Goal: Task Accomplishment & Management: Manage account settings

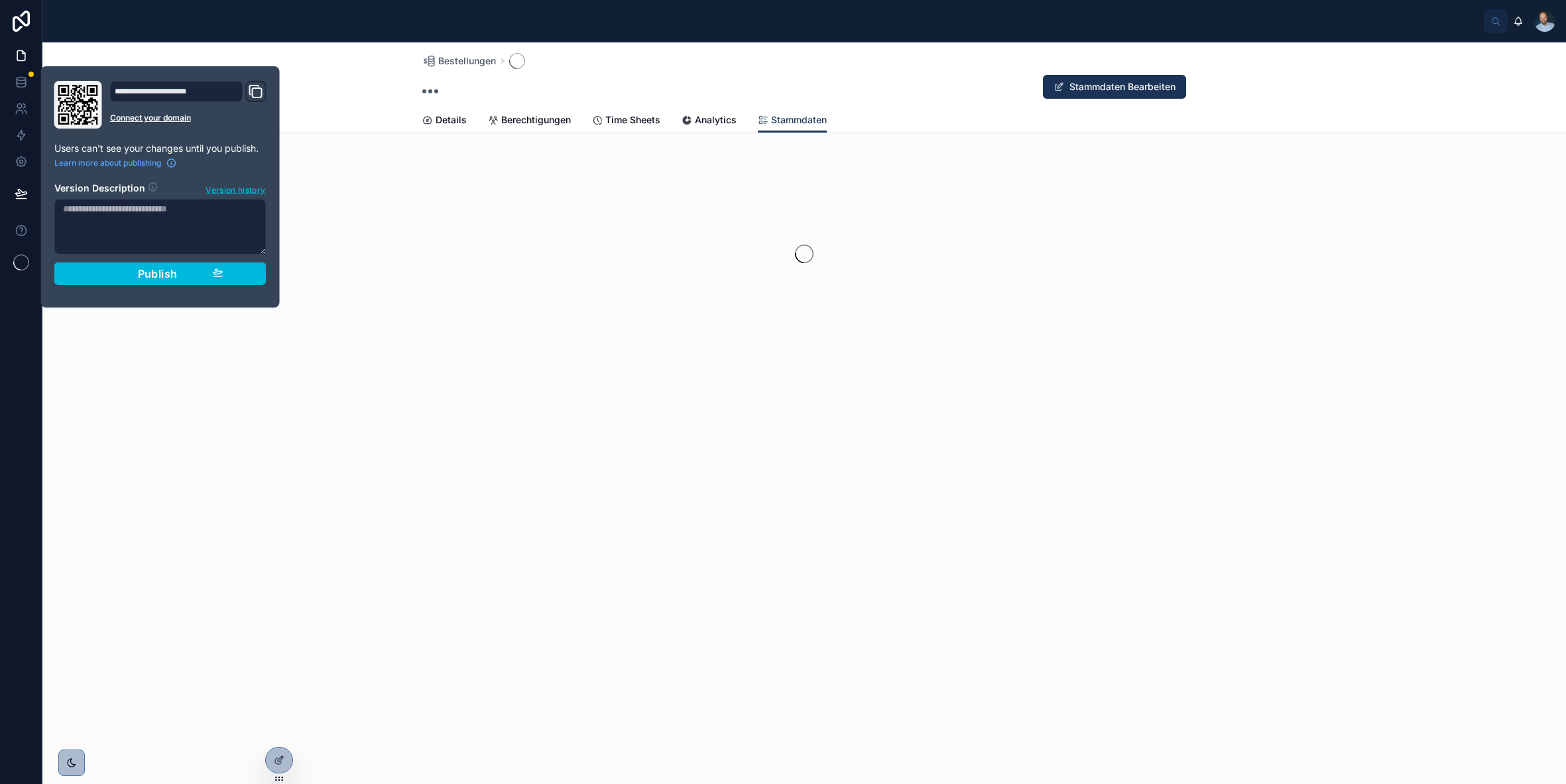
type input "**********"
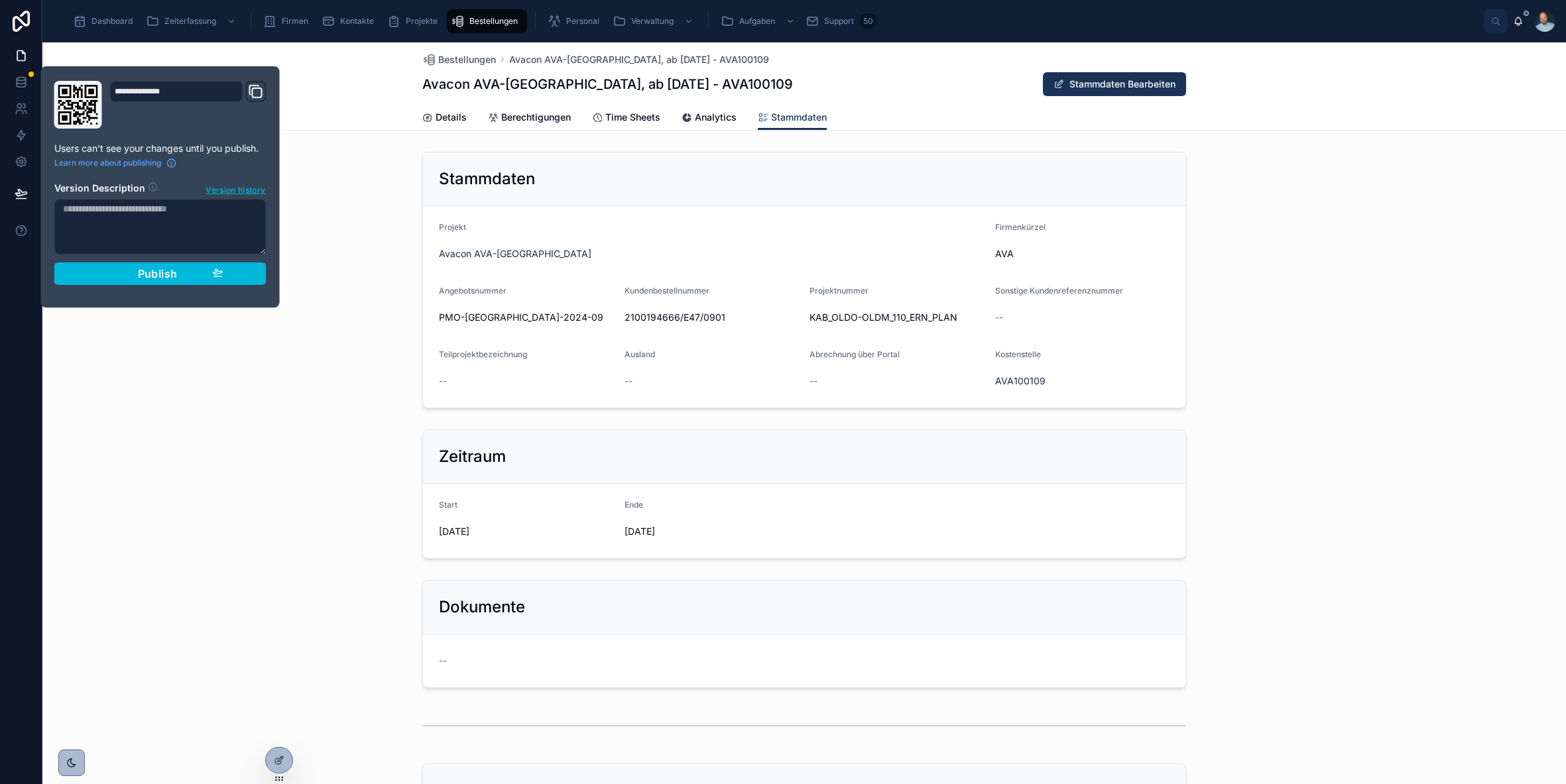
click at [367, 215] on div "Stammdaten Projekt Avacon AVA-Oldenburg Firmenkürzel AVA Angebotsnummer PMO-[GE…" at bounding box center [804, 280] width 1524 height 267
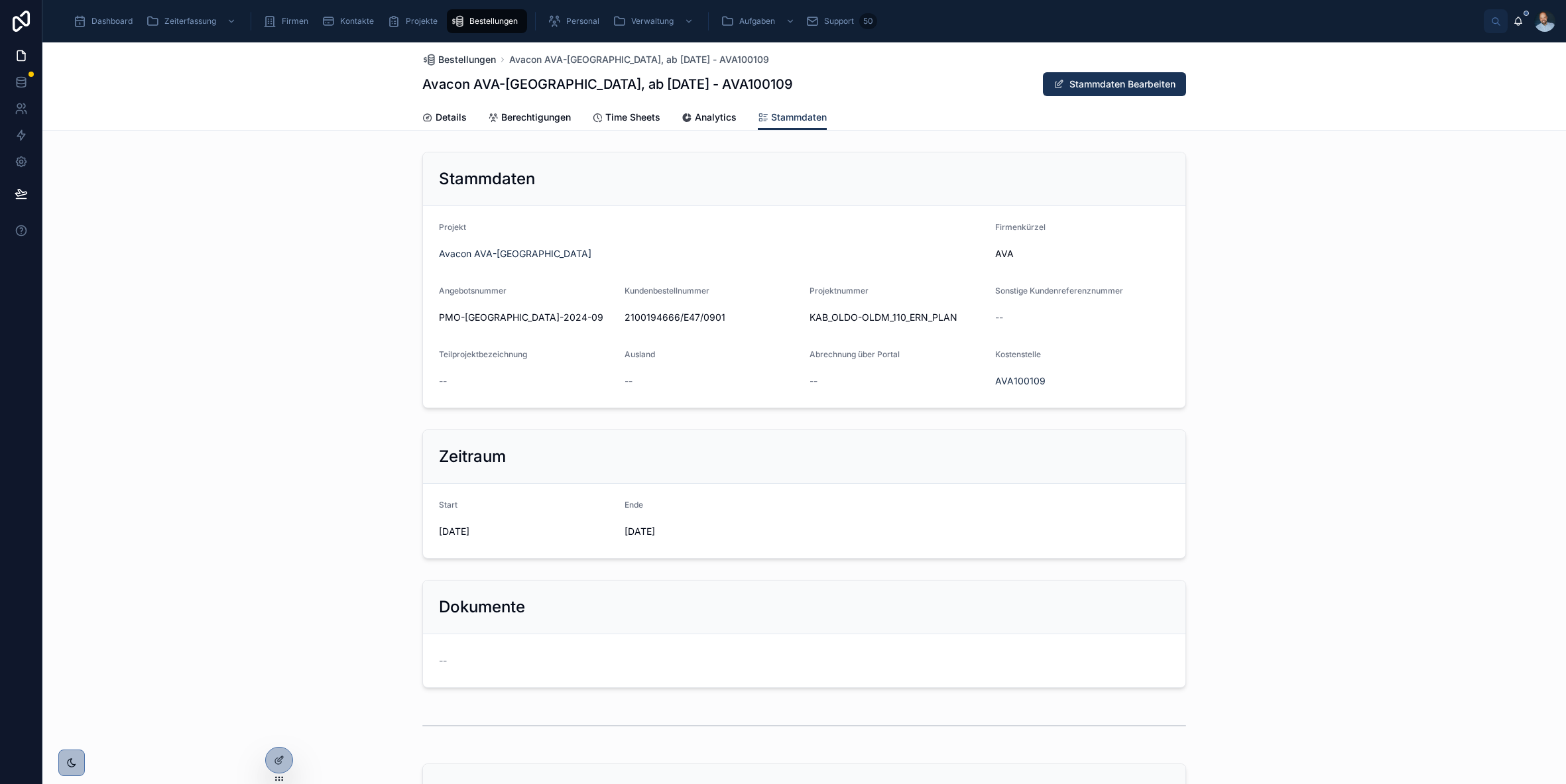
click at [448, 61] on span "Bestellungen" at bounding box center [468, 60] width 58 height 13
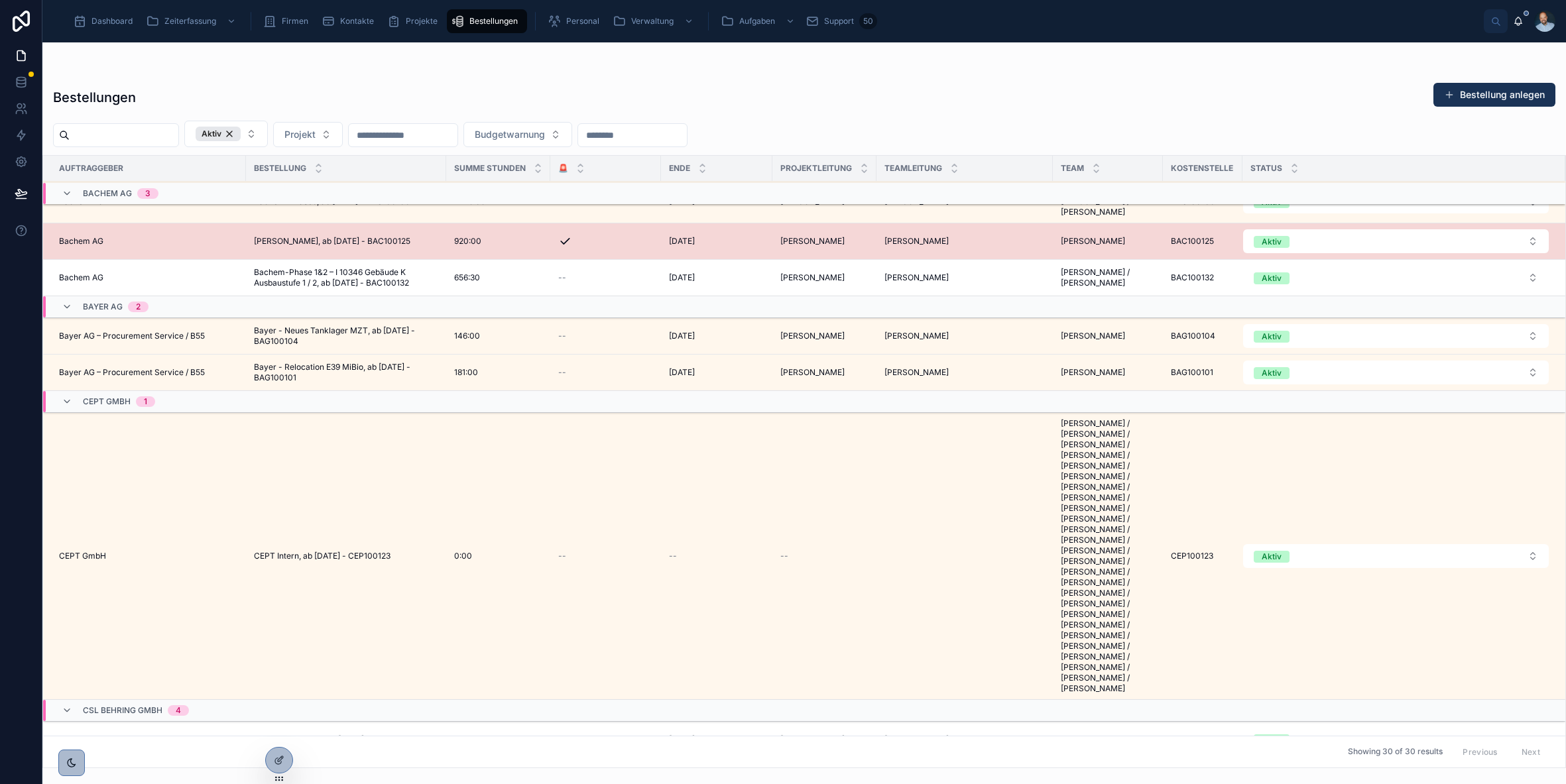
scroll to position [187, 0]
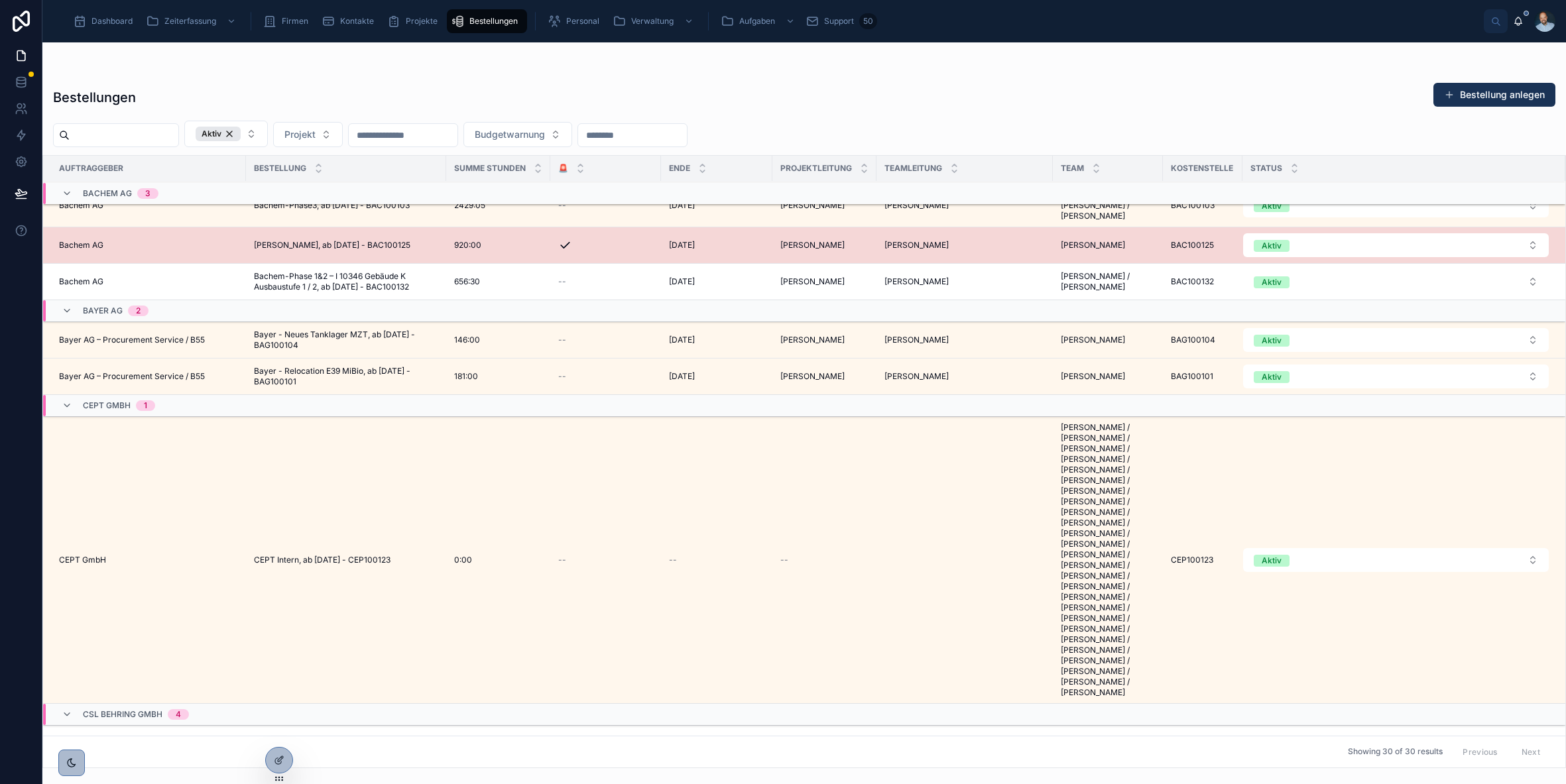
click at [127, 542] on td "CEPT GmbH" at bounding box center [144, 560] width 203 height 287
click at [85, 555] on span "CEPT GmbH" at bounding box center [82, 560] width 47 height 11
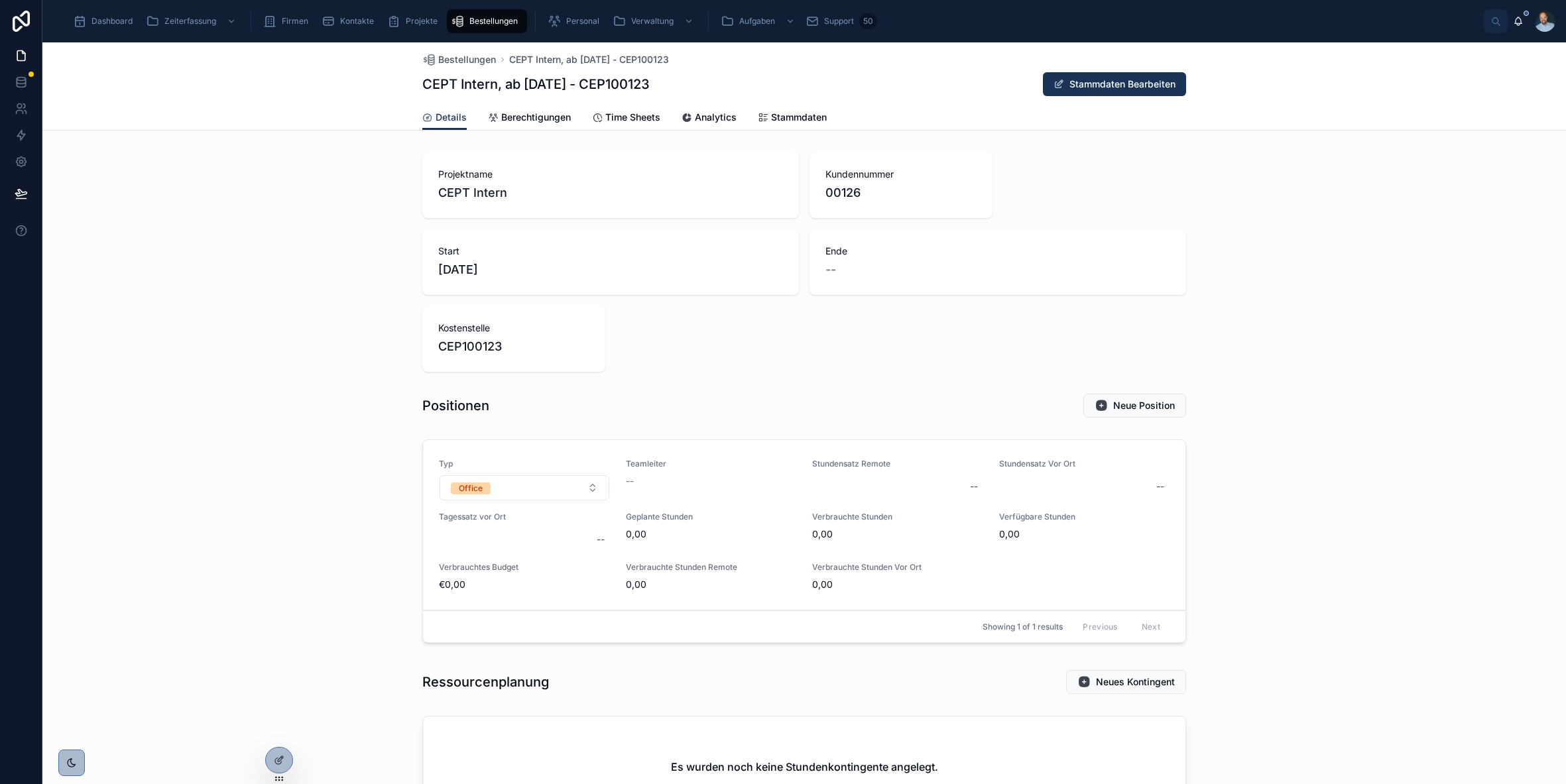
click at [785, 114] on span "Stammdaten" at bounding box center [798, 118] width 56 height 13
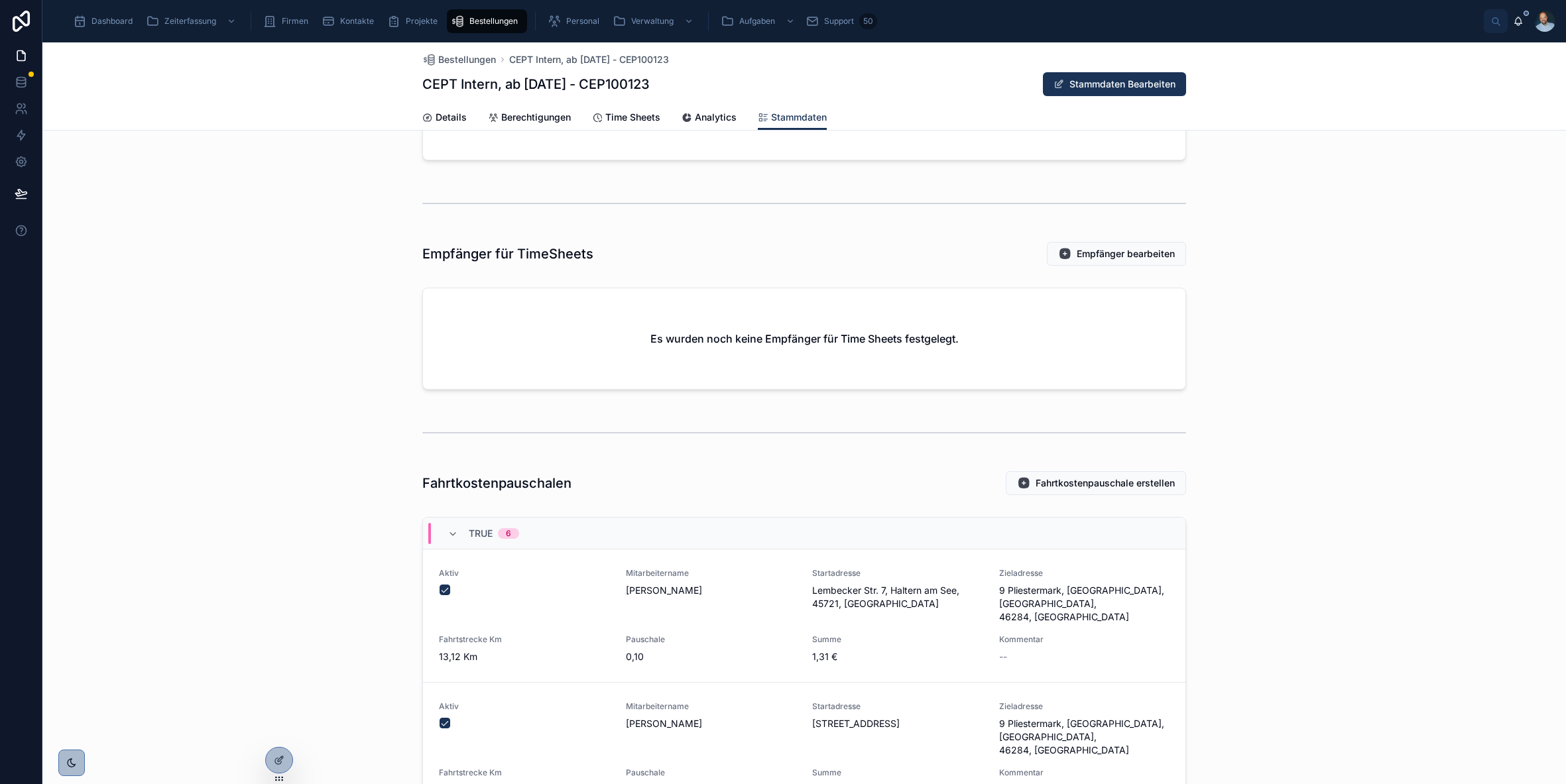
scroll to position [1203, 0]
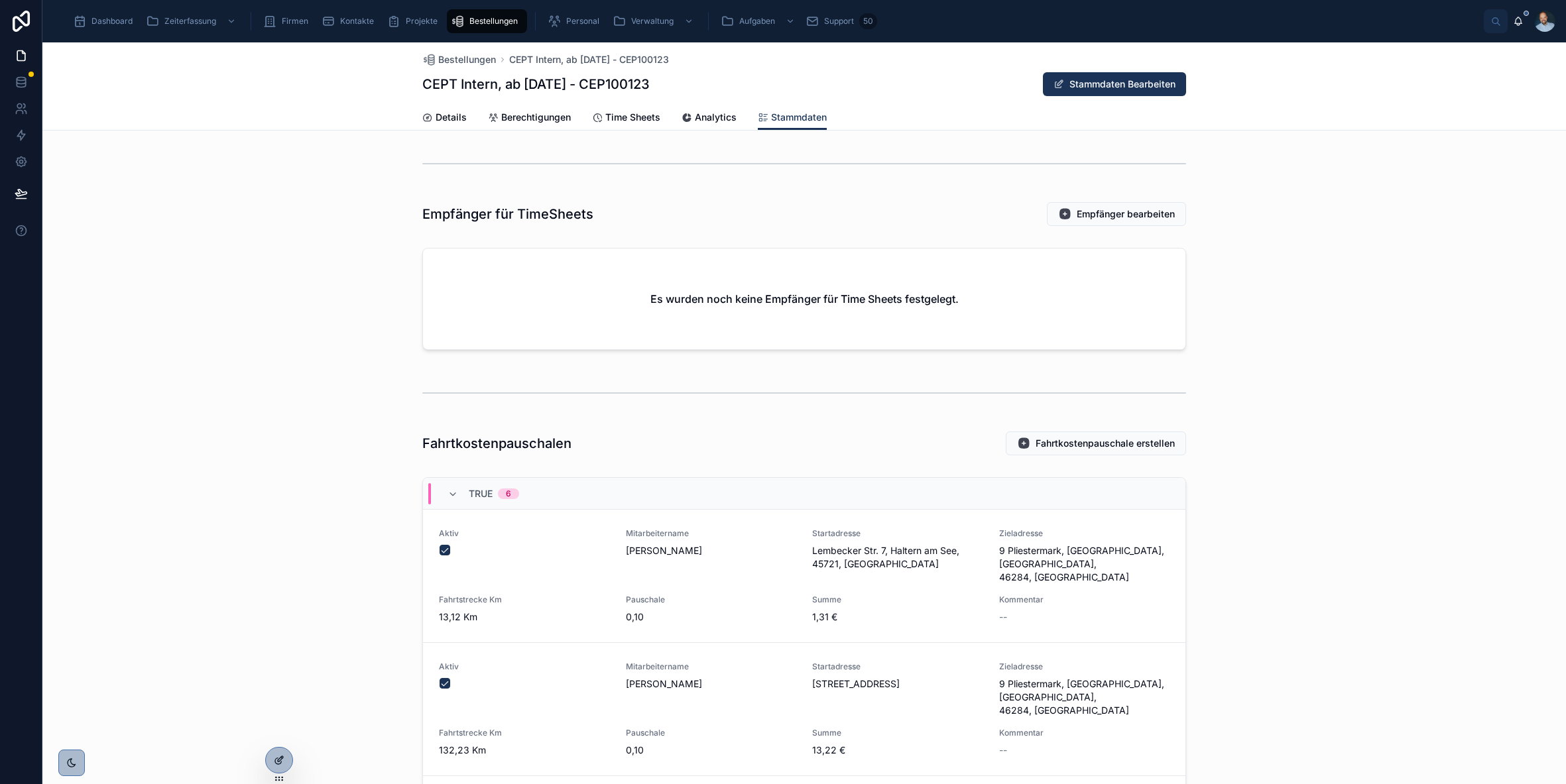
click at [285, 750] on div at bounding box center [279, 760] width 27 height 25
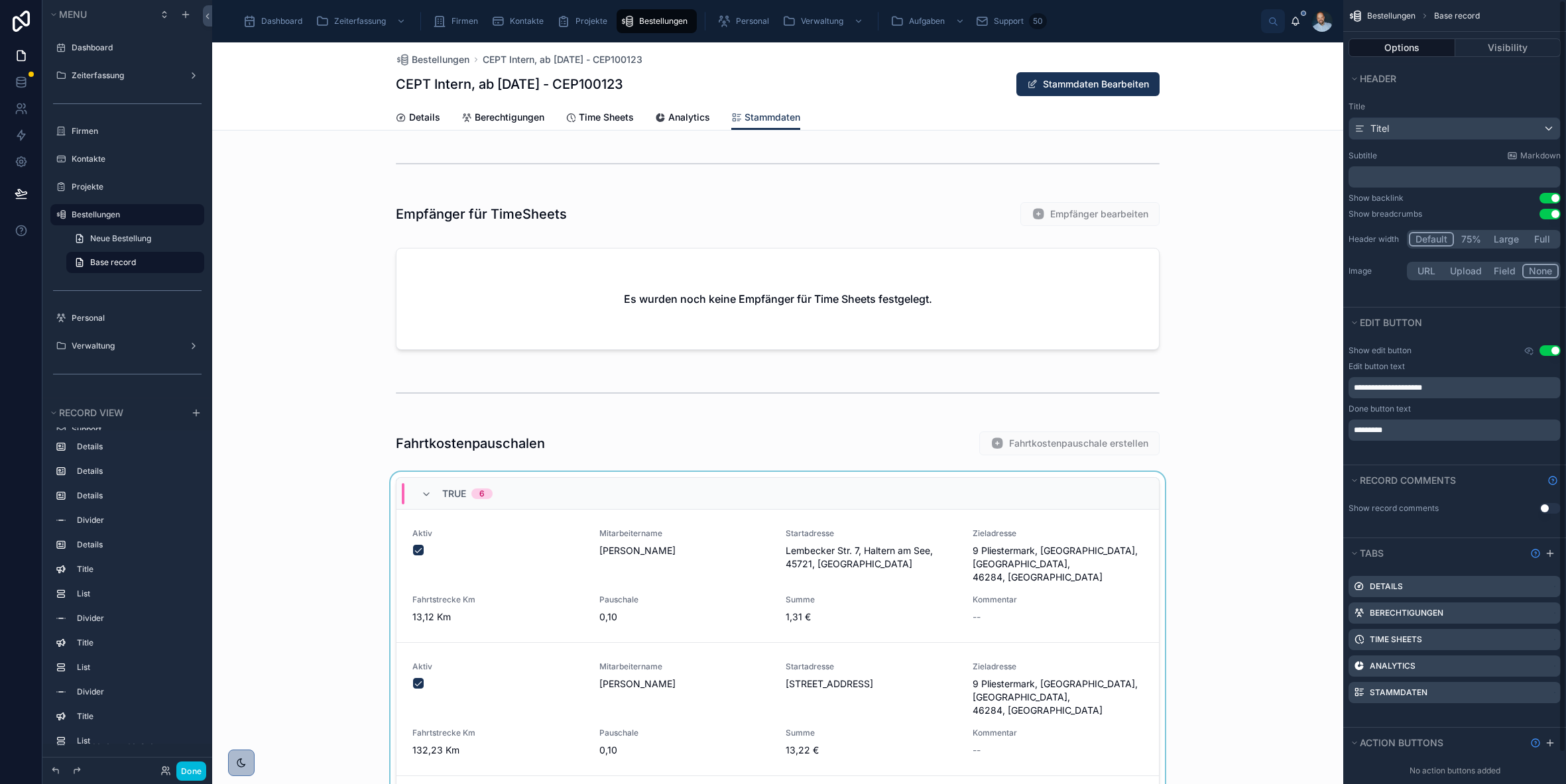
click at [752, 484] on div "TRUE 6" at bounding box center [778, 494] width 763 height 31
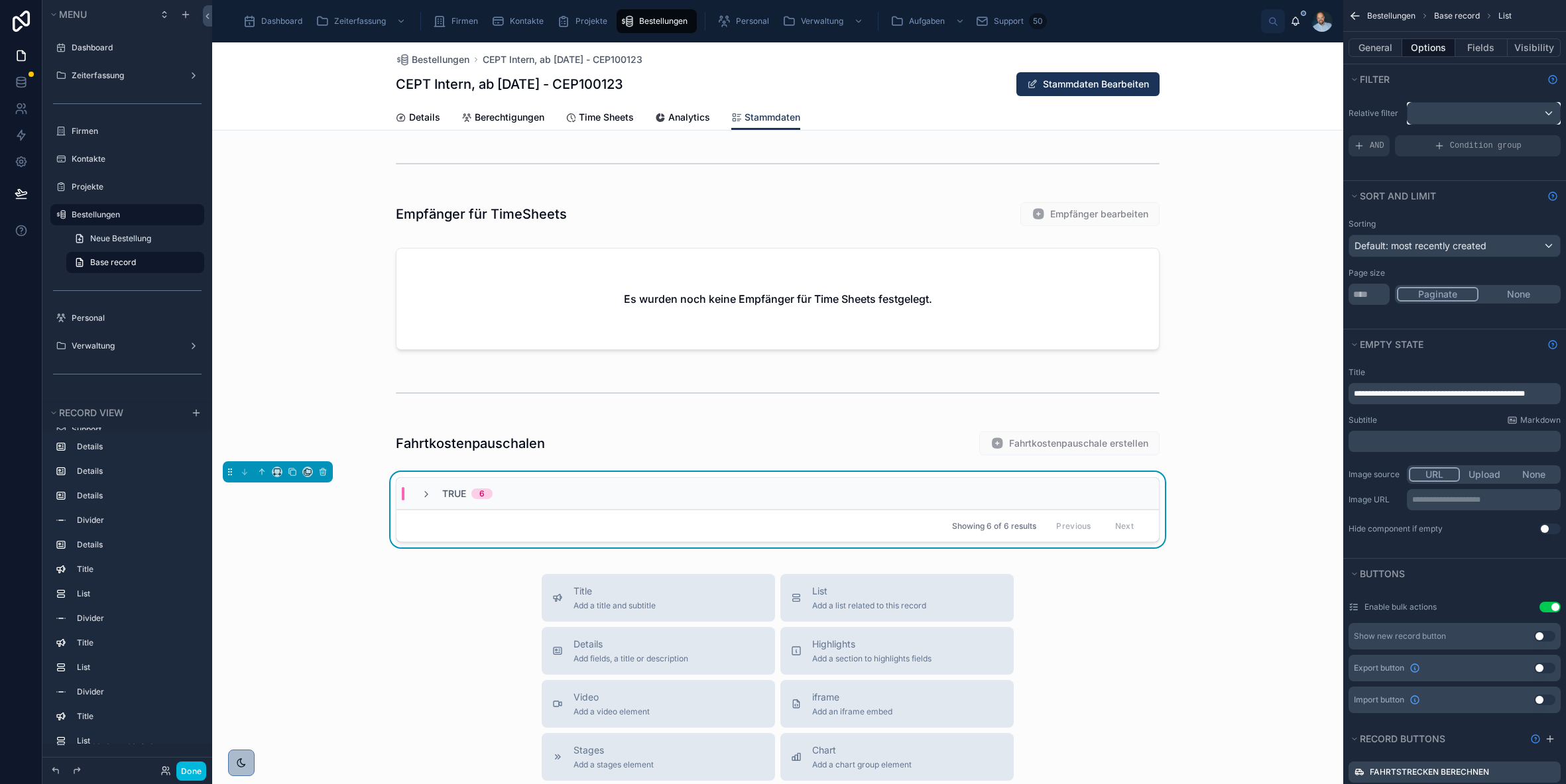
click at [1463, 121] on div "scrollable content" at bounding box center [1484, 114] width 153 height 22
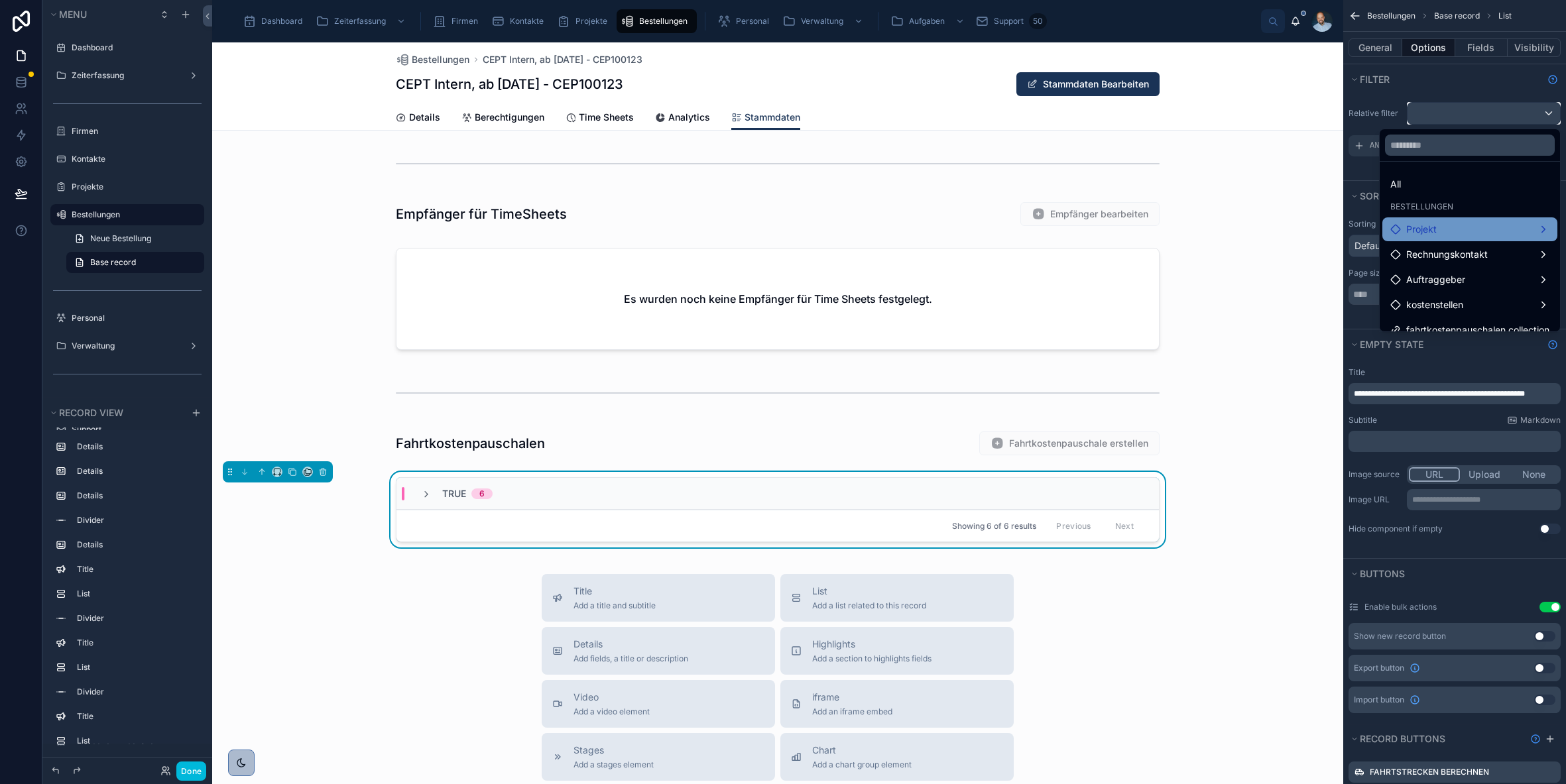
scroll to position [13, 0]
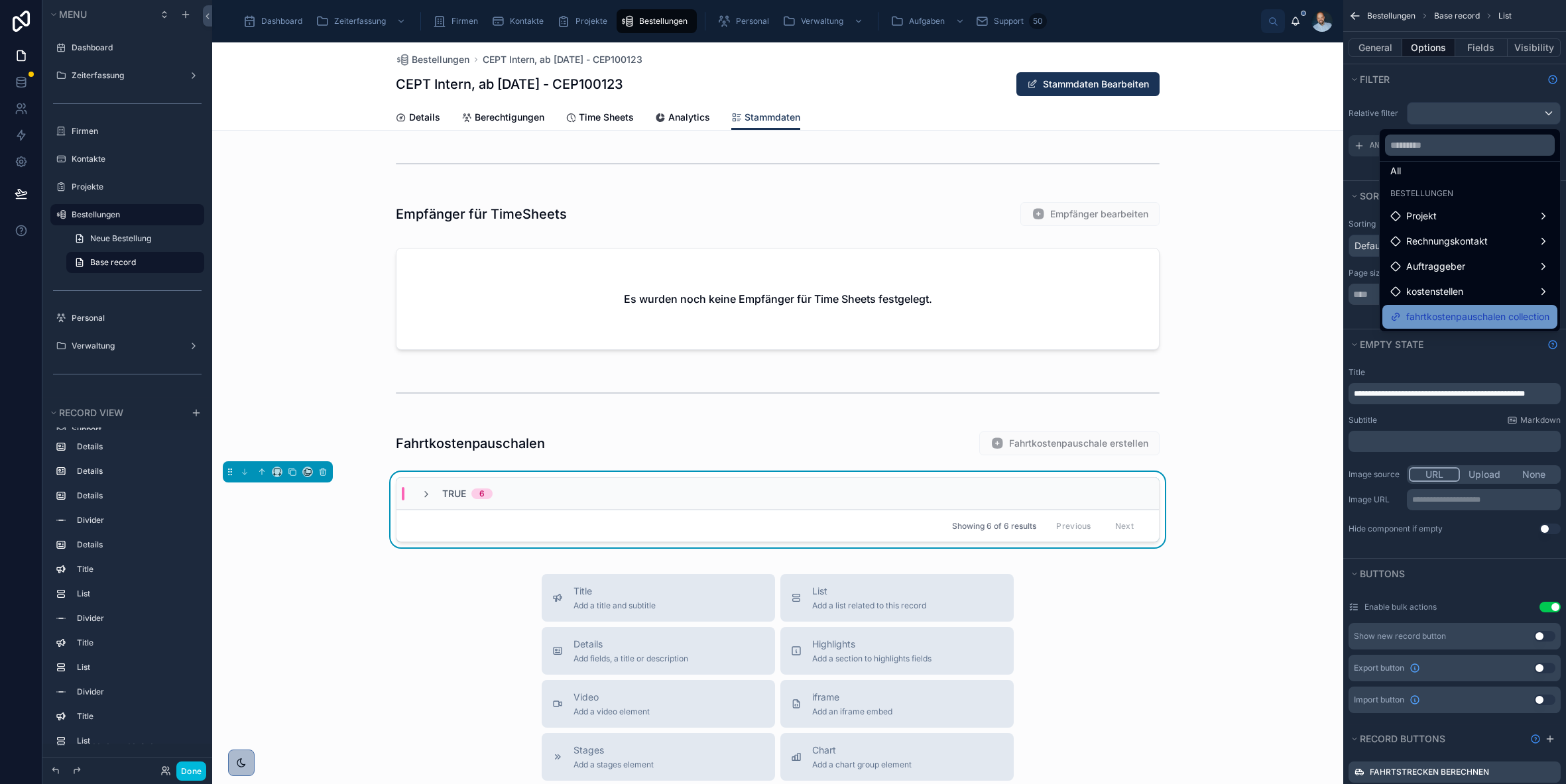
click at [1511, 311] on span "fahrtkostenpauschalen collection" at bounding box center [1478, 317] width 143 height 16
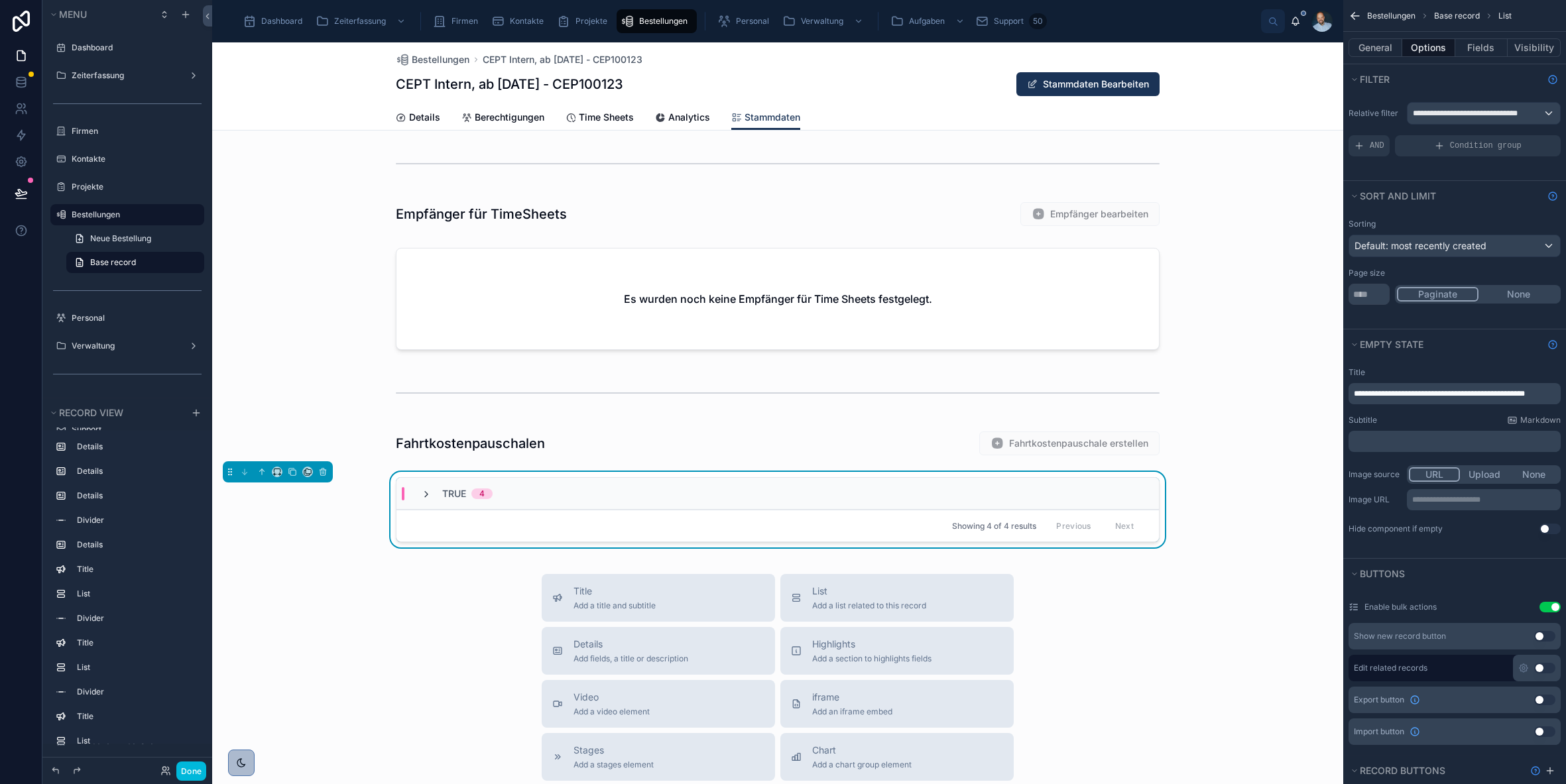
click at [421, 494] on icon at bounding box center [426, 494] width 11 height 11
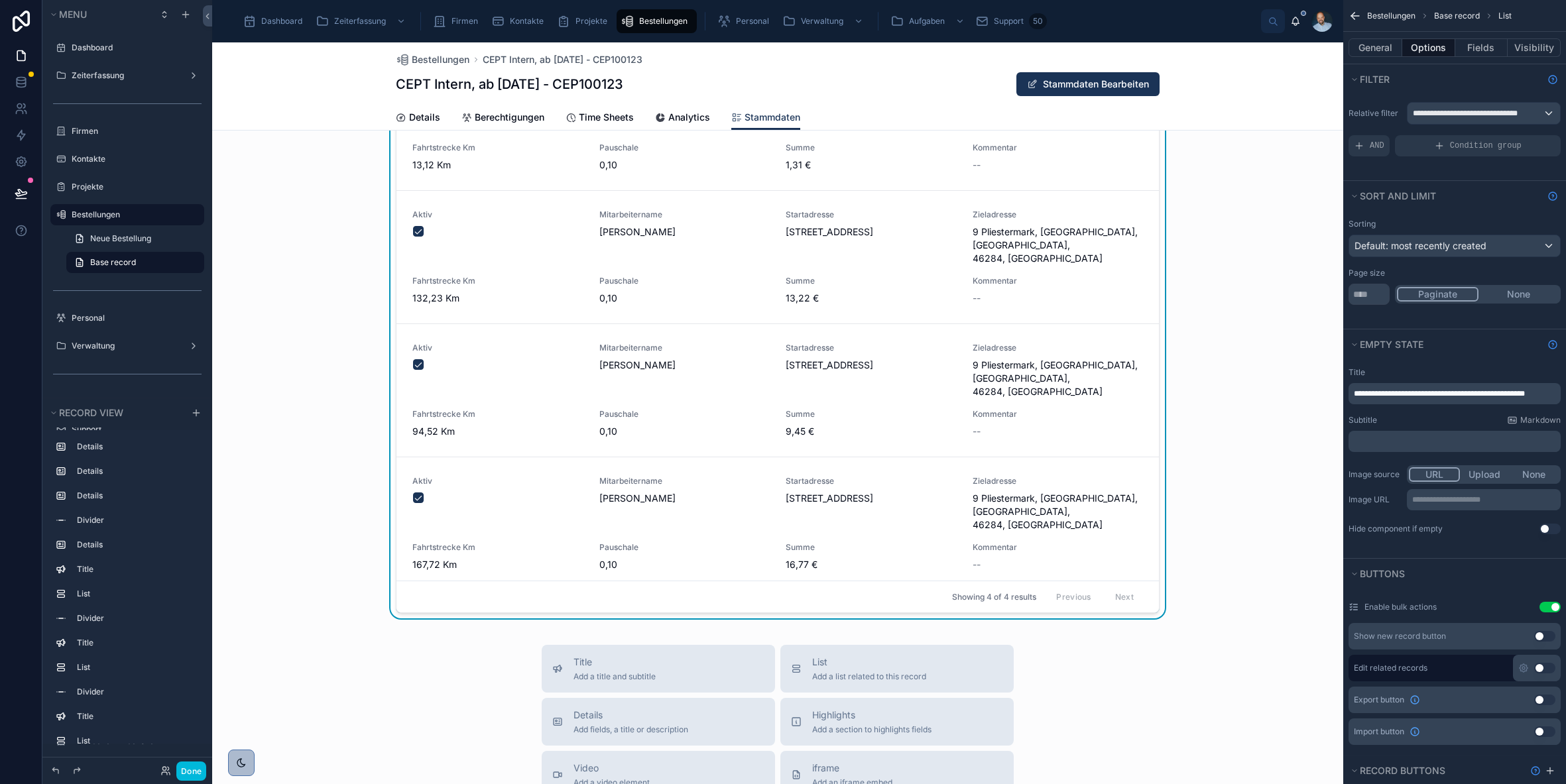
scroll to position [1662, 0]
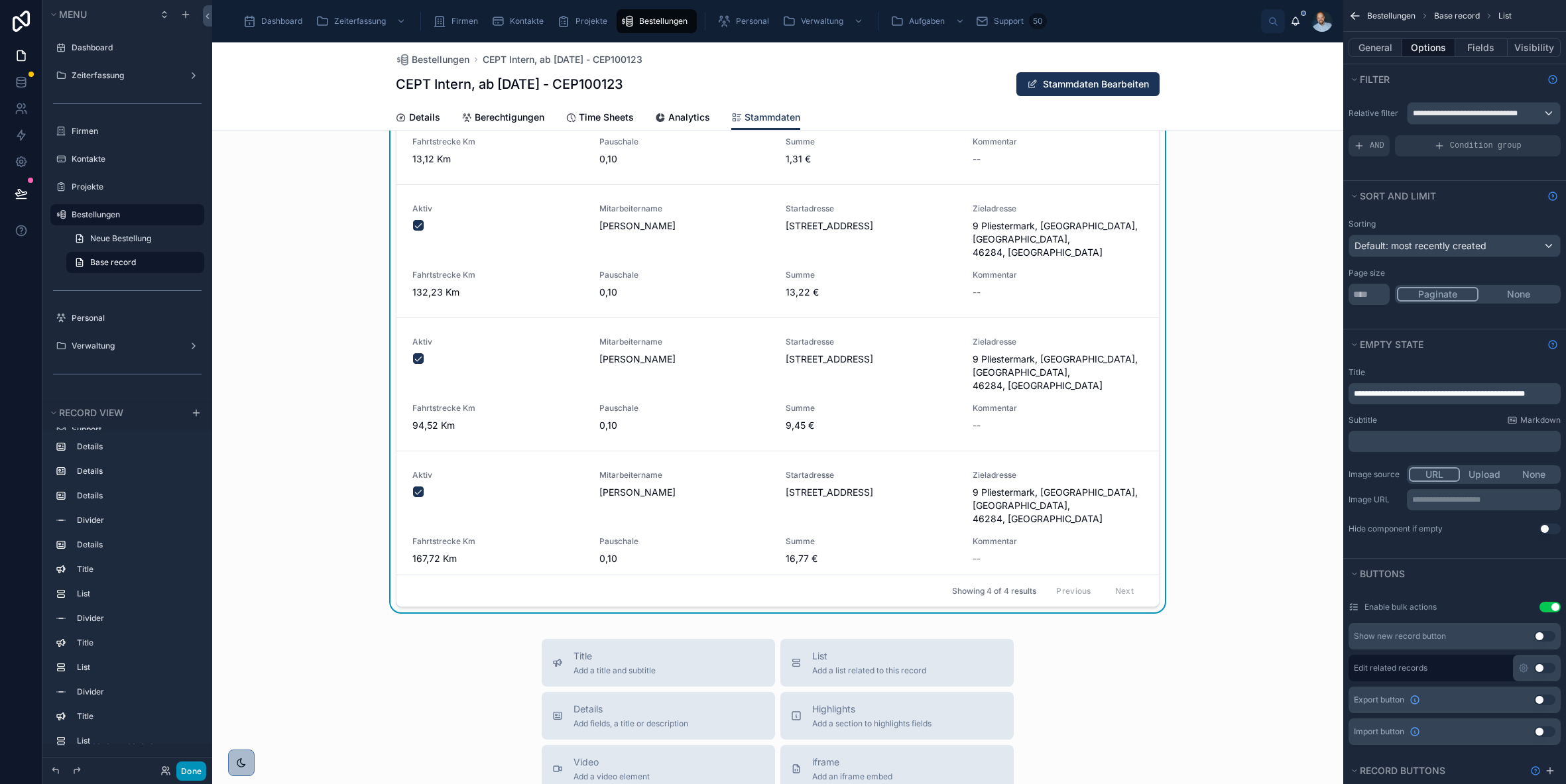
click at [187, 777] on button "Done" at bounding box center [192, 771] width 30 height 19
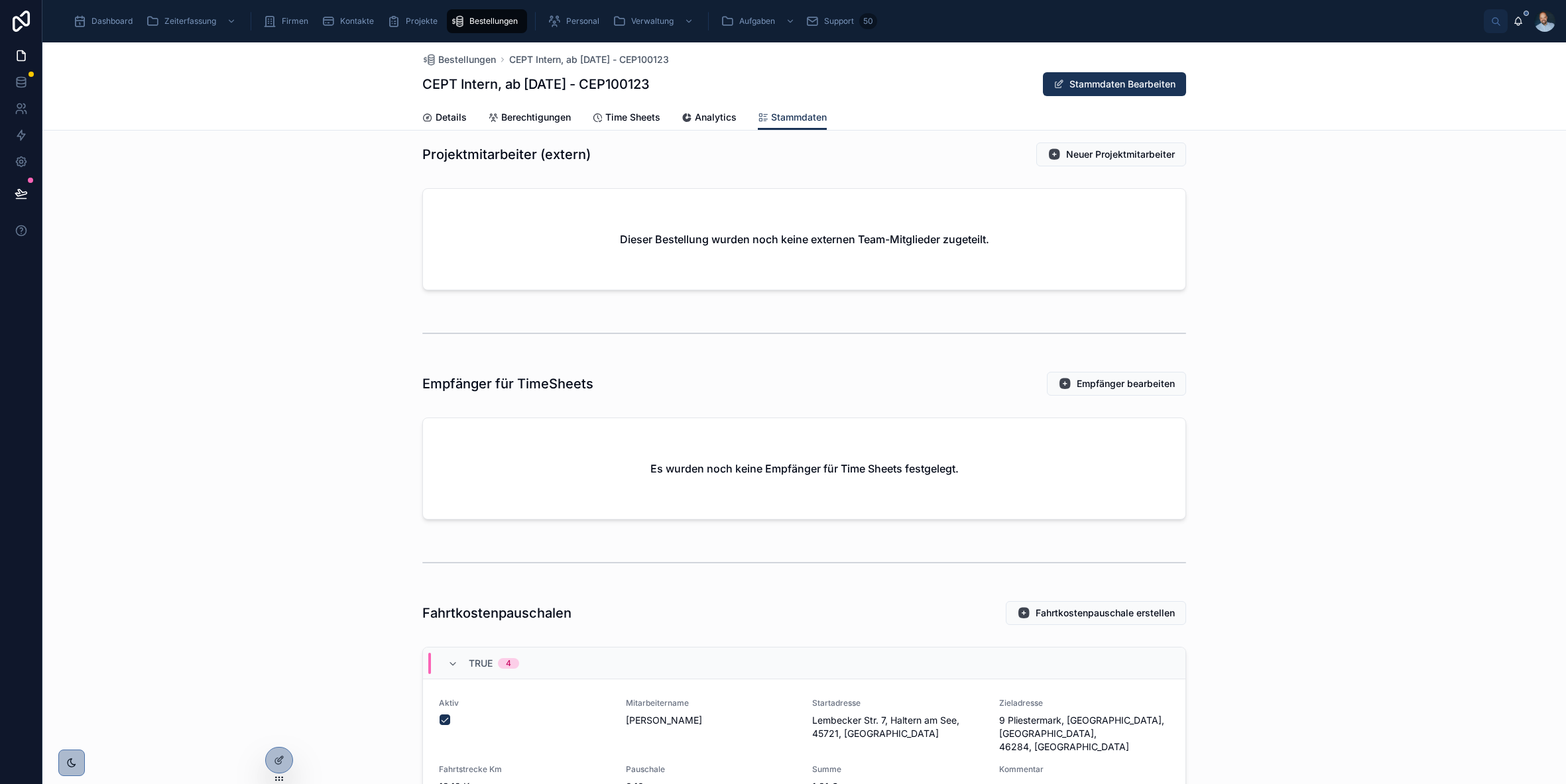
scroll to position [0, 0]
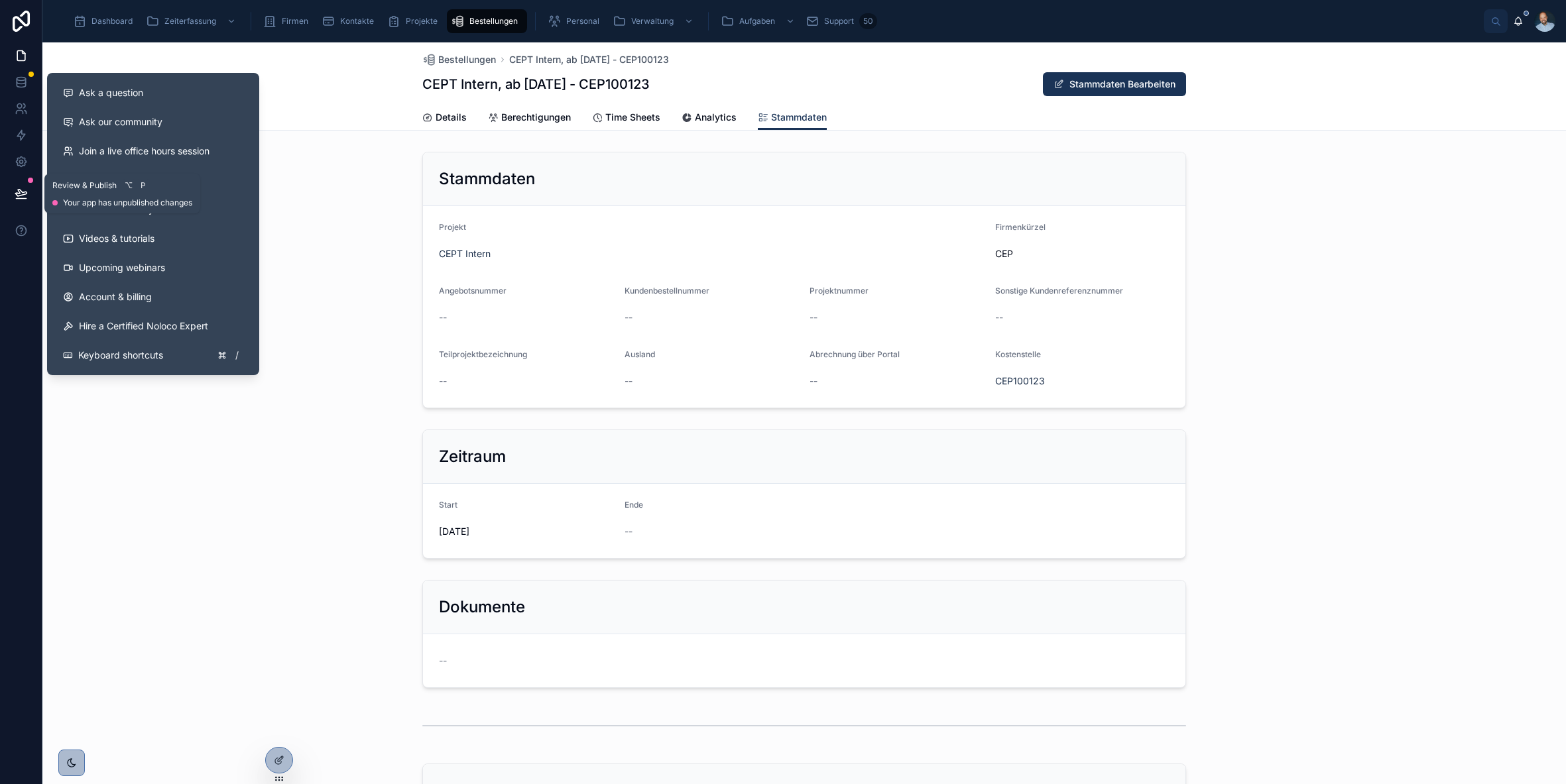
click at [16, 201] on button at bounding box center [21, 193] width 29 height 37
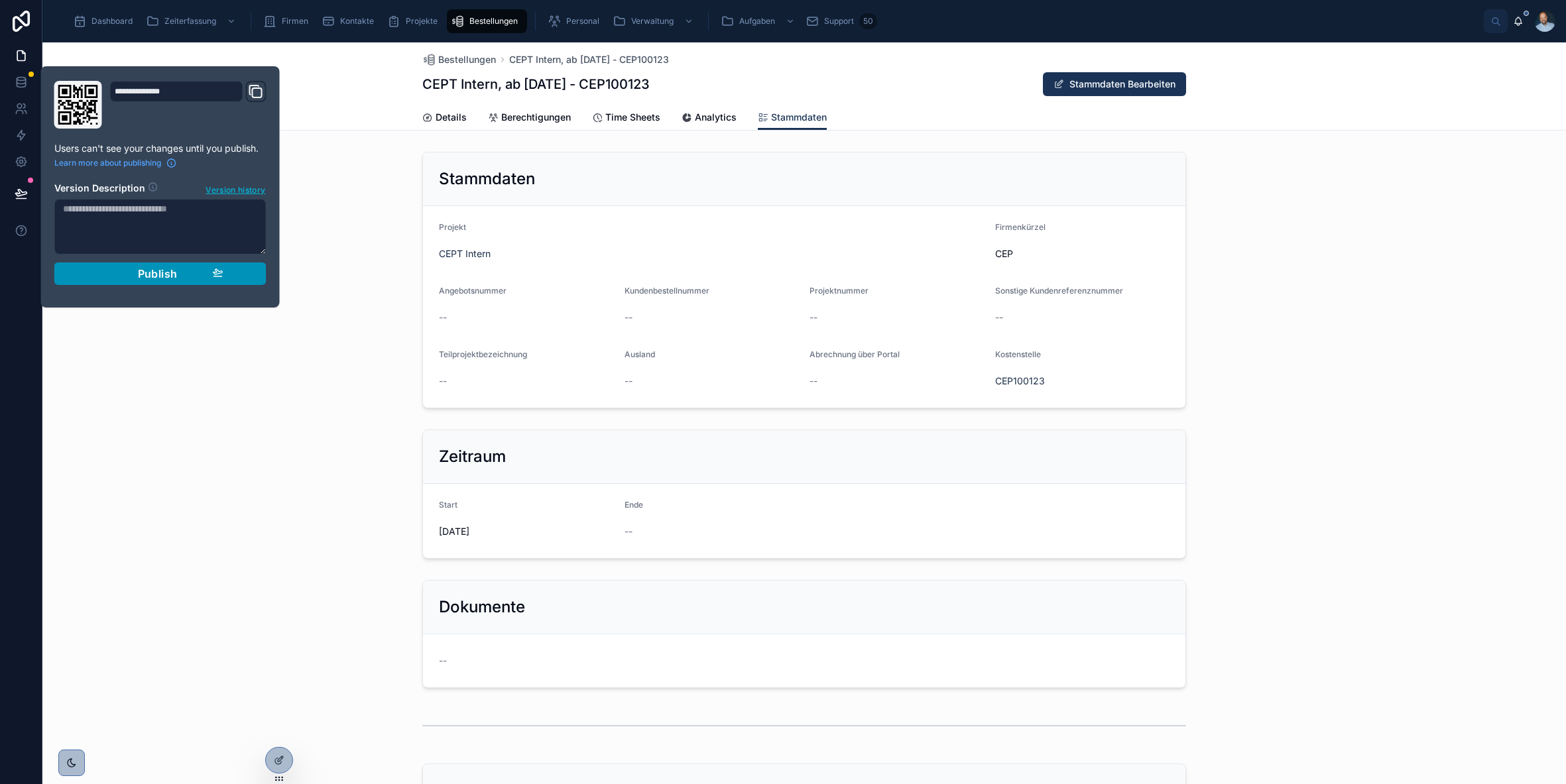
click at [162, 273] on span "Publish" at bounding box center [158, 273] width 40 height 13
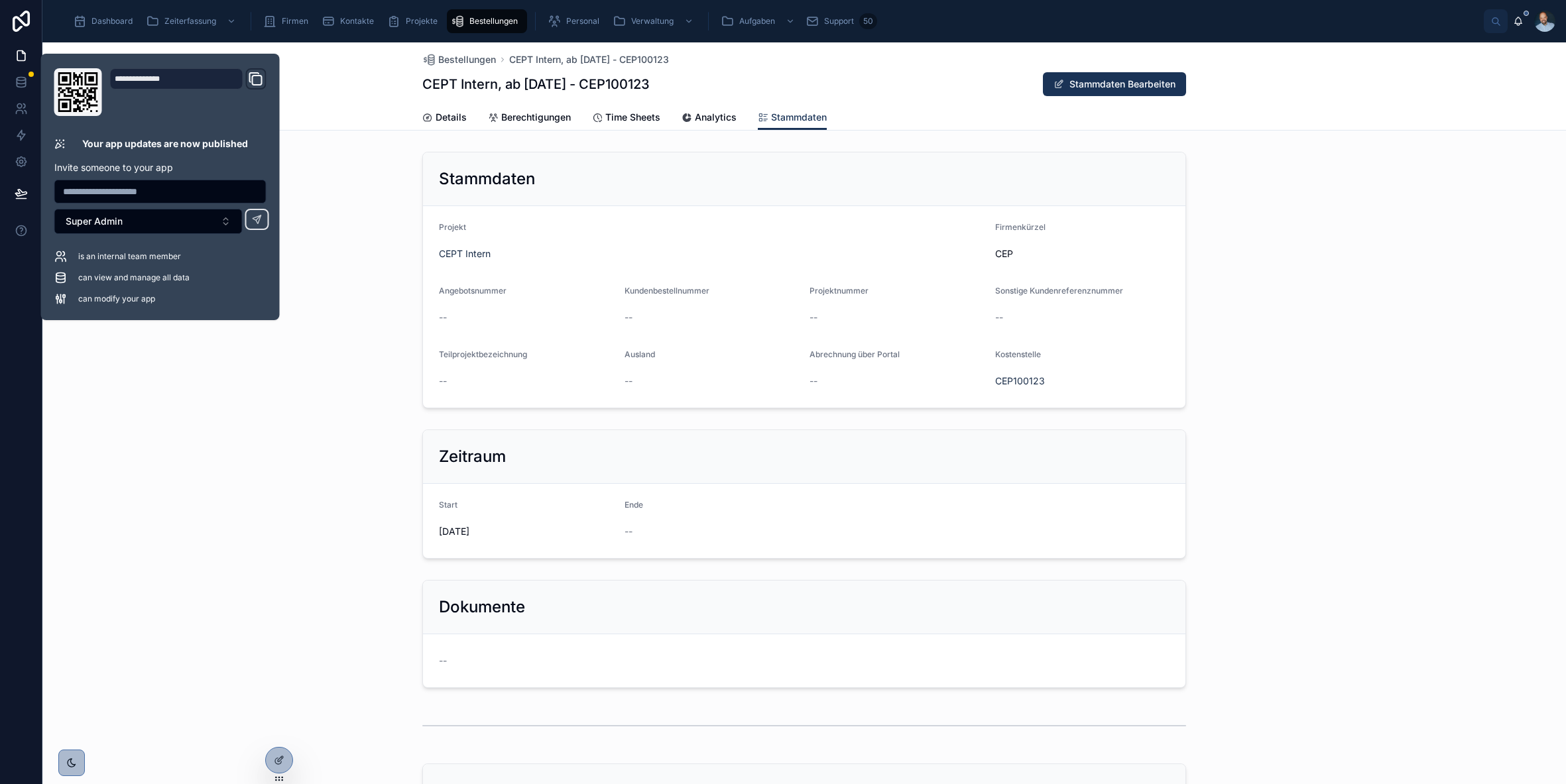
click at [307, 437] on div "Zeitraum Start [DATE] Ende --" at bounding box center [804, 494] width 1524 height 140
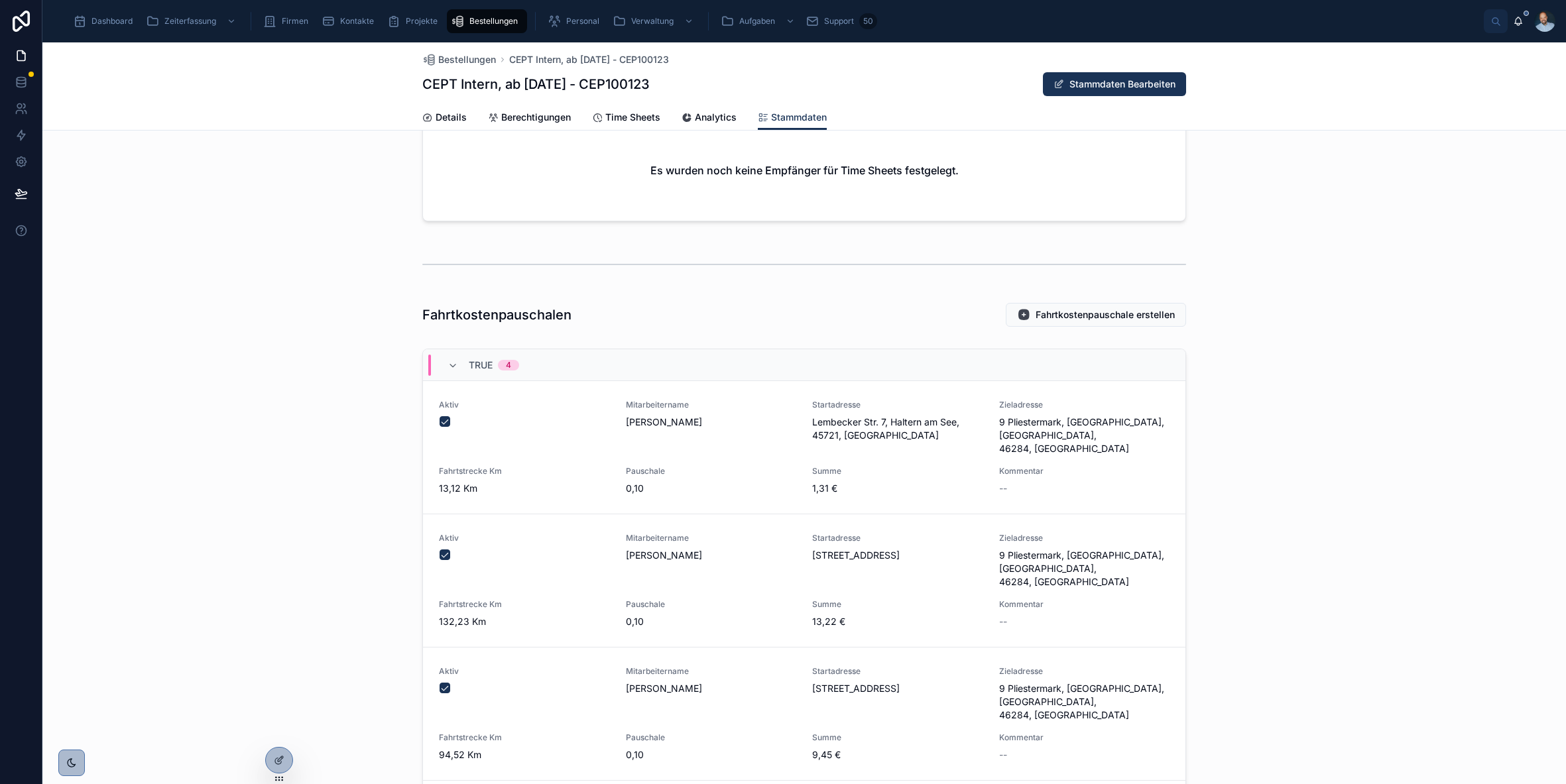
scroll to position [1311, 0]
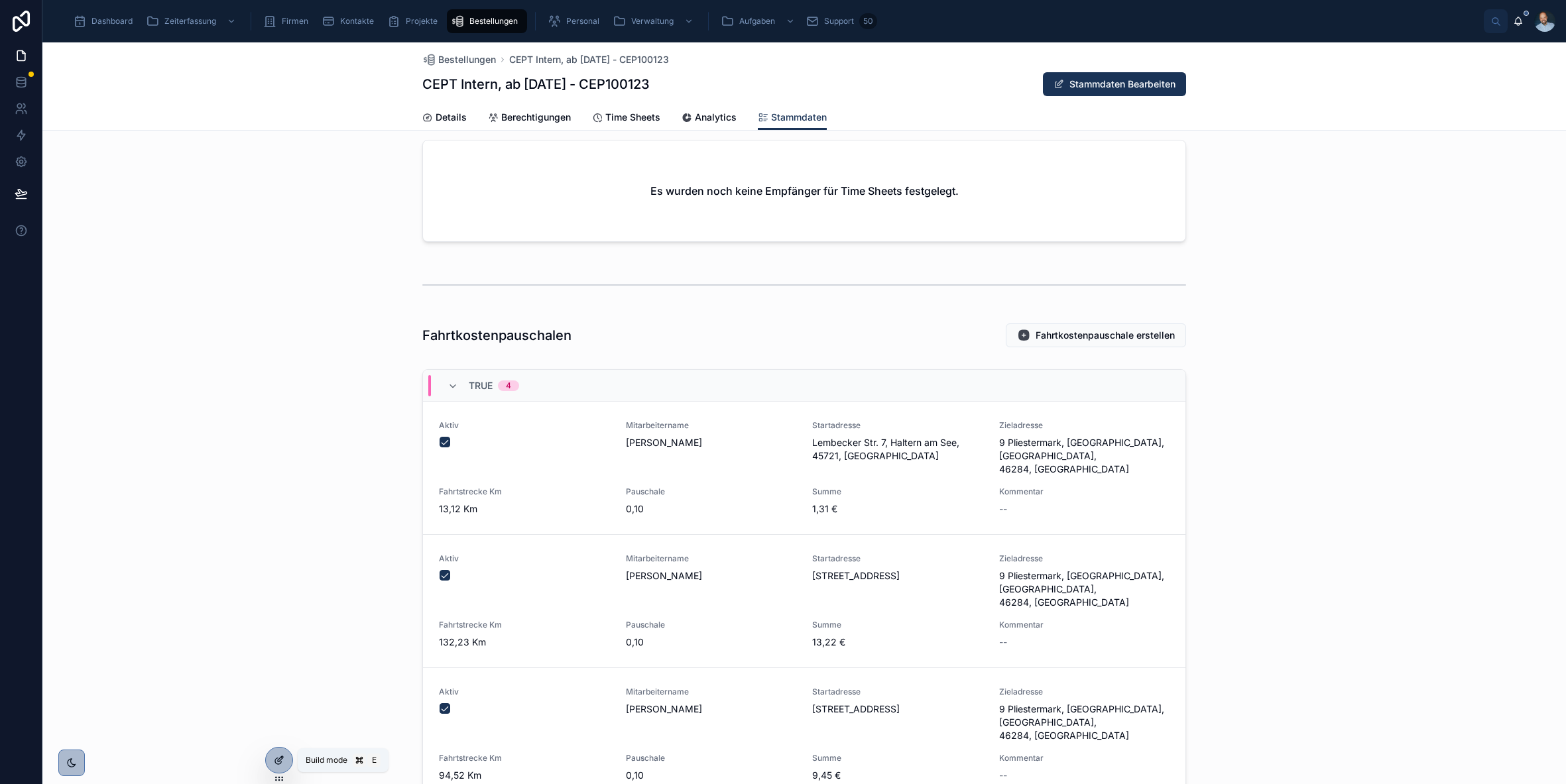
click at [274, 757] on icon at bounding box center [279, 760] width 11 height 11
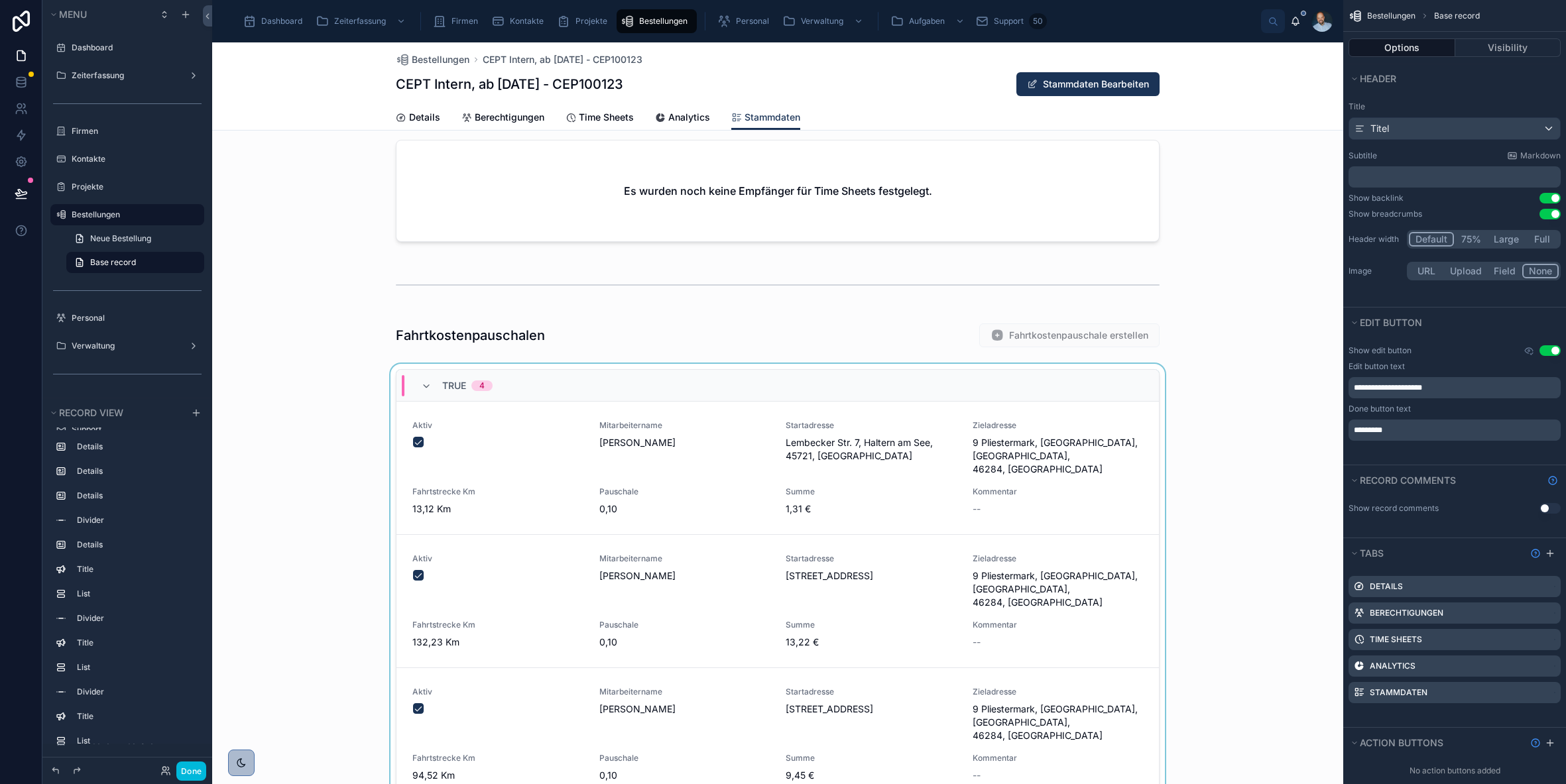
click at [695, 385] on div "TRUE 4" at bounding box center [778, 385] width 763 height 31
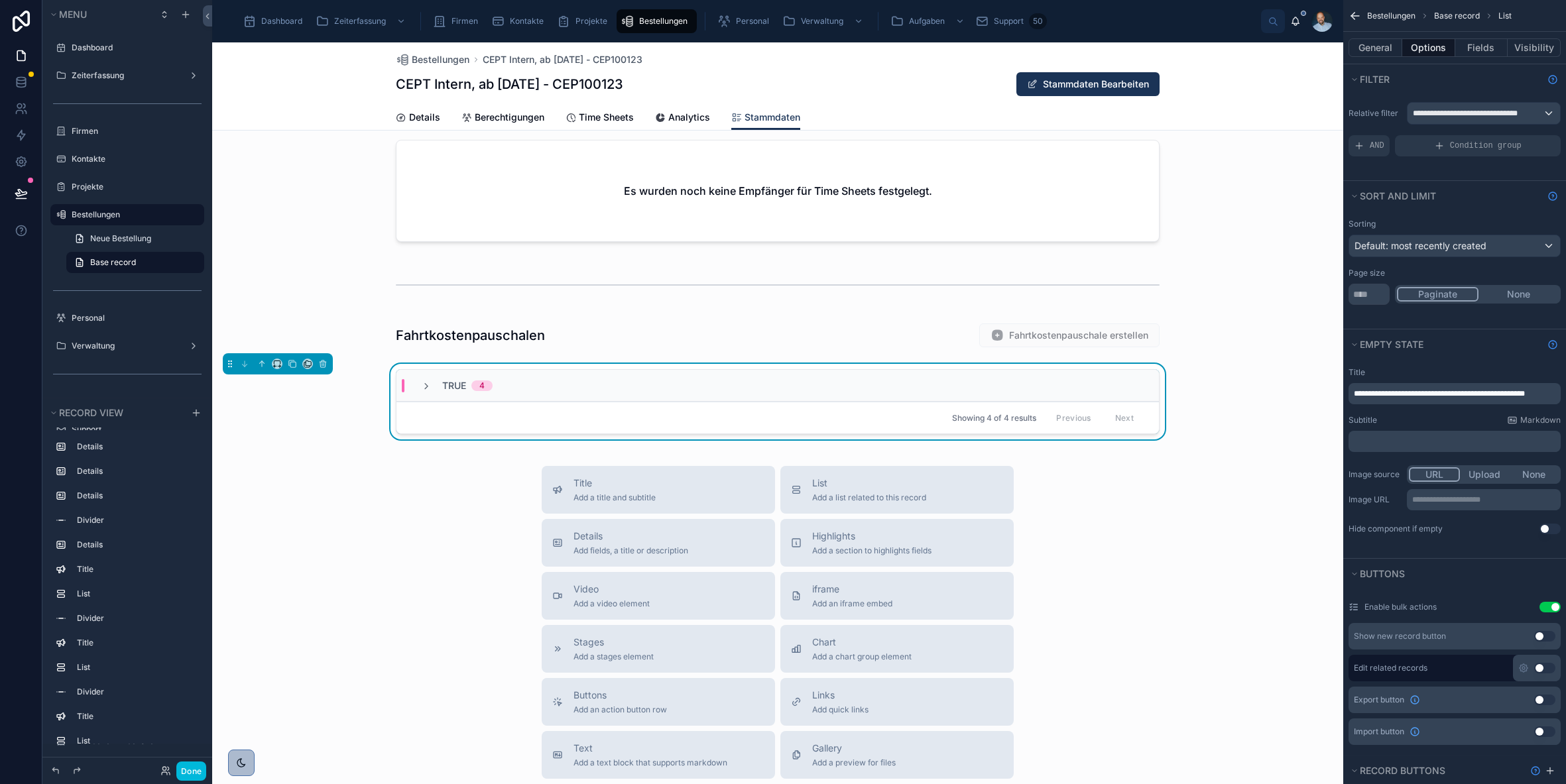
click at [695, 385] on div "TRUE 4" at bounding box center [778, 385] width 763 height 31
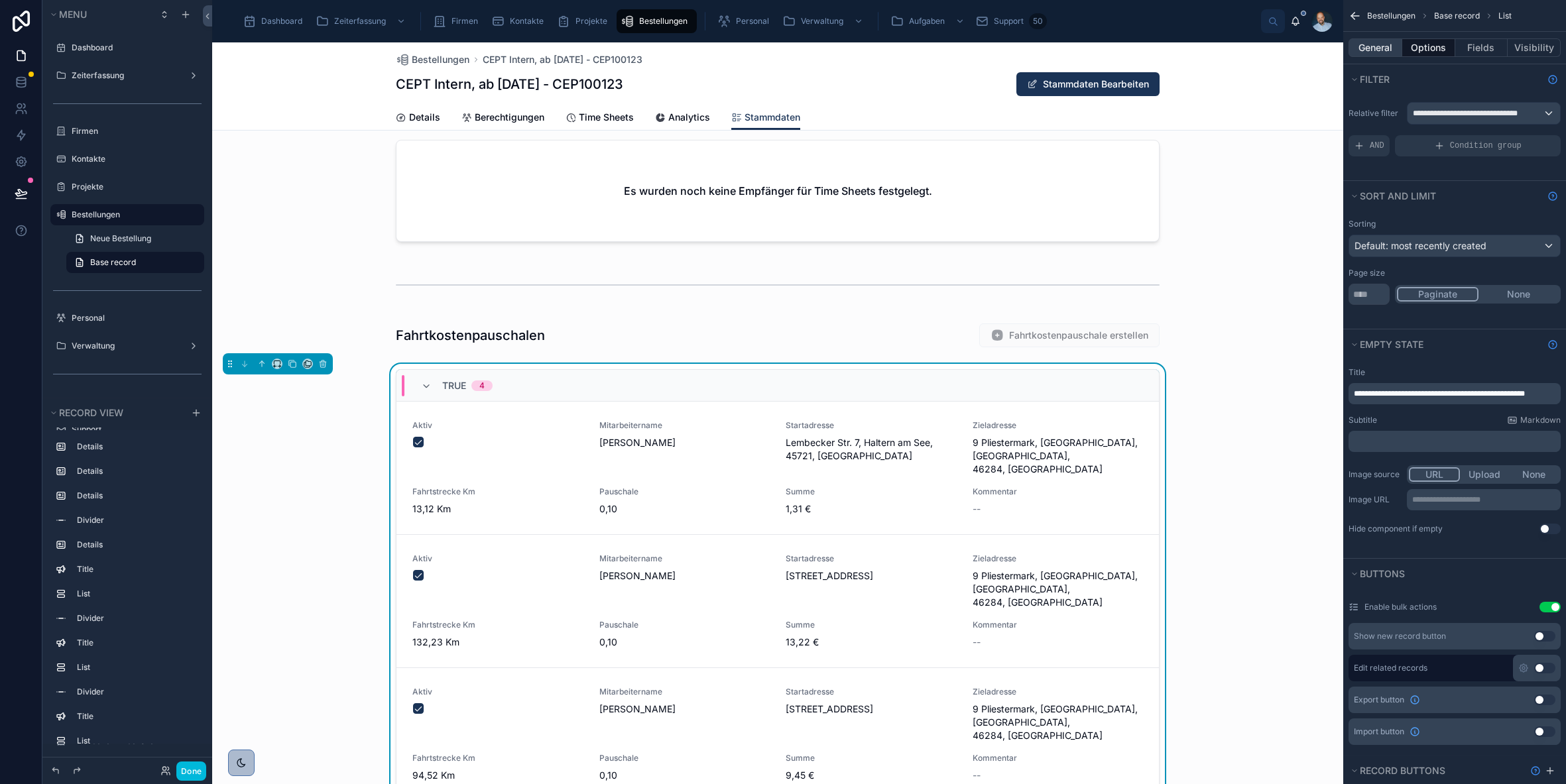
click at [1370, 42] on button "General" at bounding box center [1375, 47] width 54 height 18
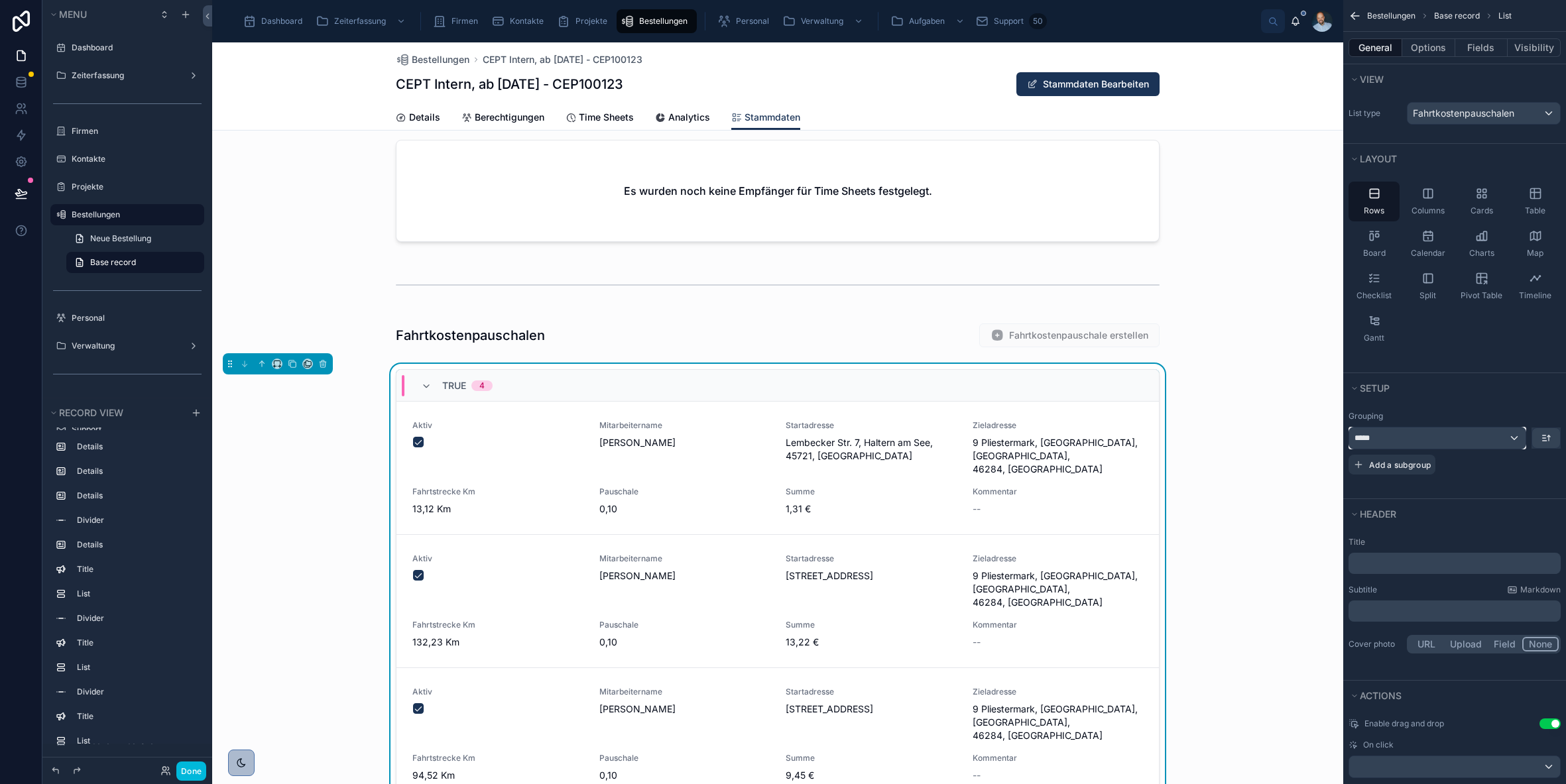
click at [1506, 443] on div "*****" at bounding box center [1438, 438] width 177 height 22
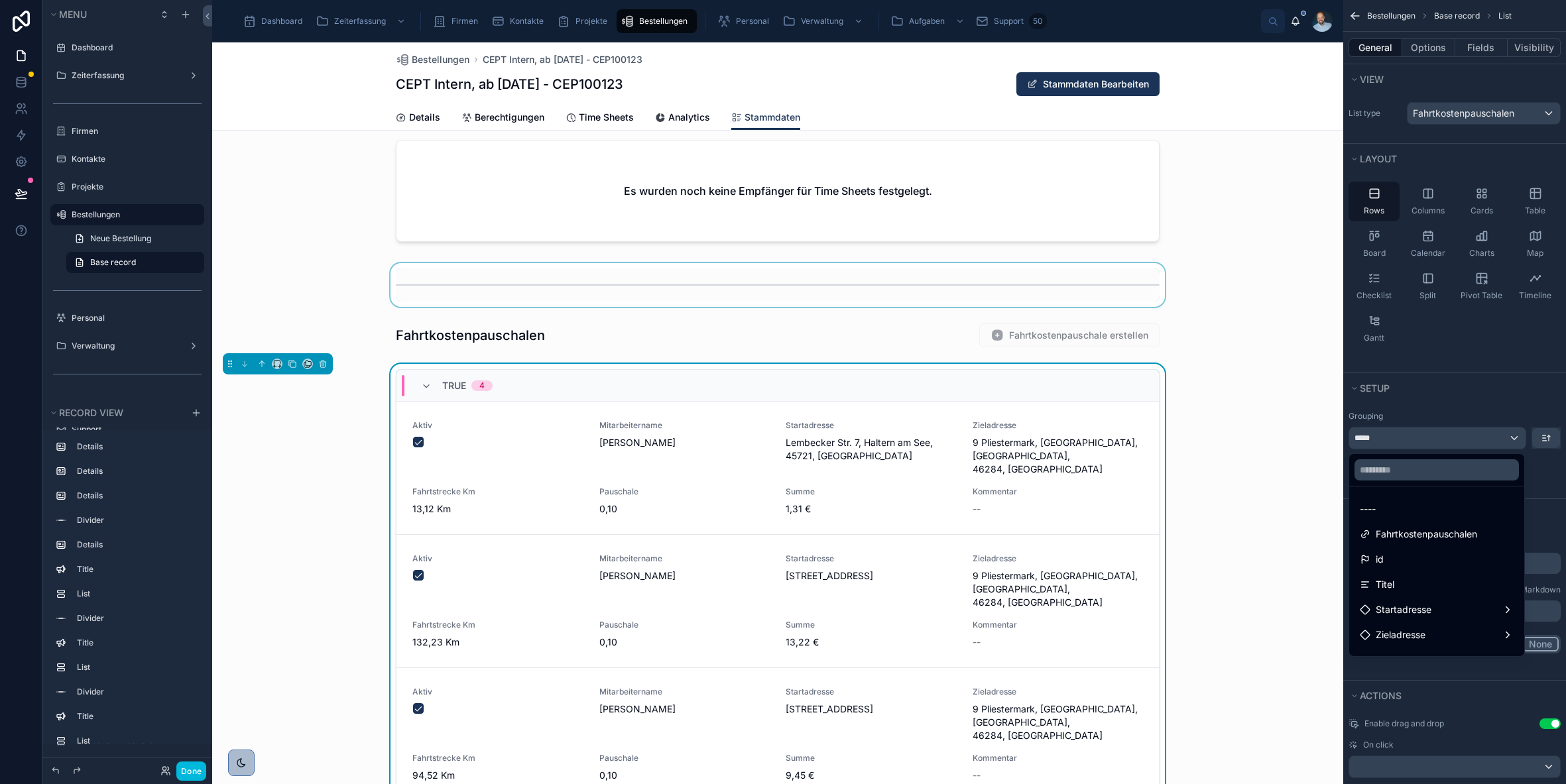
click at [1244, 296] on div at bounding box center [778, 285] width 1132 height 44
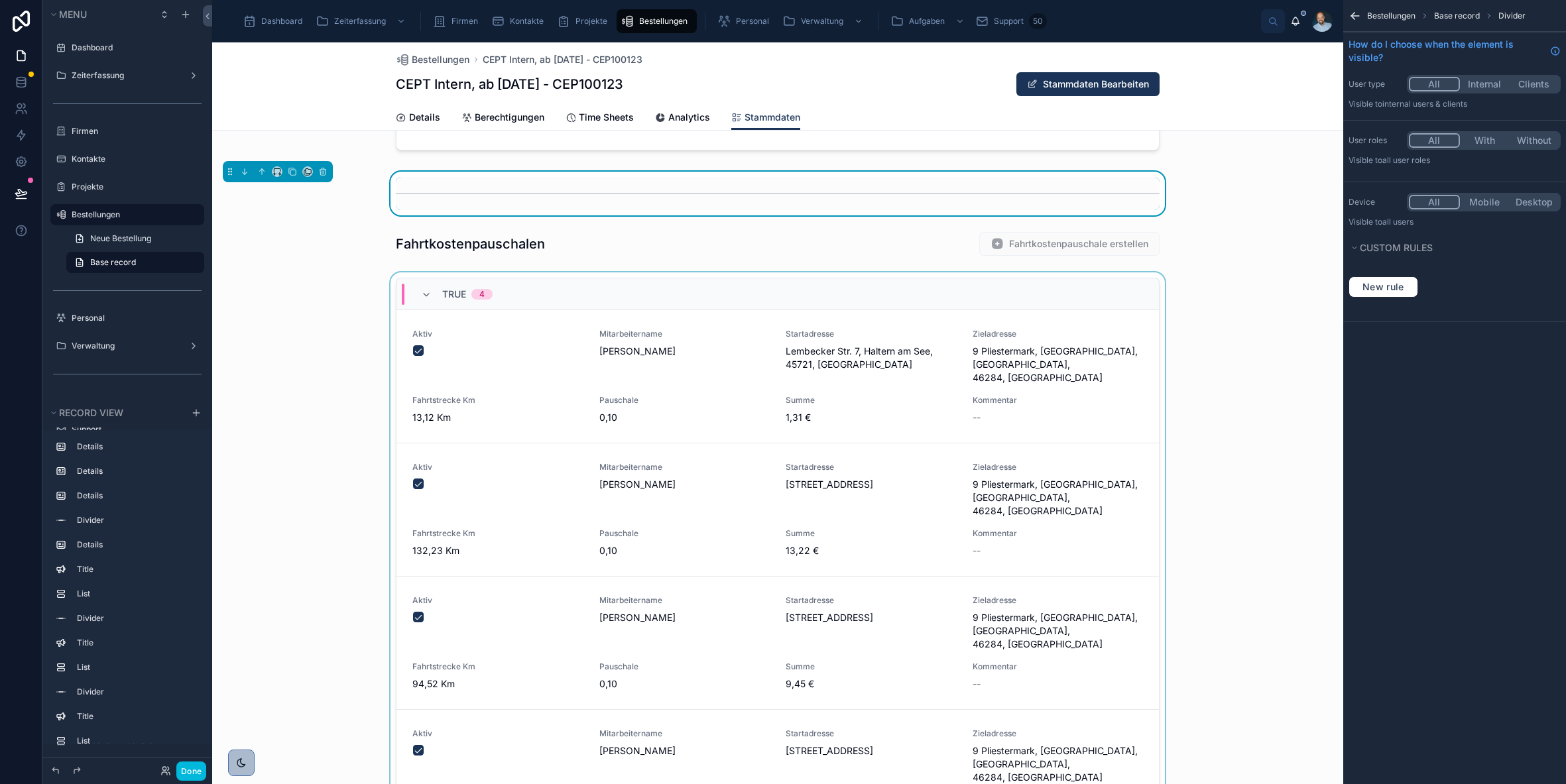
scroll to position [1387, 0]
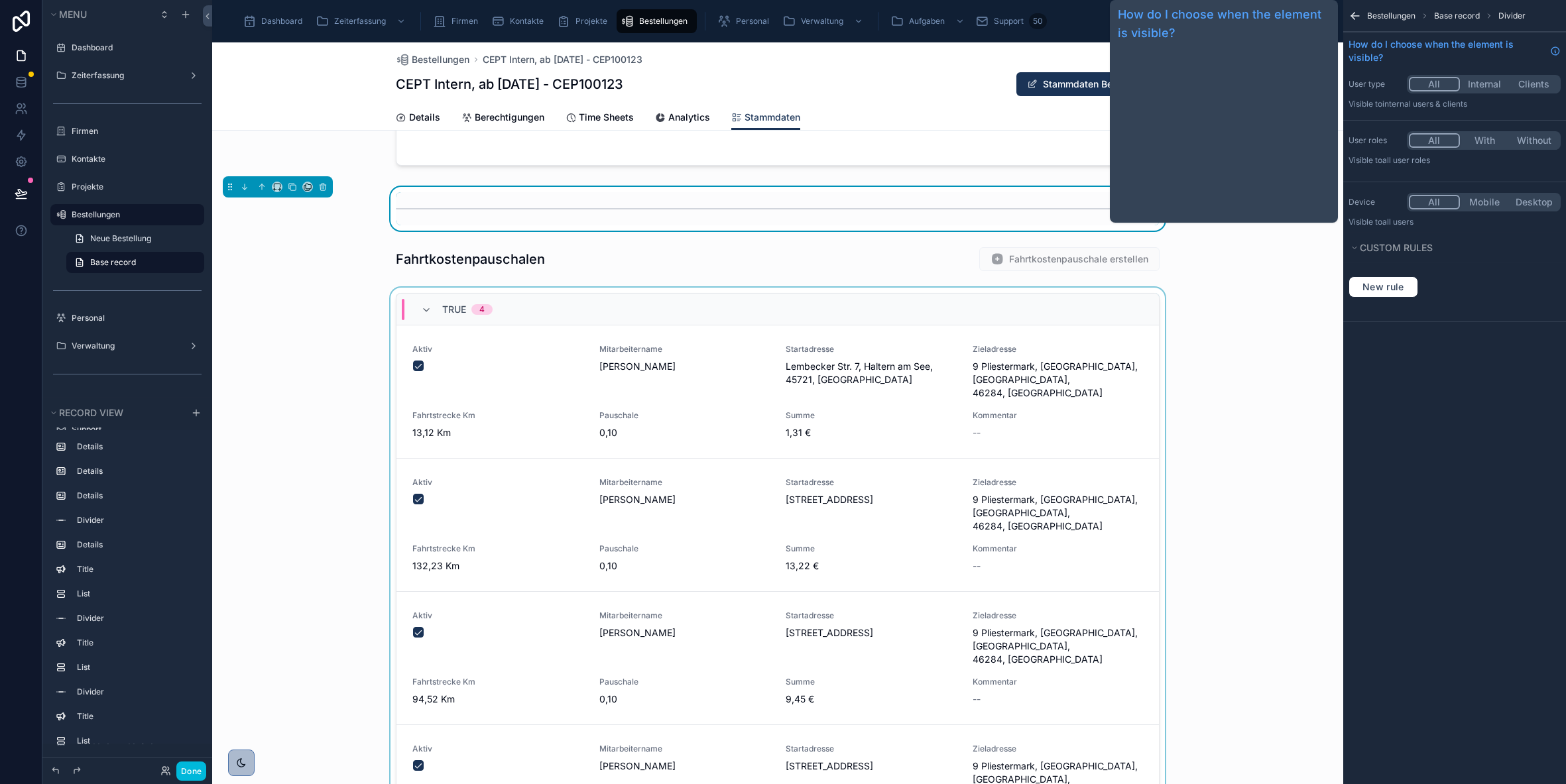
click at [1257, 330] on div at bounding box center [778, 589] width 1132 height 604
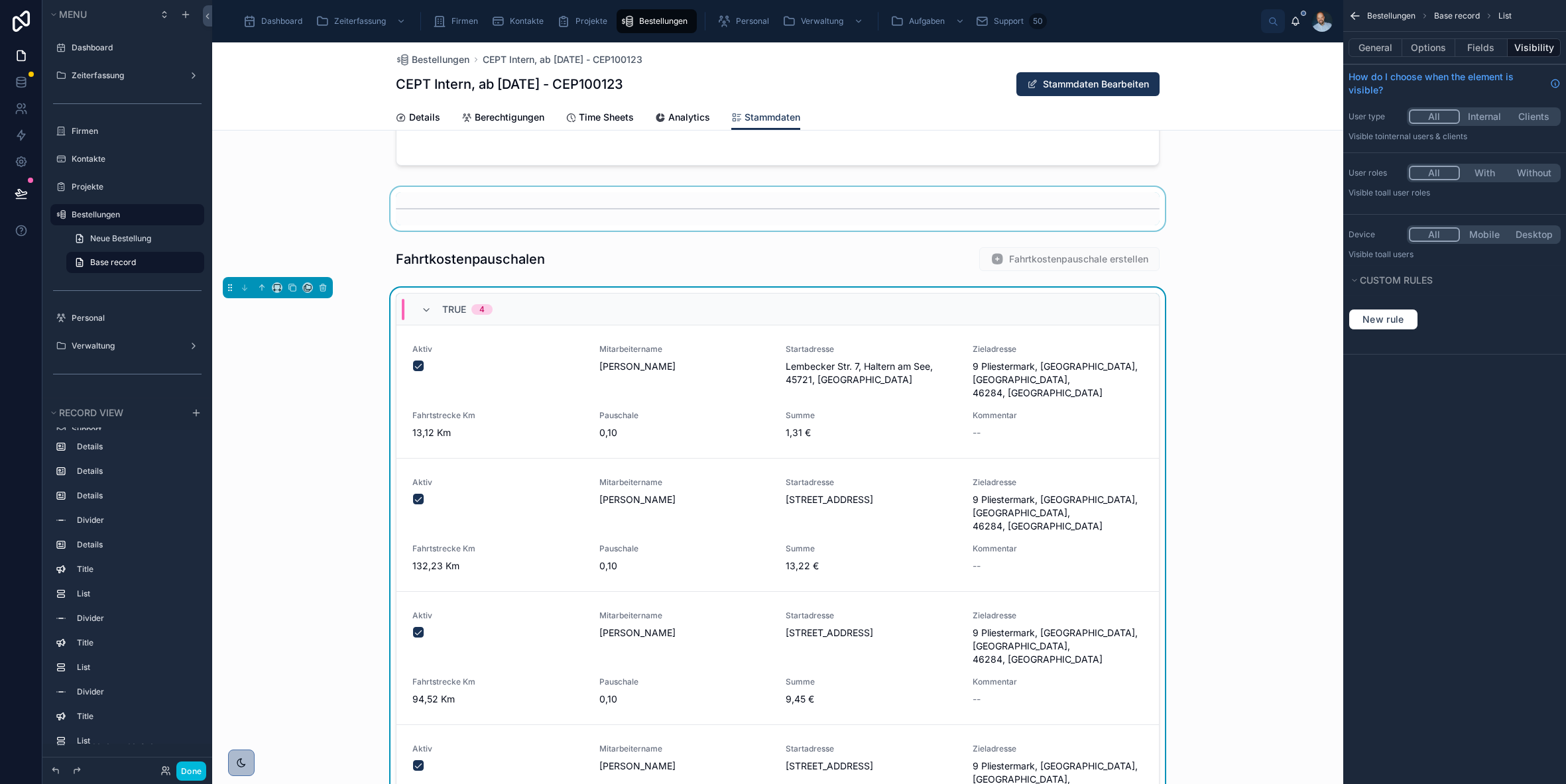
click at [1302, 549] on div "TRUE 4 Aktiv Mitarbeitername [PERSON_NAME] Startadresse Lembecker Str. 7, [GEOG…" at bounding box center [778, 589] width 1132 height 604
click at [1443, 51] on button "Options" at bounding box center [1429, 47] width 53 height 18
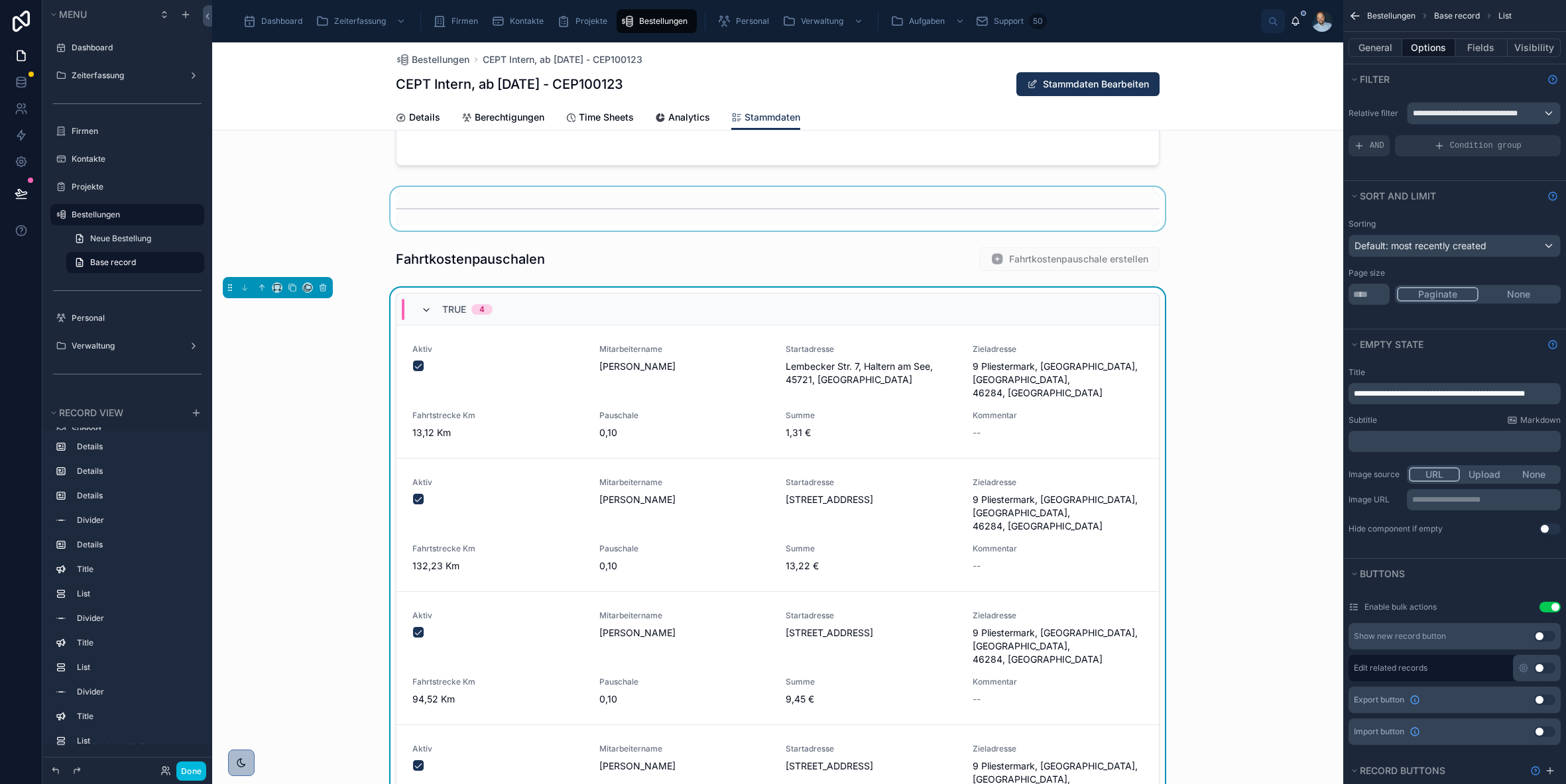
click at [423, 311] on icon at bounding box center [426, 310] width 11 height 11
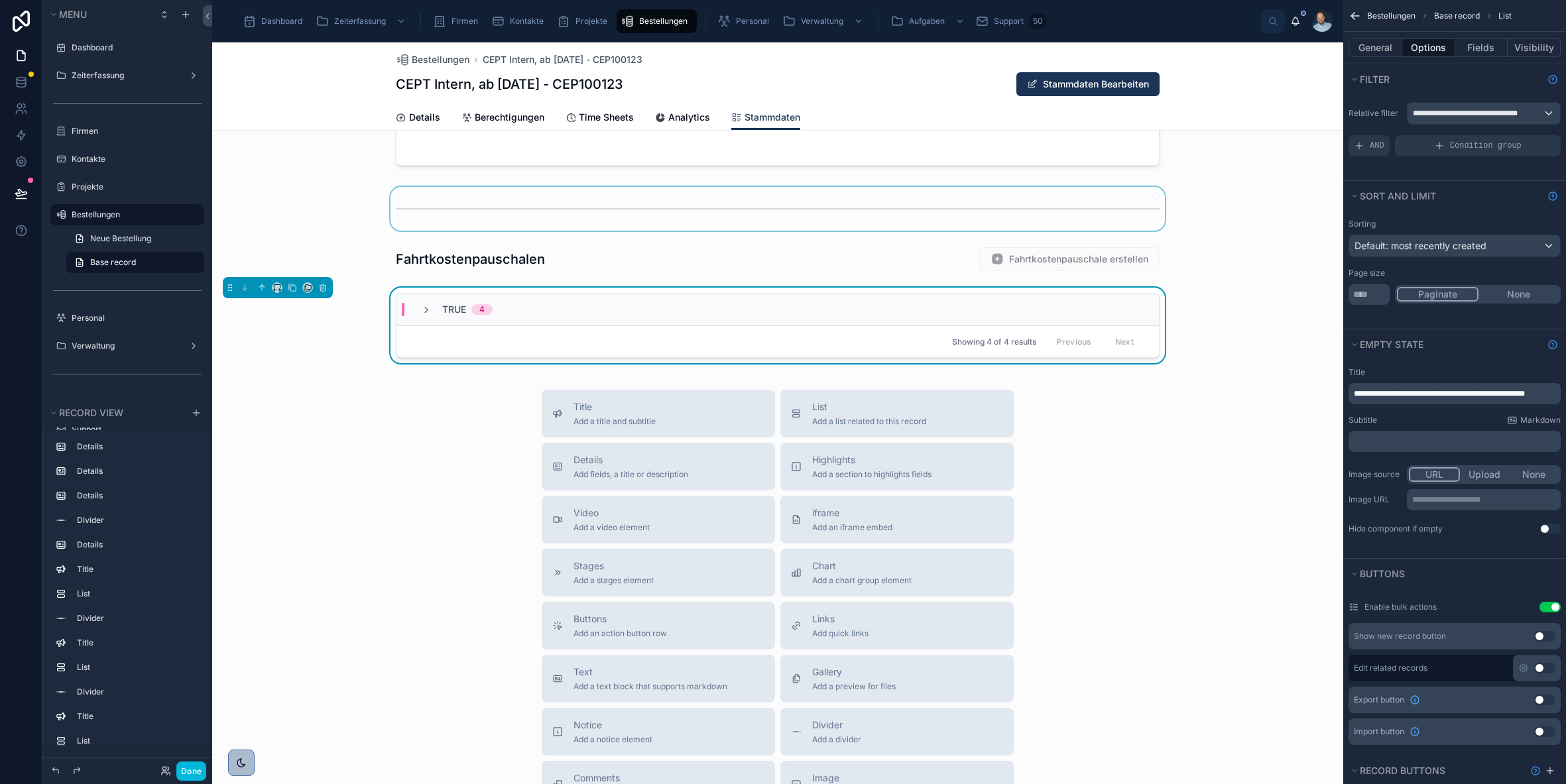
click at [423, 311] on icon at bounding box center [426, 310] width 11 height 11
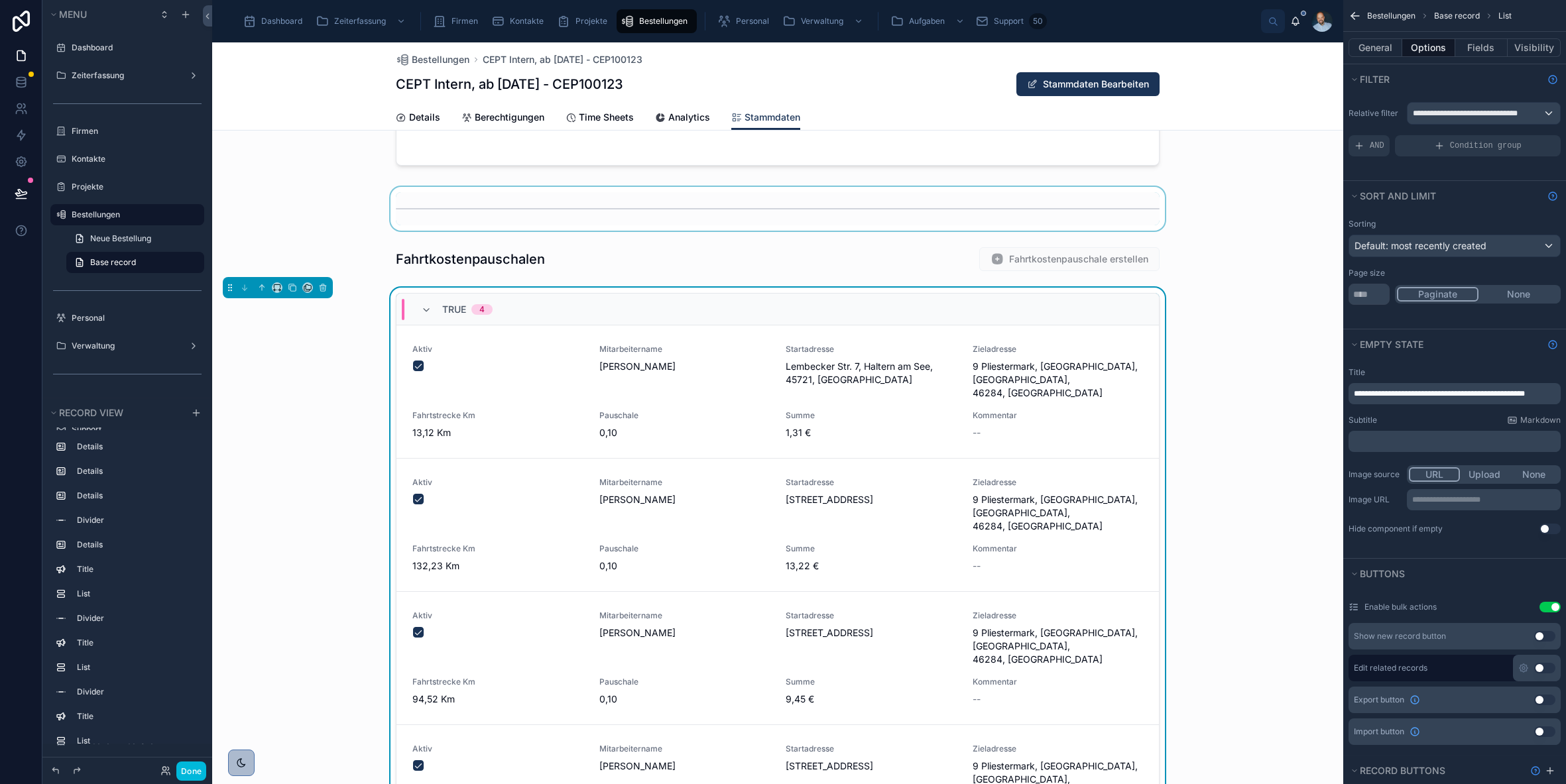
click at [424, 315] on div "TRUE 4" at bounding box center [457, 310] width 71 height 22
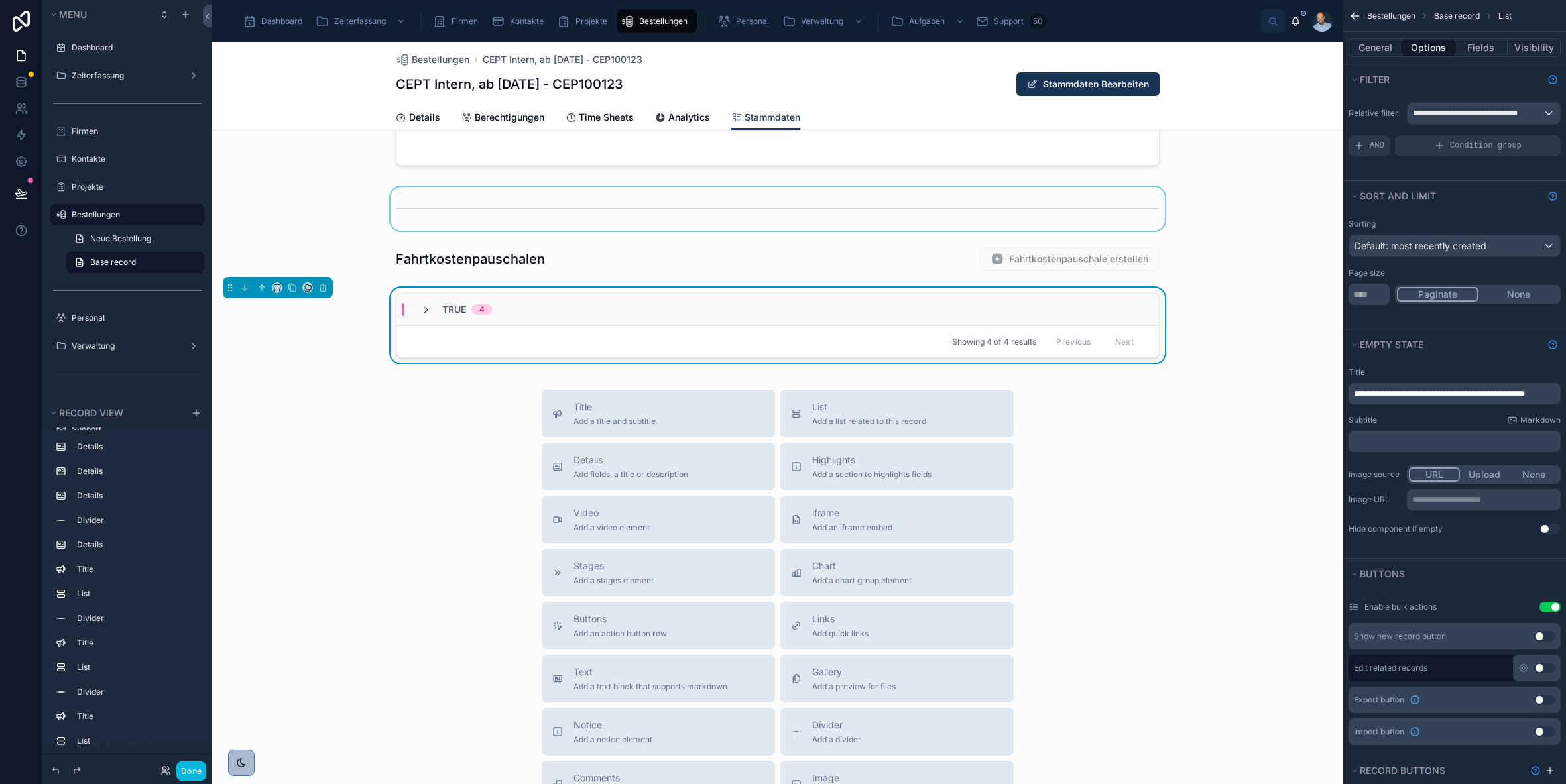
click at [424, 311] on icon at bounding box center [426, 310] width 11 height 11
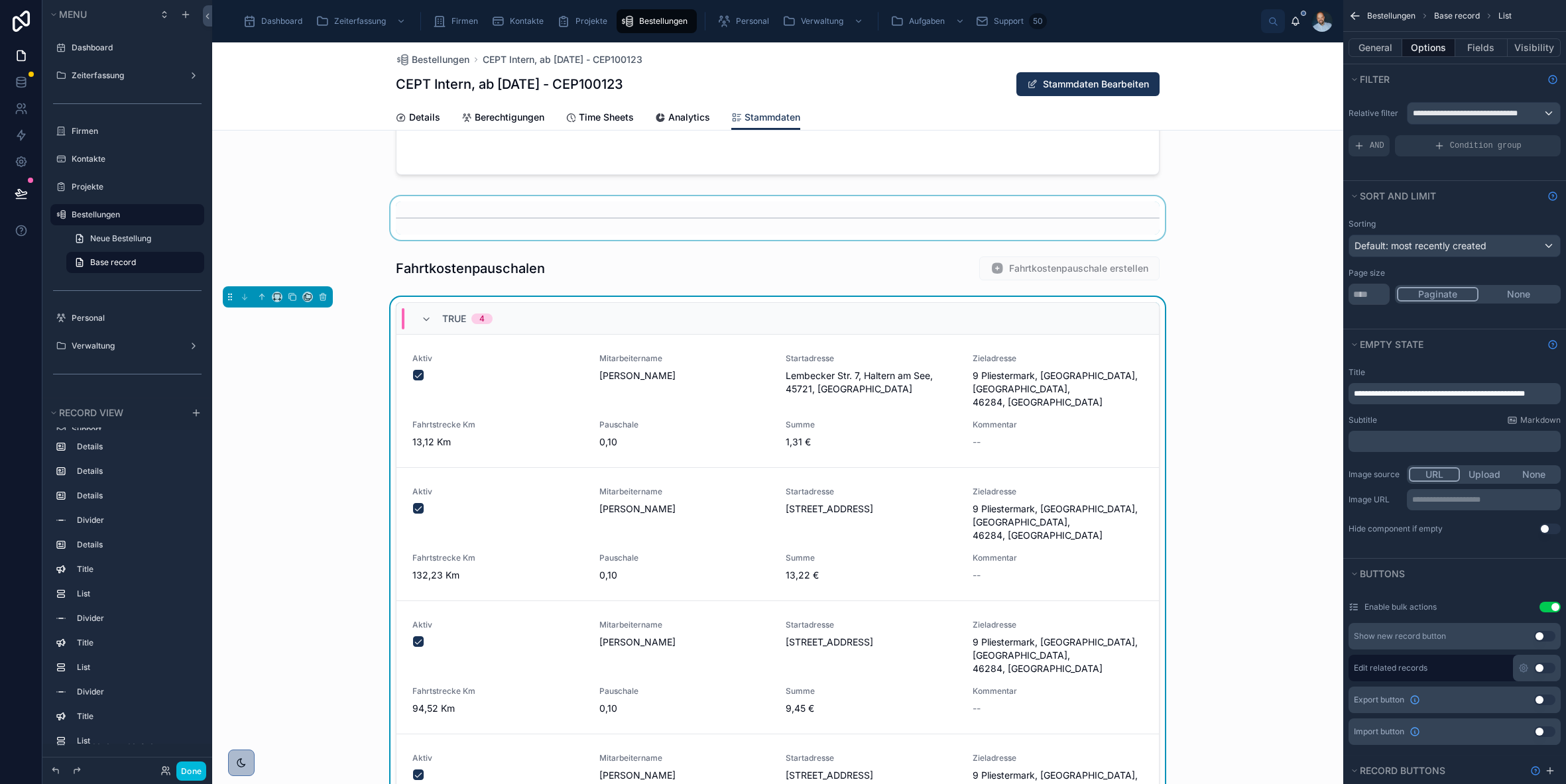
scroll to position [1377, 0]
click at [1362, 35] on div "General Options Fields Visibility" at bounding box center [1455, 47] width 223 height 31
click at [1368, 41] on button "General" at bounding box center [1375, 47] width 54 height 18
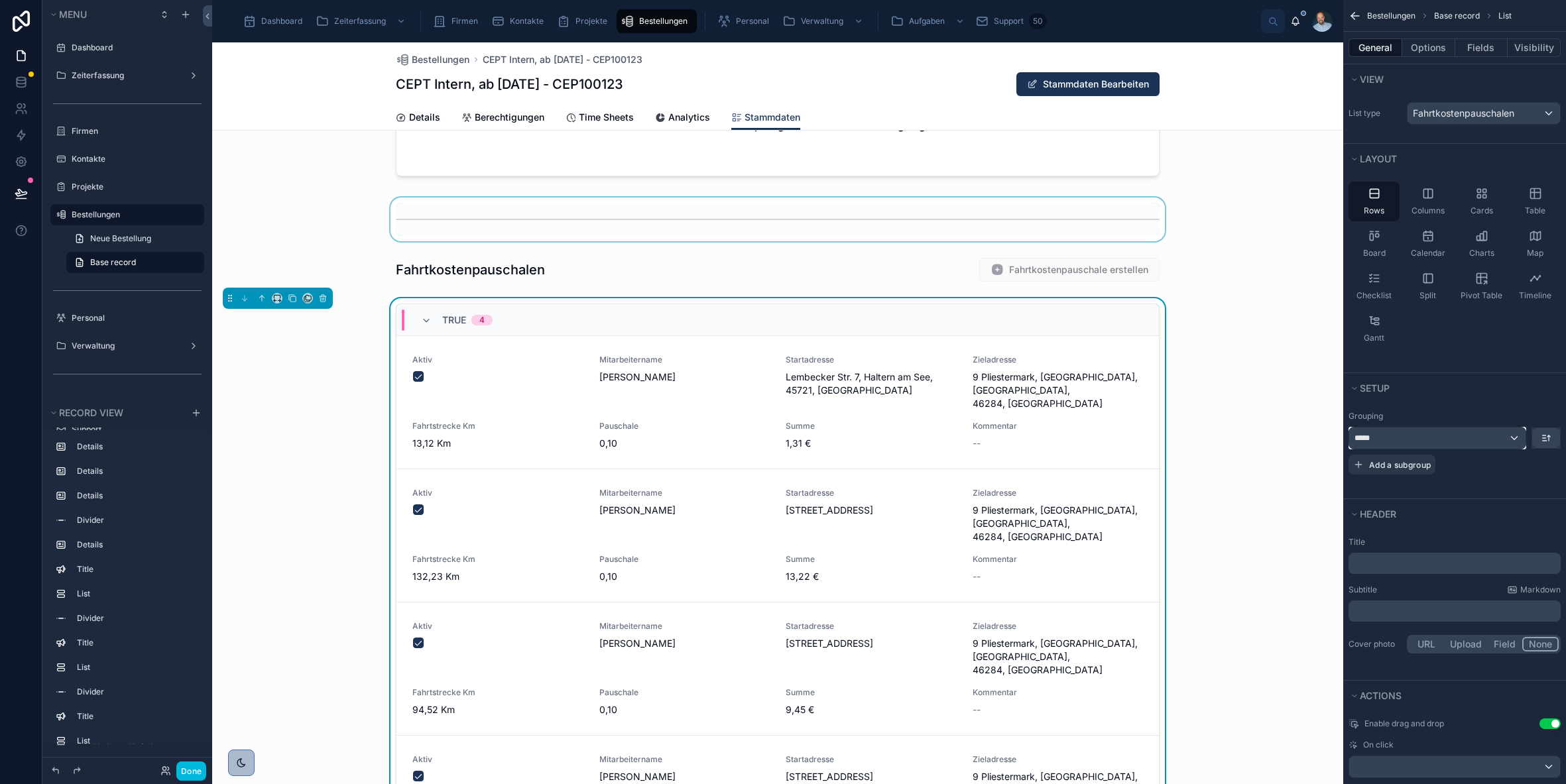
click at [1515, 440] on div "*****" at bounding box center [1438, 438] width 177 height 22
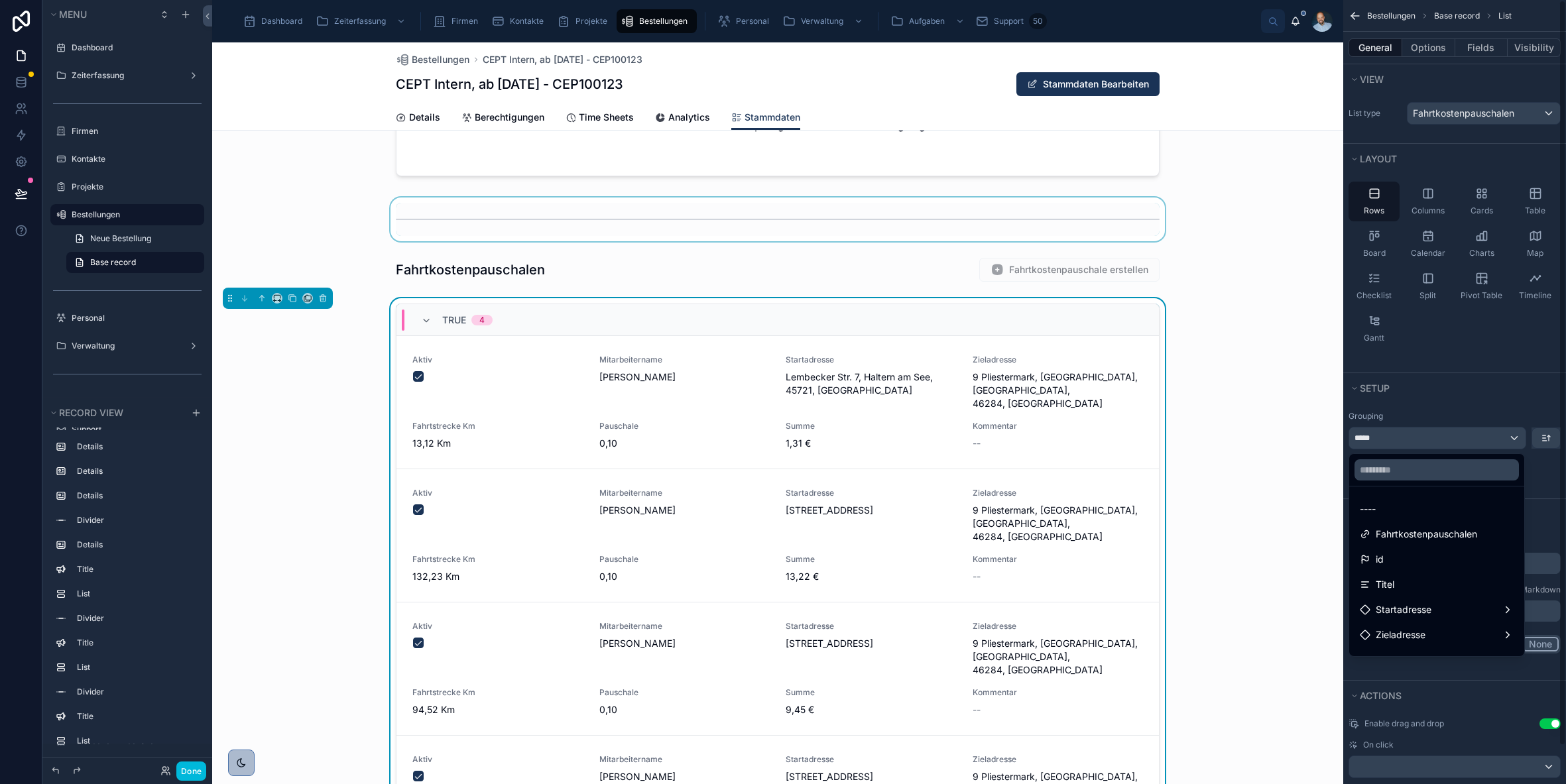
click at [1459, 409] on div "scrollable content" at bounding box center [783, 392] width 1566 height 784
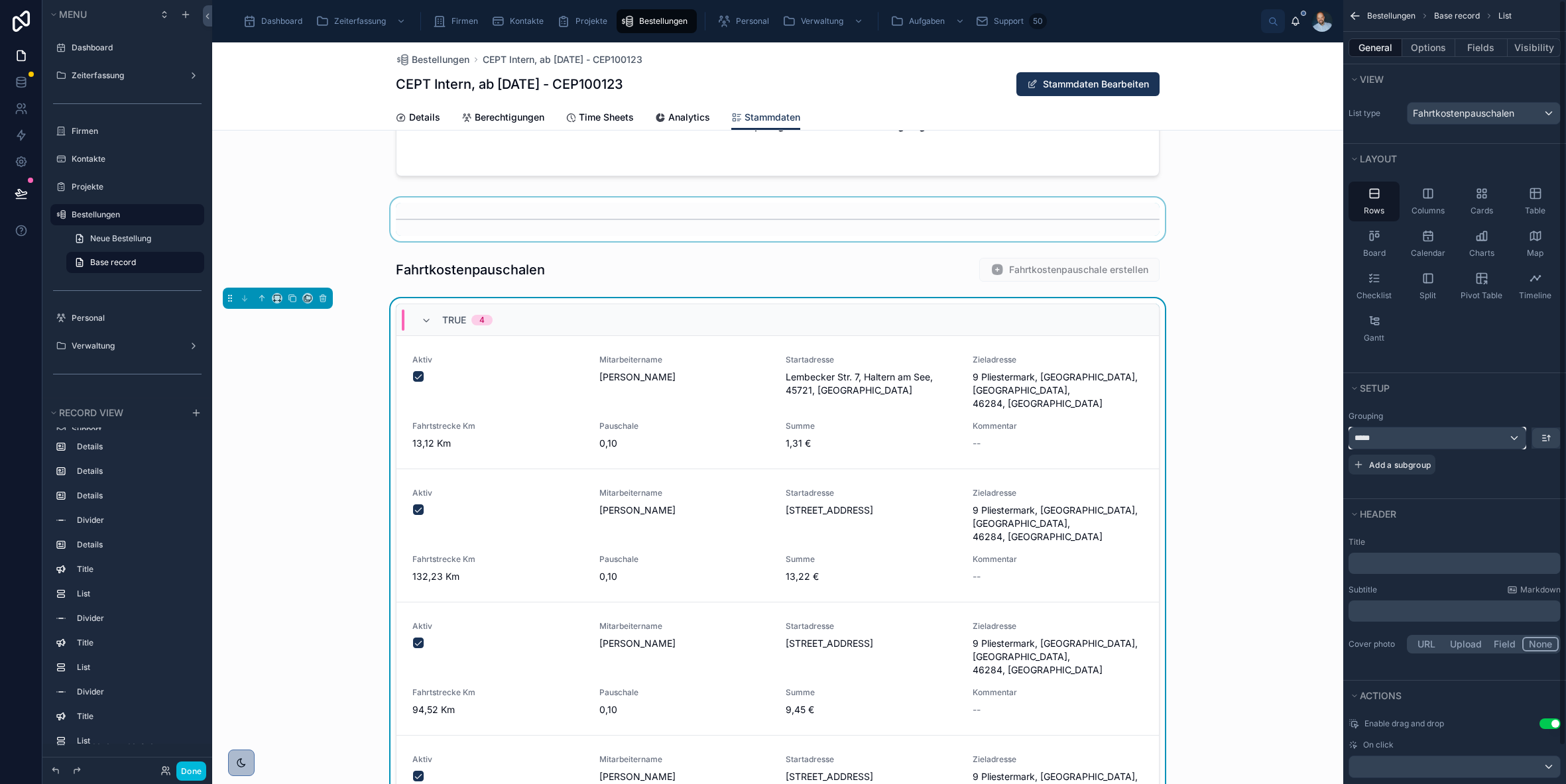
click at [1523, 433] on div "*****" at bounding box center [1438, 438] width 177 height 22
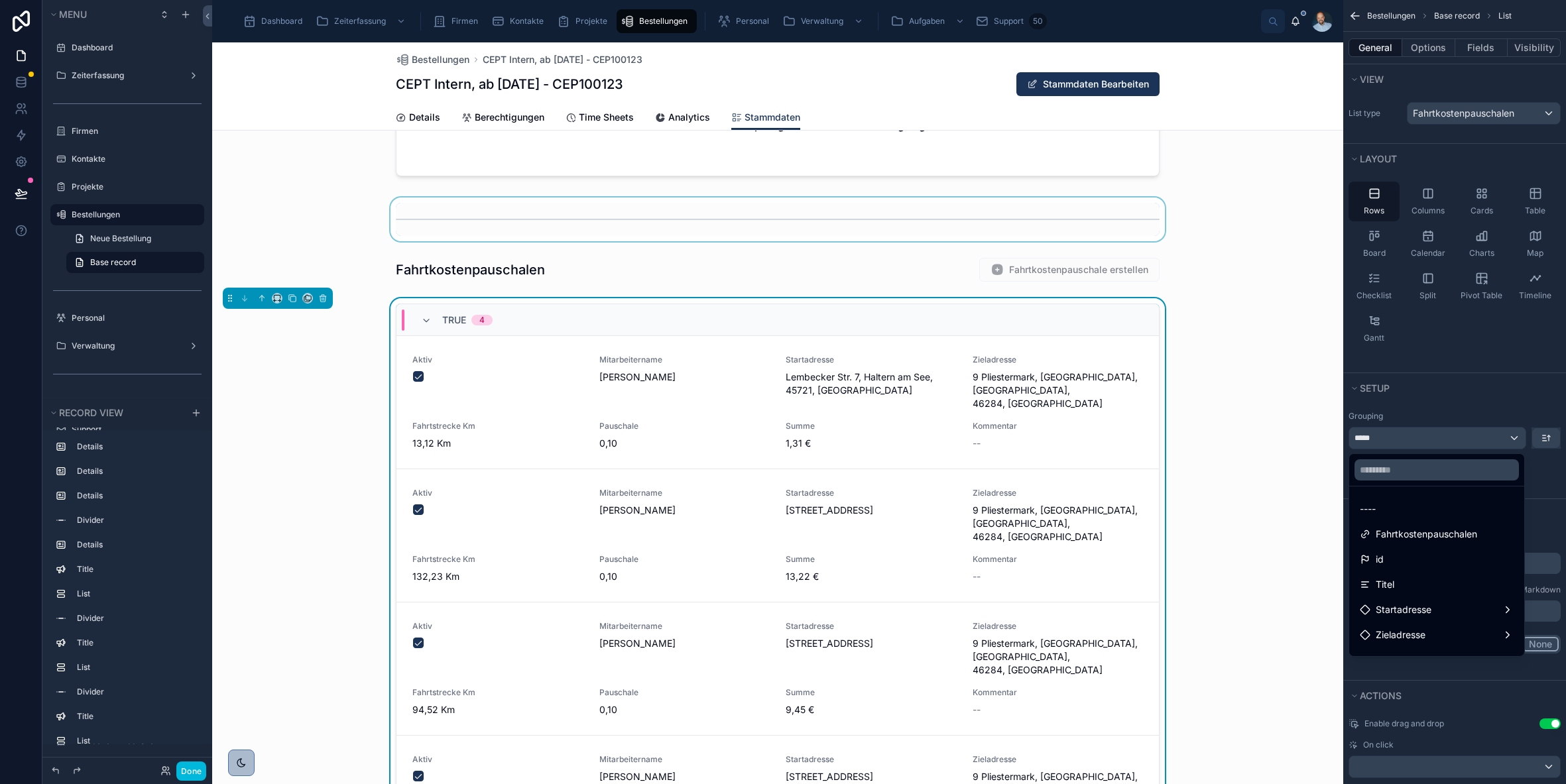
click at [1513, 438] on div "scrollable content" at bounding box center [783, 392] width 1566 height 784
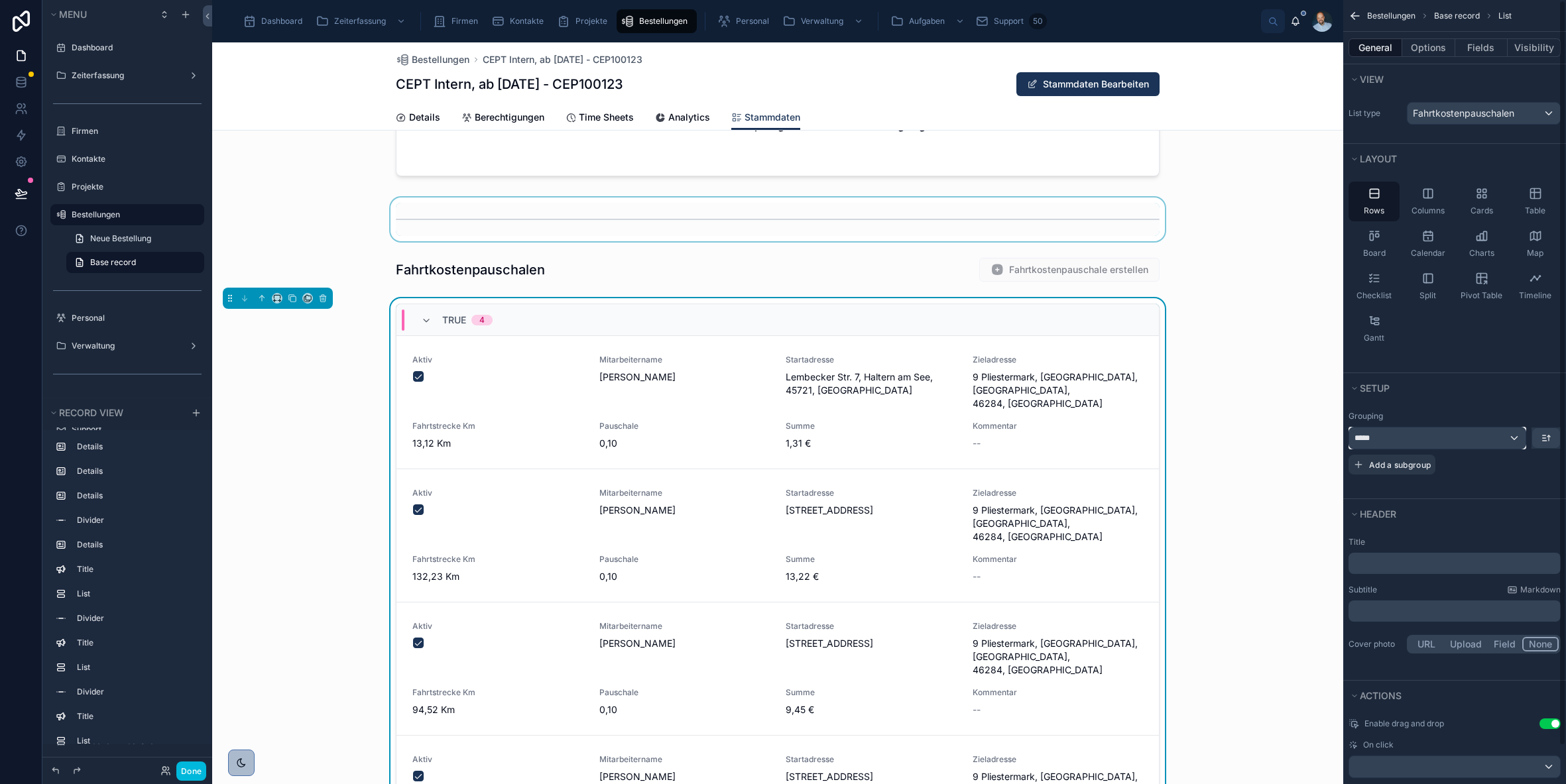
click at [1513, 438] on div "*****" at bounding box center [1438, 438] width 177 height 22
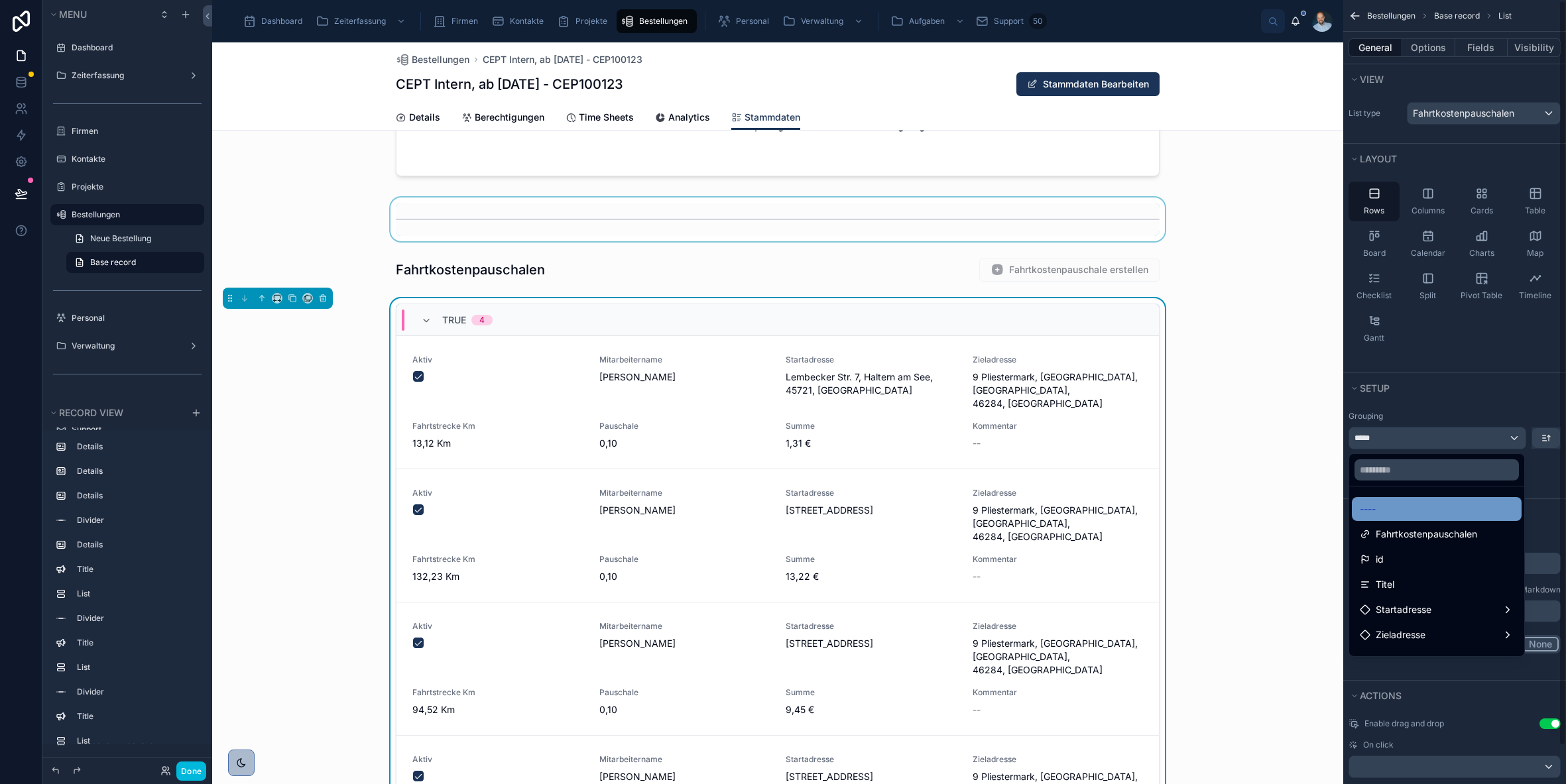
click at [1418, 499] on div "----" at bounding box center [1437, 509] width 170 height 24
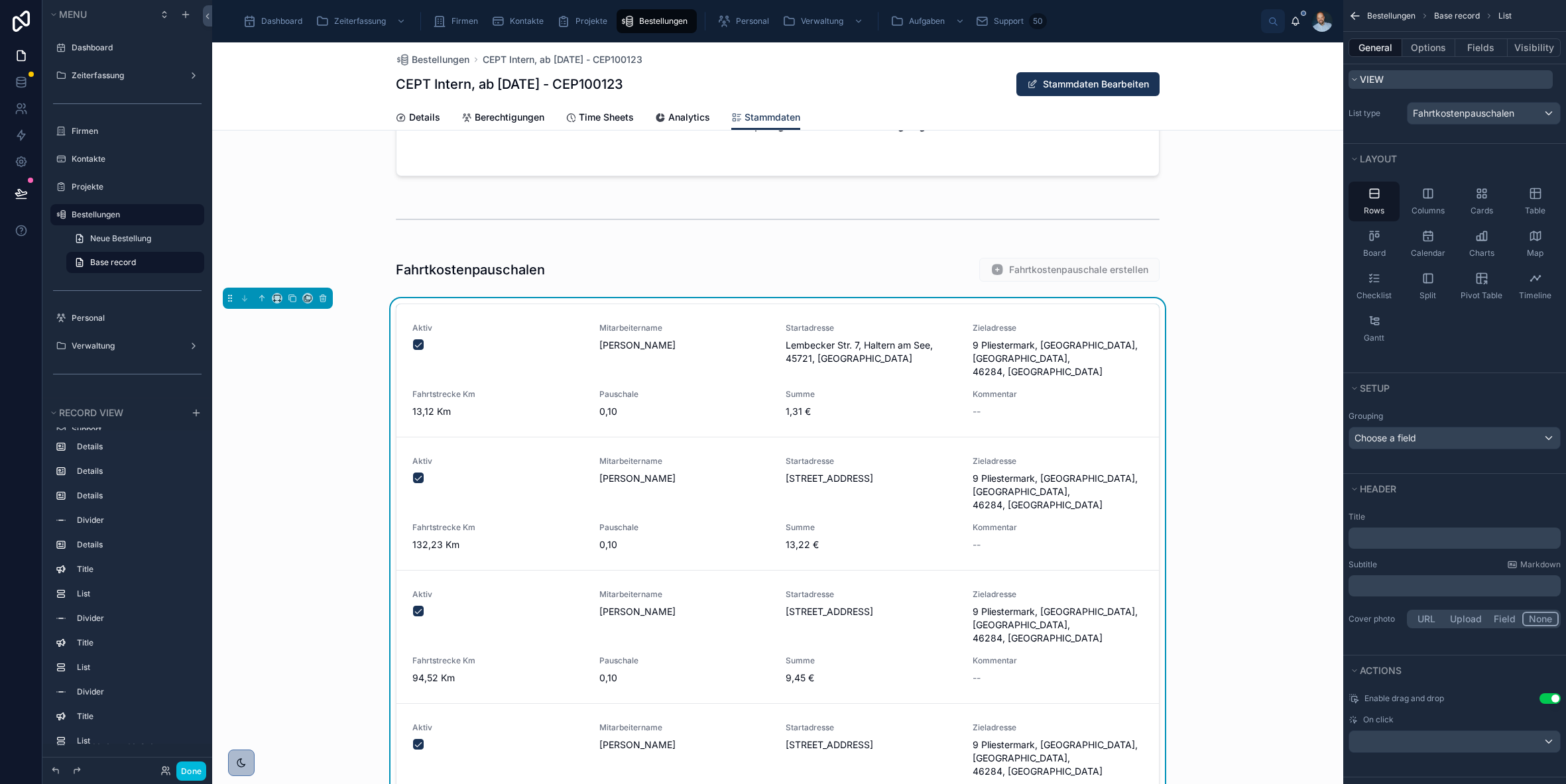
click at [1529, 81] on button "View" at bounding box center [1451, 80] width 204 height 18
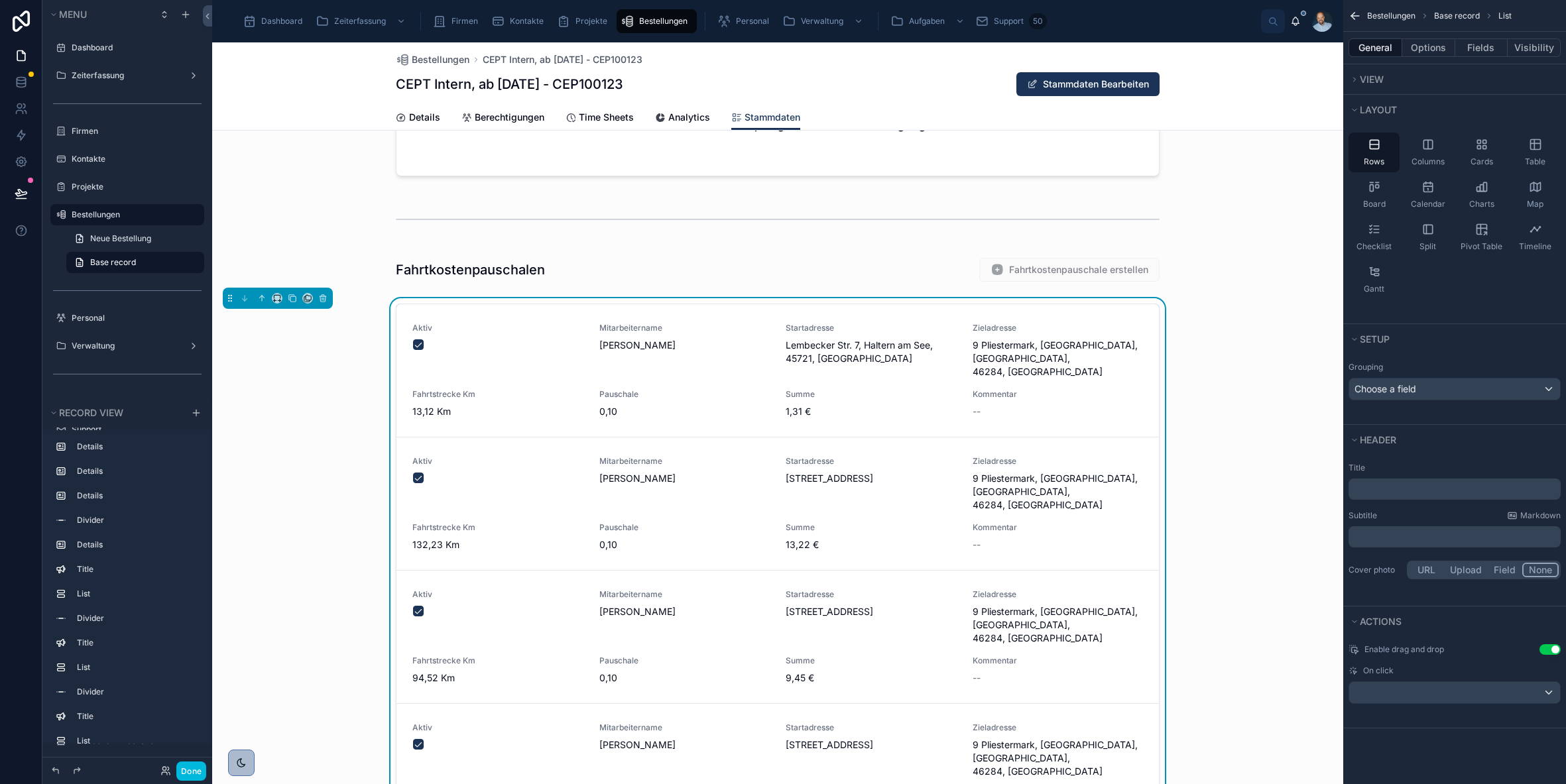
scroll to position [0, 0]
click at [1435, 51] on button "Options" at bounding box center [1429, 47] width 53 height 18
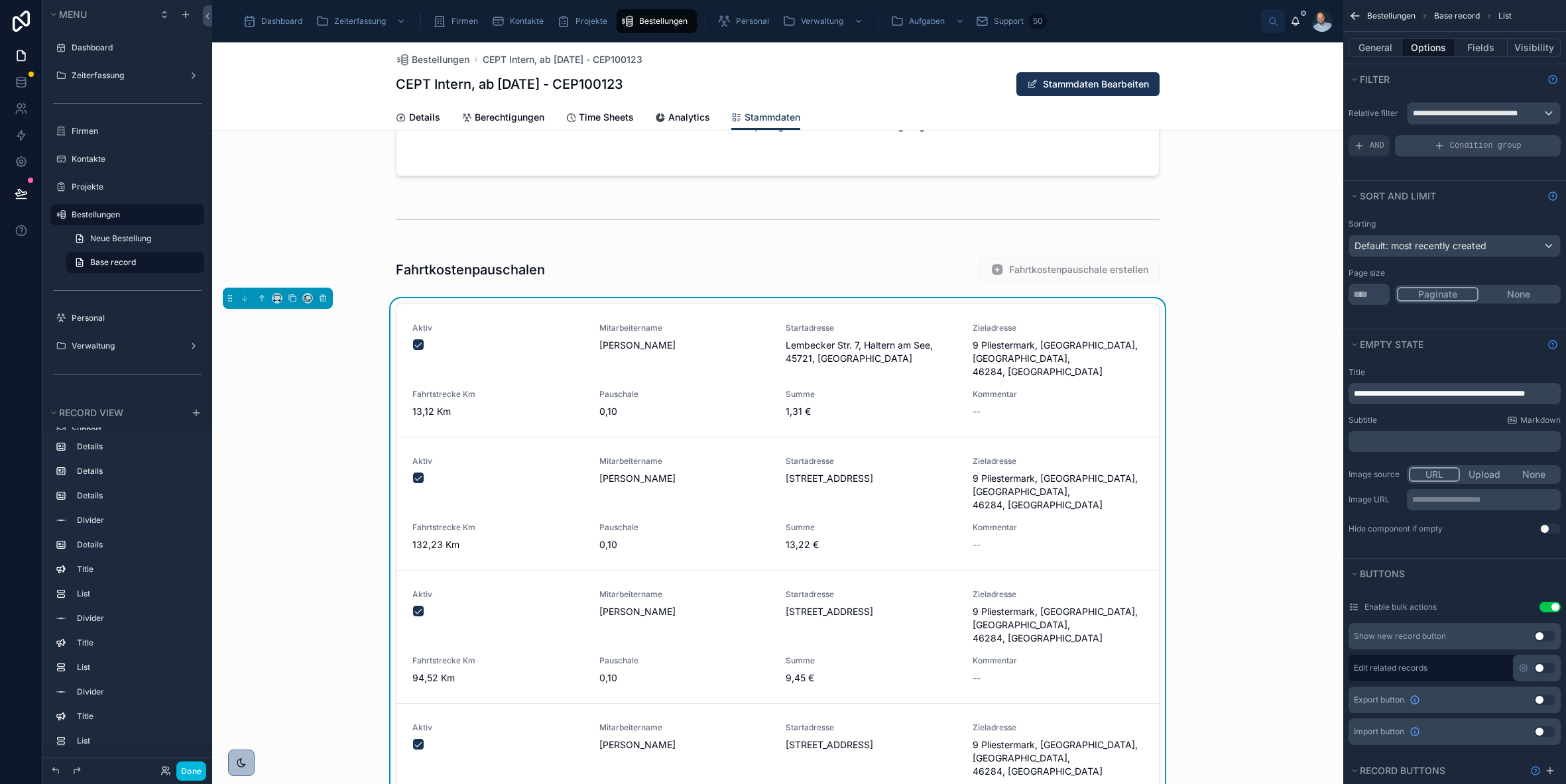
click at [1466, 150] on span "Condition group" at bounding box center [1486, 146] width 71 height 11
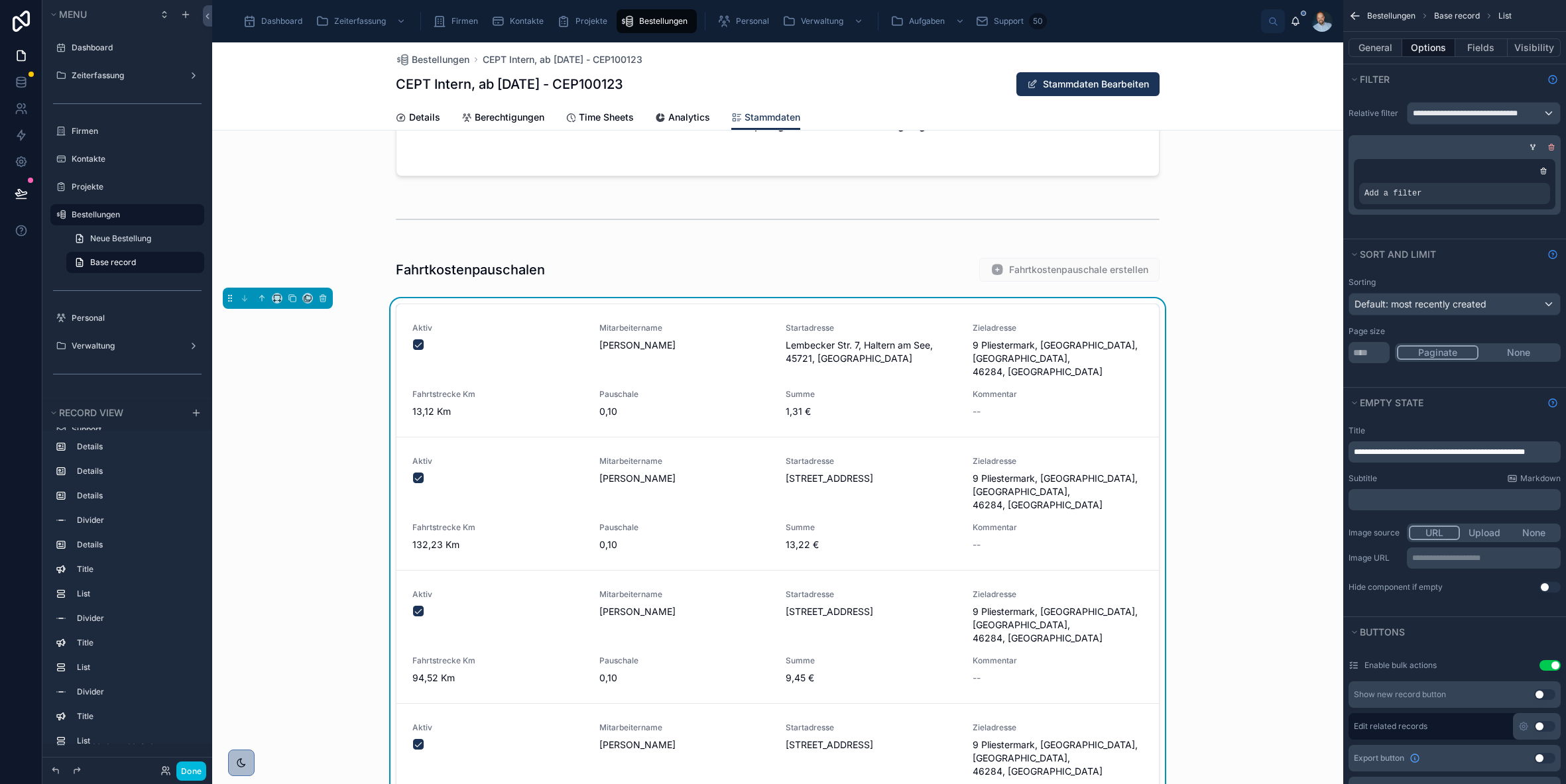
click at [1549, 150] on icon "scrollable content" at bounding box center [1552, 148] width 5 height 5
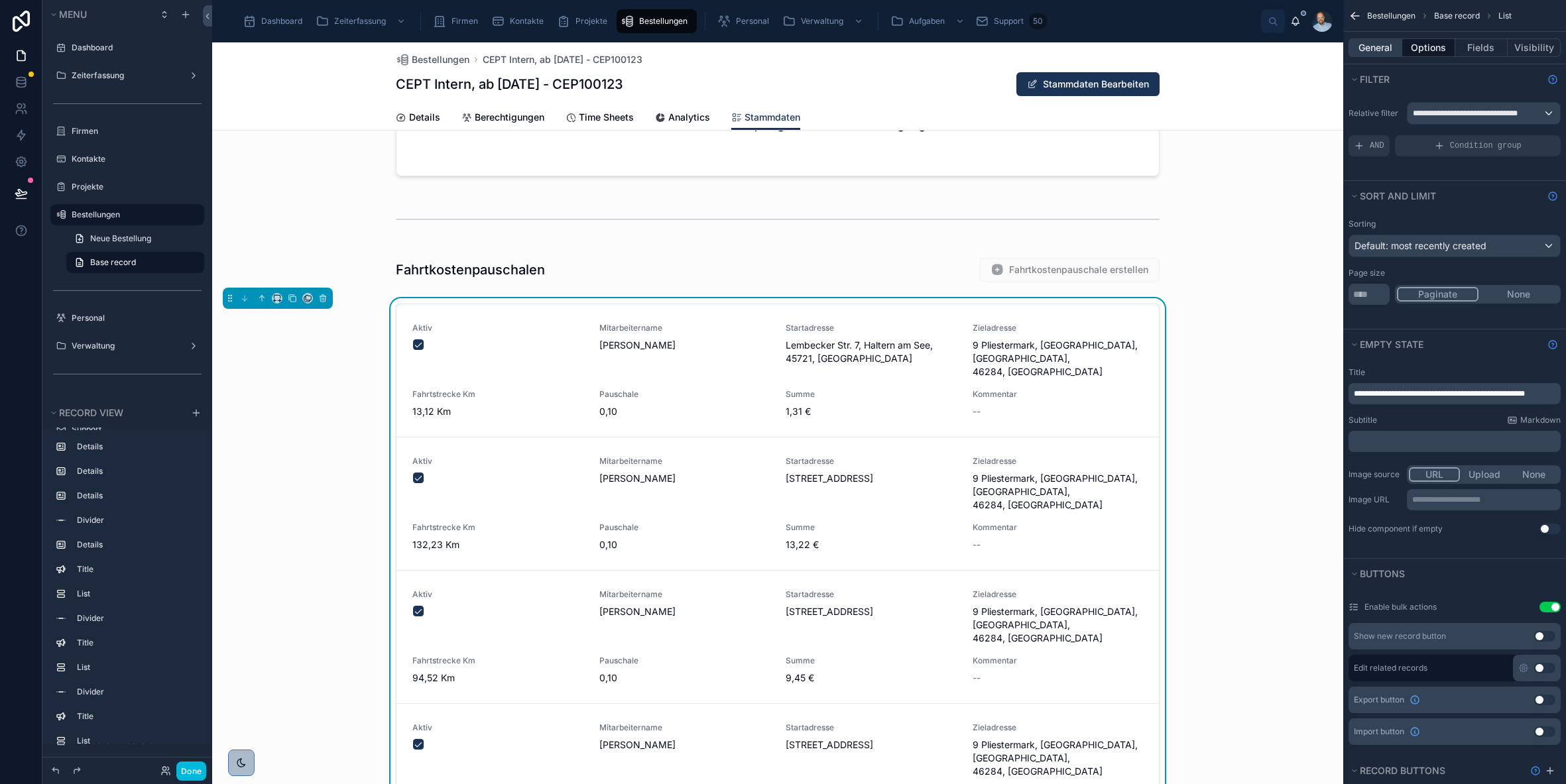
click at [1380, 52] on button "General" at bounding box center [1375, 47] width 54 height 18
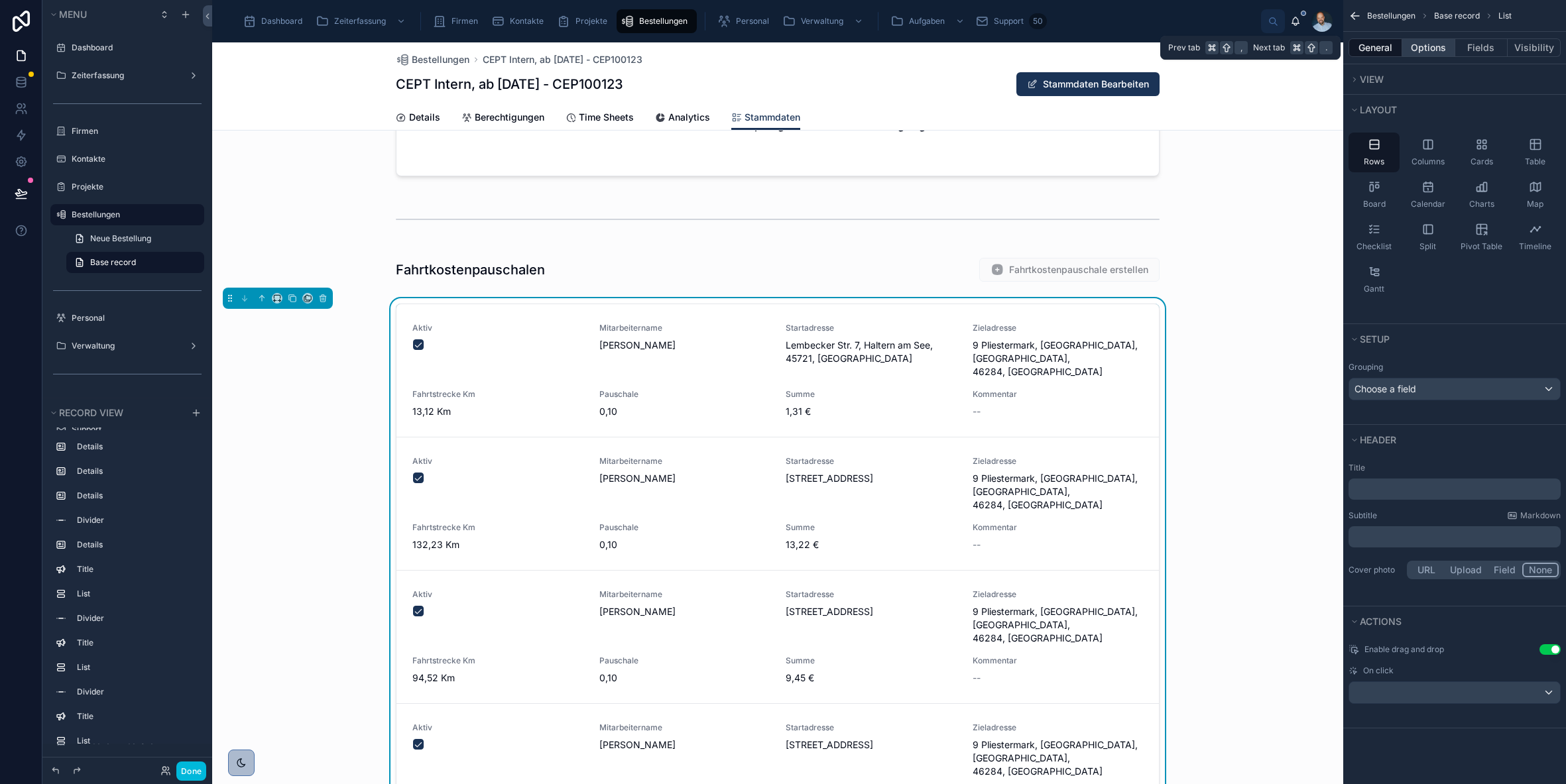
click at [1439, 46] on button "Options" at bounding box center [1429, 47] width 53 height 18
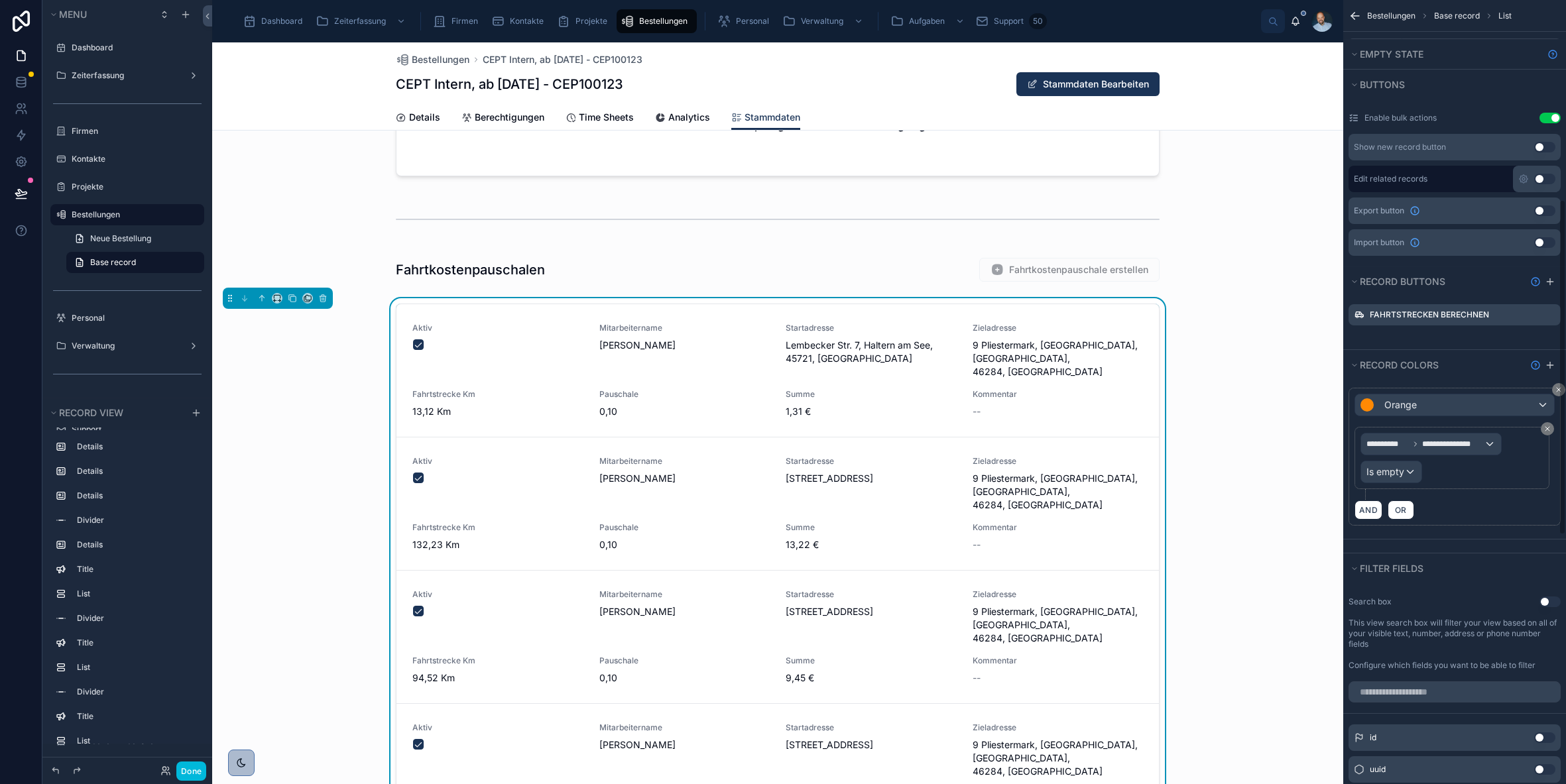
scroll to position [492, 0]
click at [1556, 602] on button "Use setting" at bounding box center [1550, 598] width 22 height 11
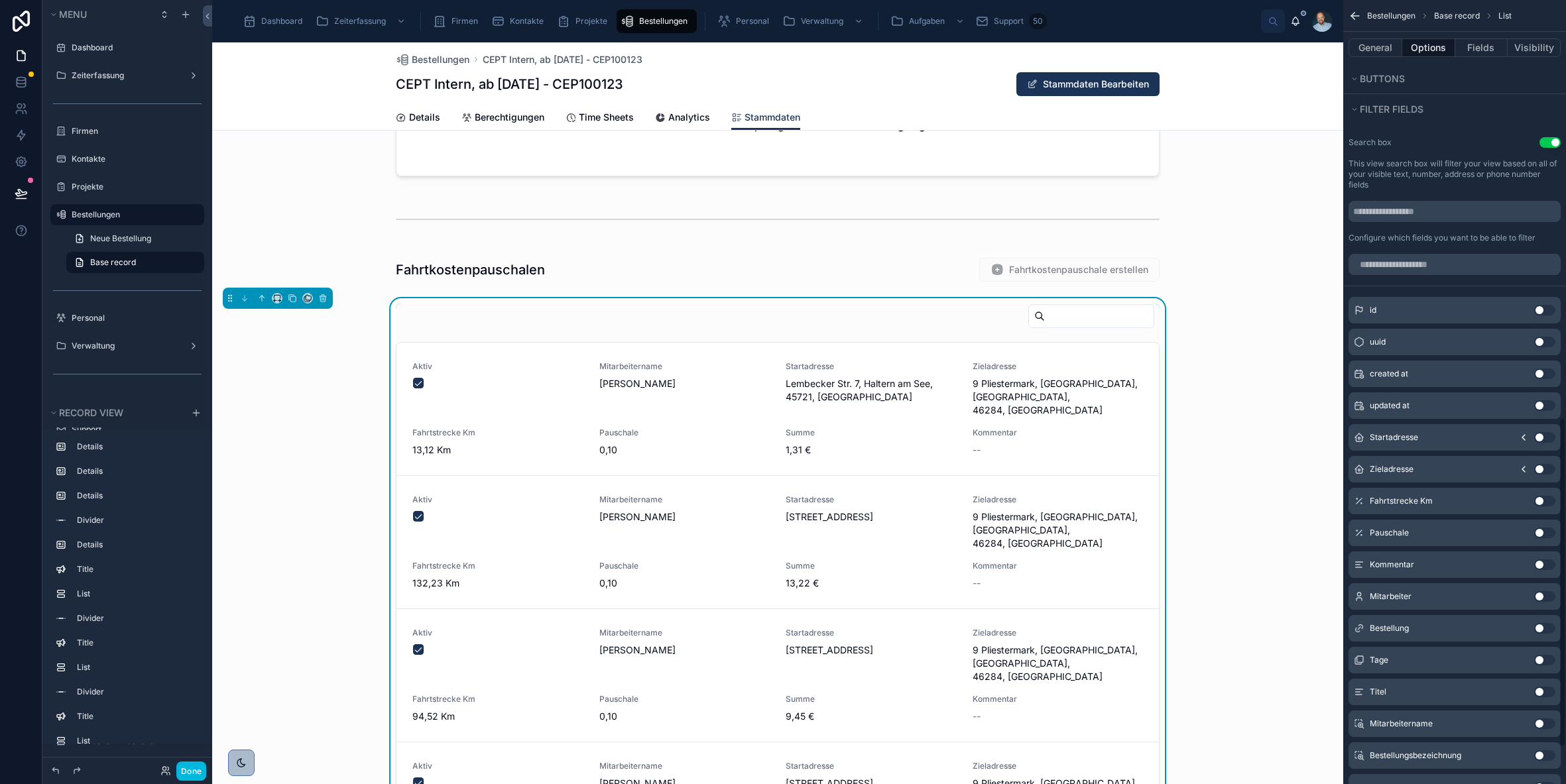
scroll to position [1080, 0]
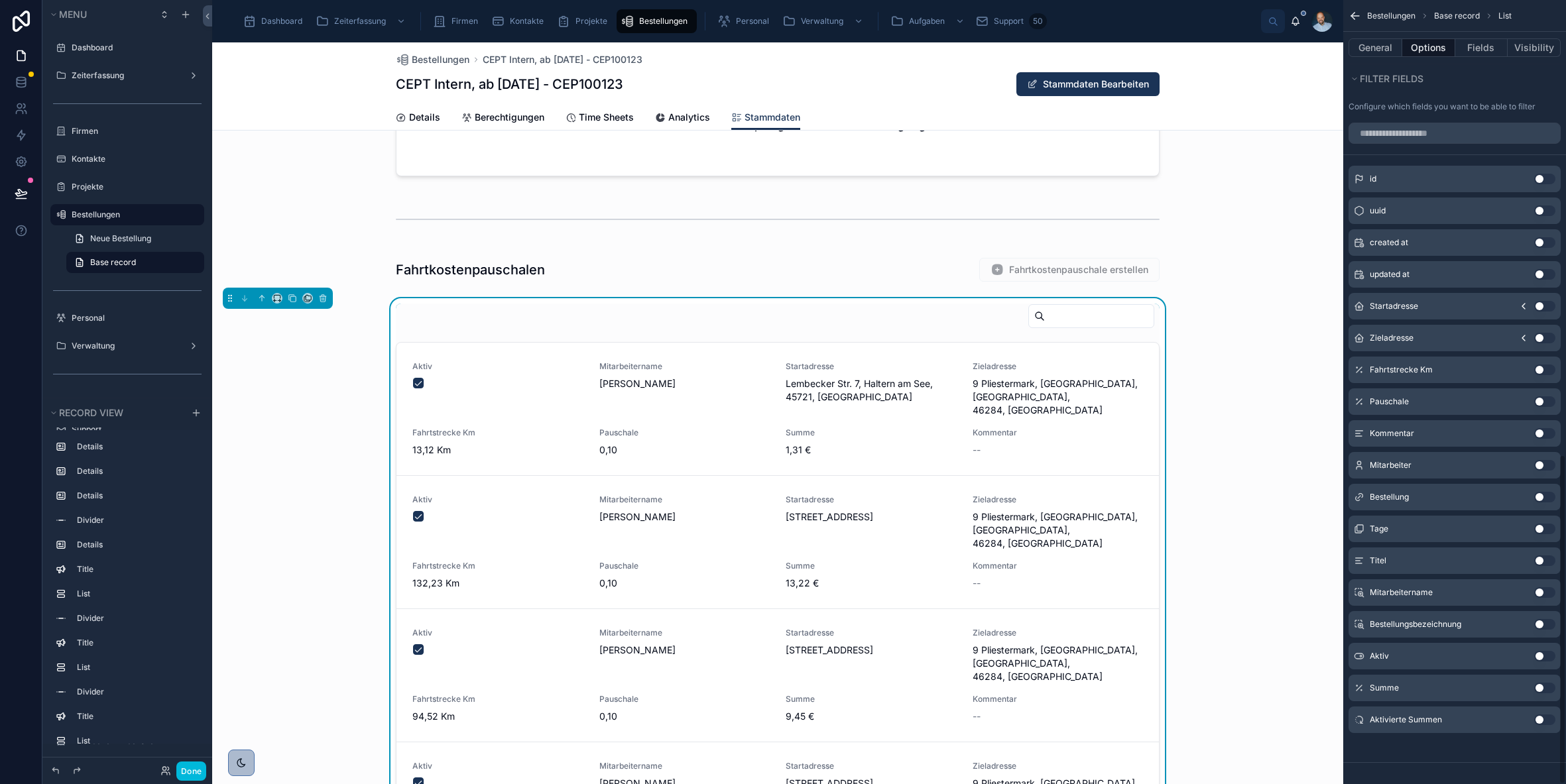
click at [1532, 660] on div "Aktiv Use setting" at bounding box center [1455, 656] width 212 height 27
click at [1537, 657] on button "Use setting" at bounding box center [1545, 656] width 22 height 11
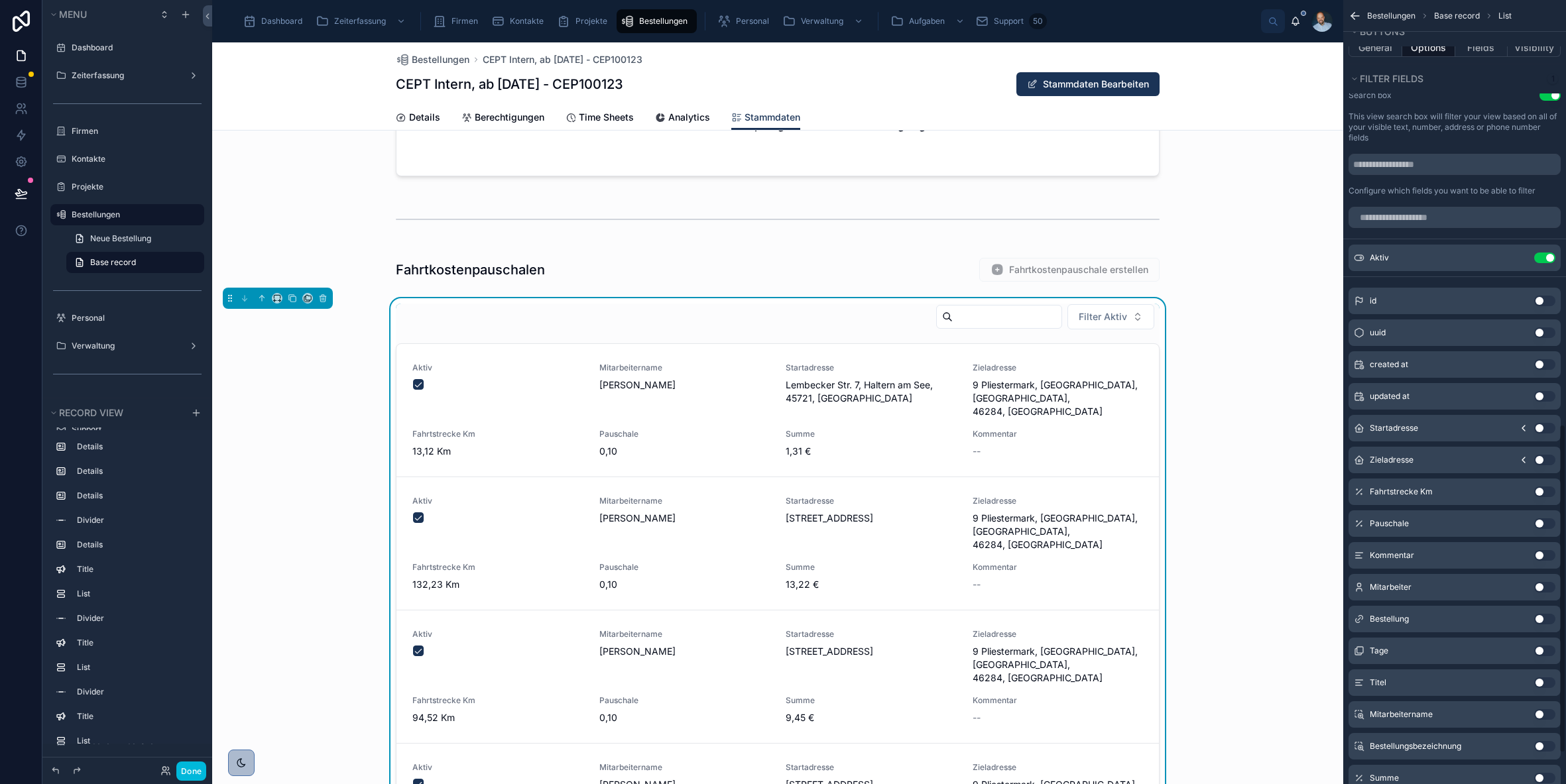
scroll to position [972, 0]
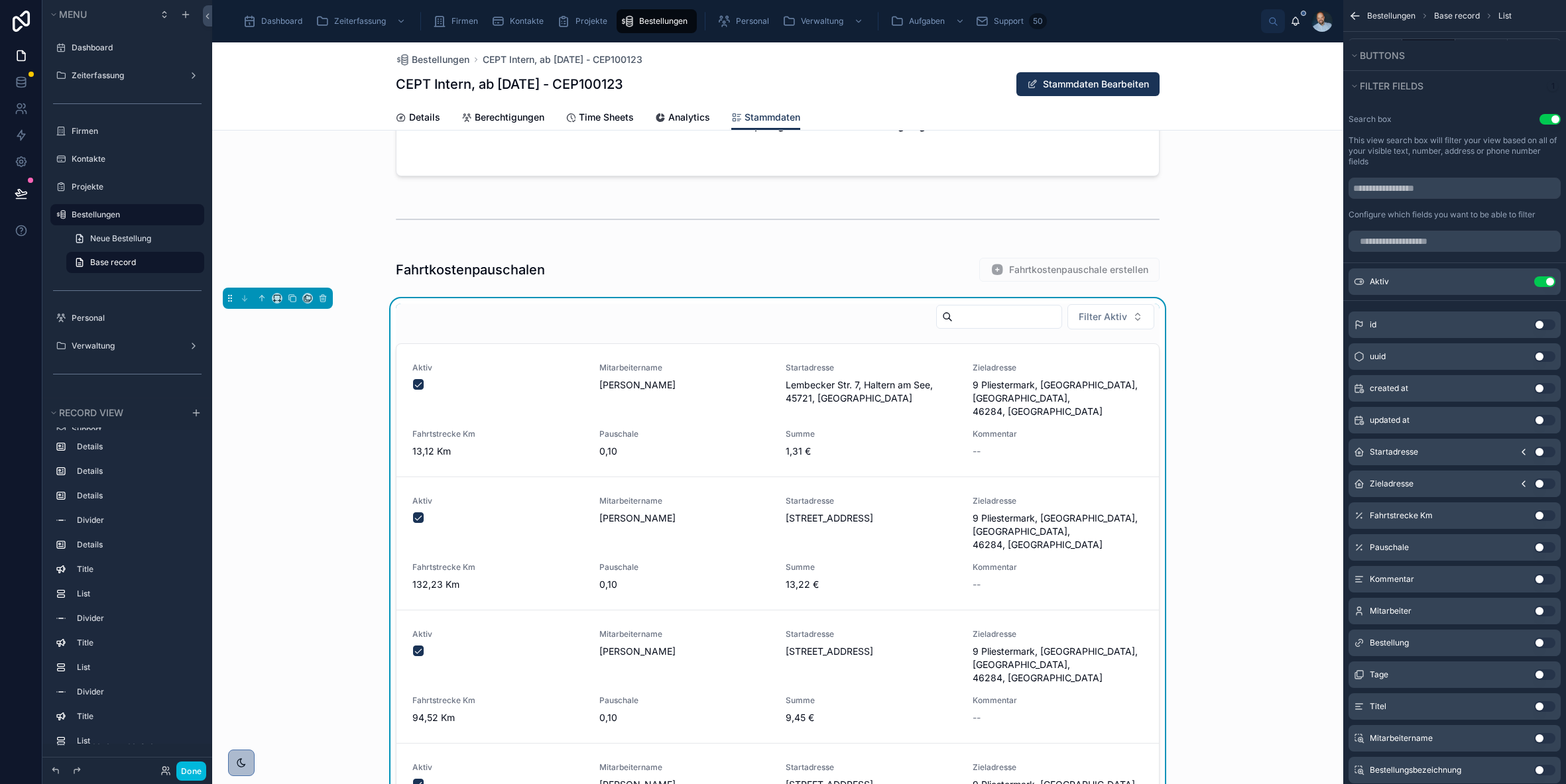
click at [1515, 291] on div "Aktiv Use setting" at bounding box center [1455, 282] width 212 height 27
click at [0, 0] on icon "scrollable content" at bounding box center [0, 0] width 0 height 0
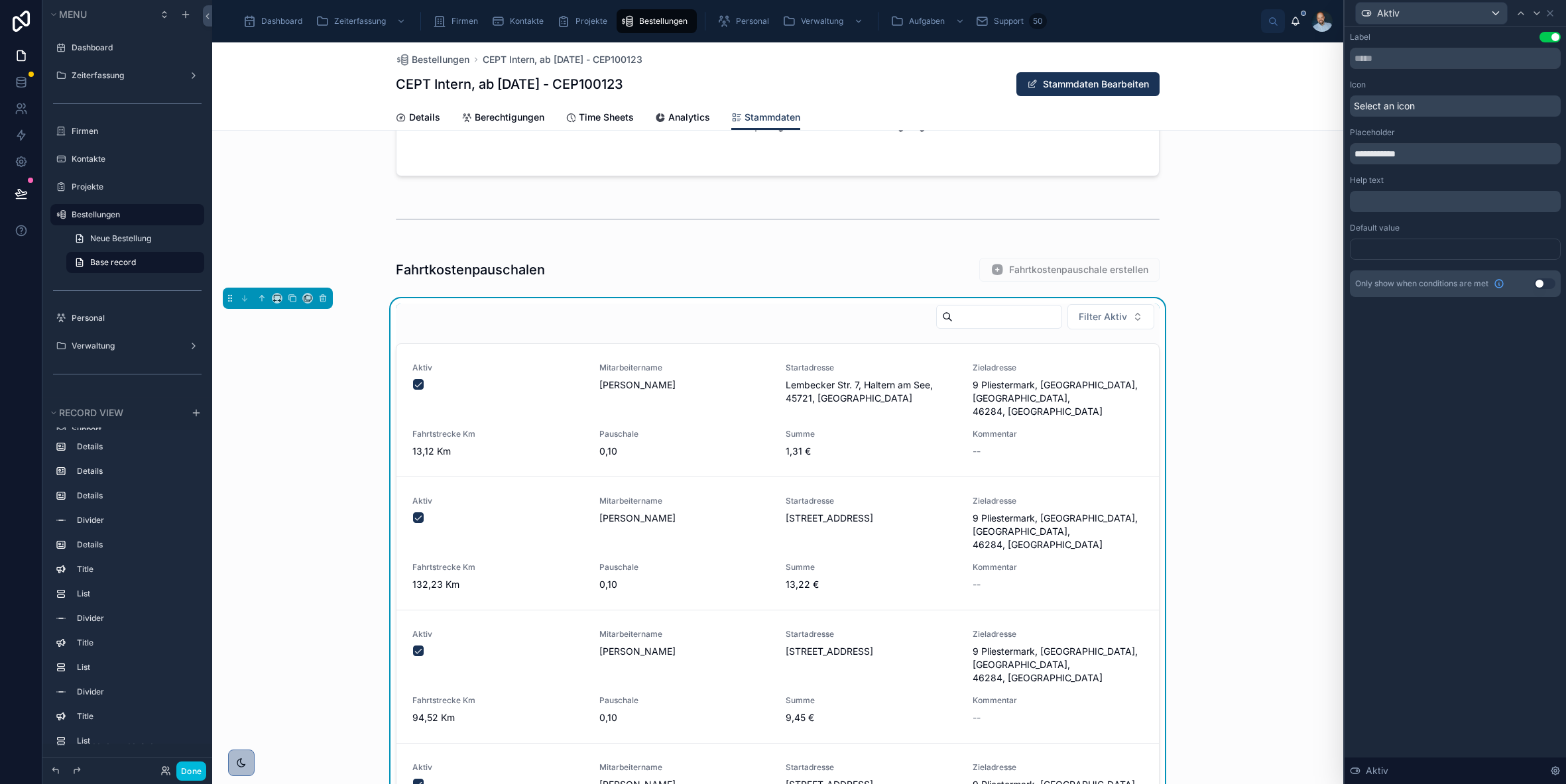
click at [1399, 244] on div at bounding box center [1456, 249] width 211 height 22
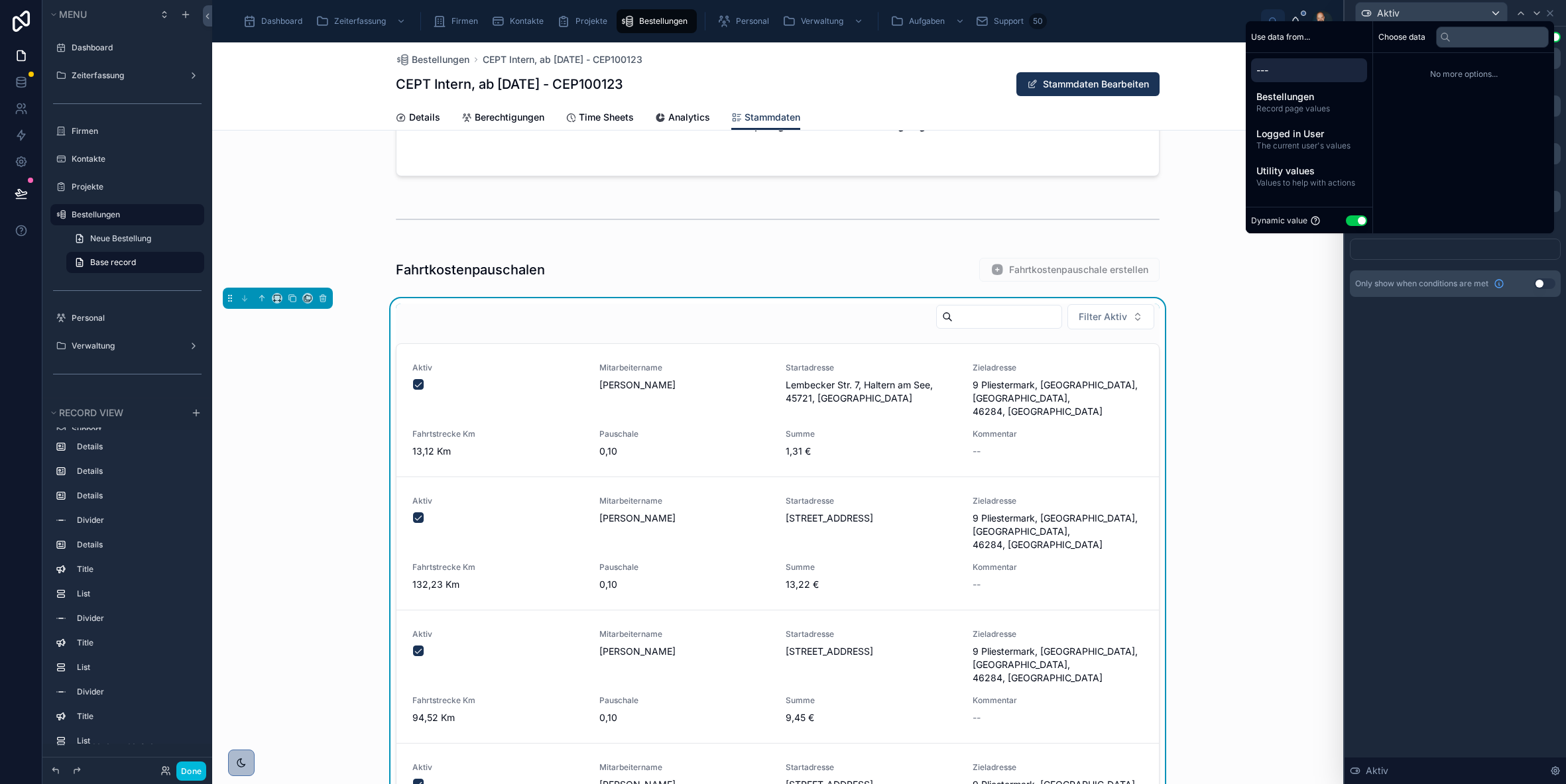
click at [1350, 219] on button "Use setting" at bounding box center [1357, 220] width 22 height 11
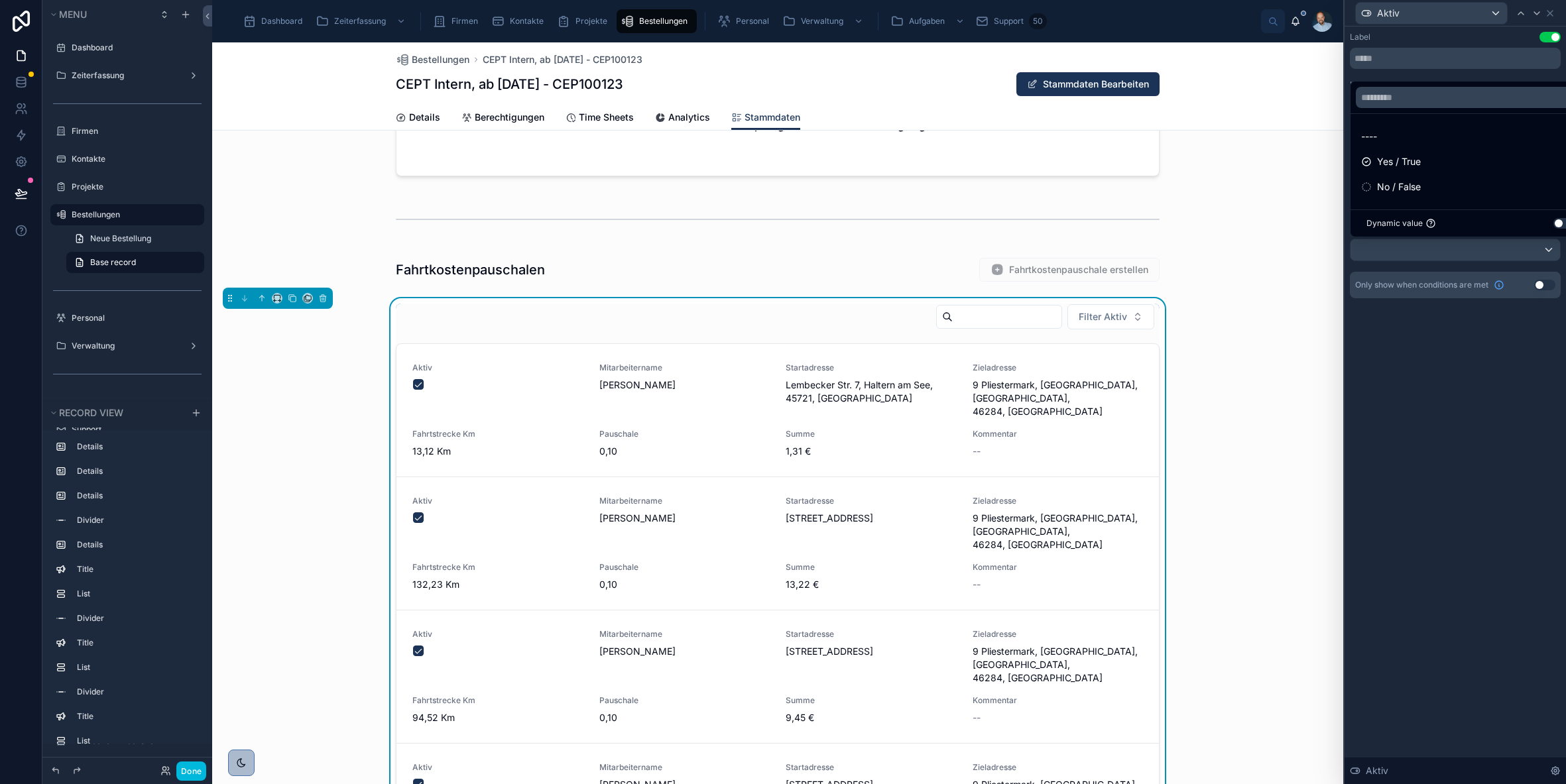
click at [1383, 247] on div at bounding box center [1455, 392] width 221 height 784
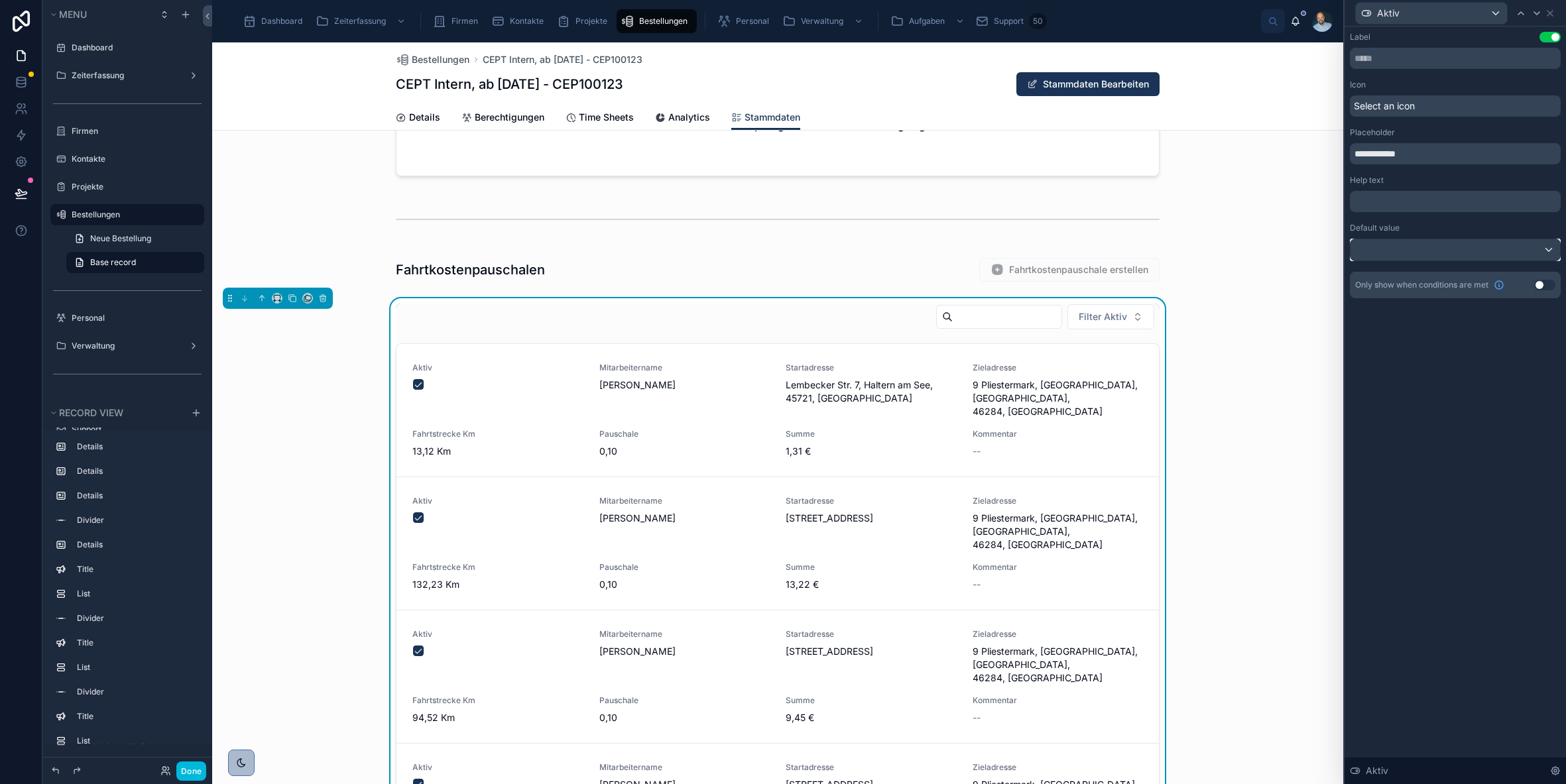
click at [1384, 248] on div at bounding box center [1455, 250] width 210 height 22
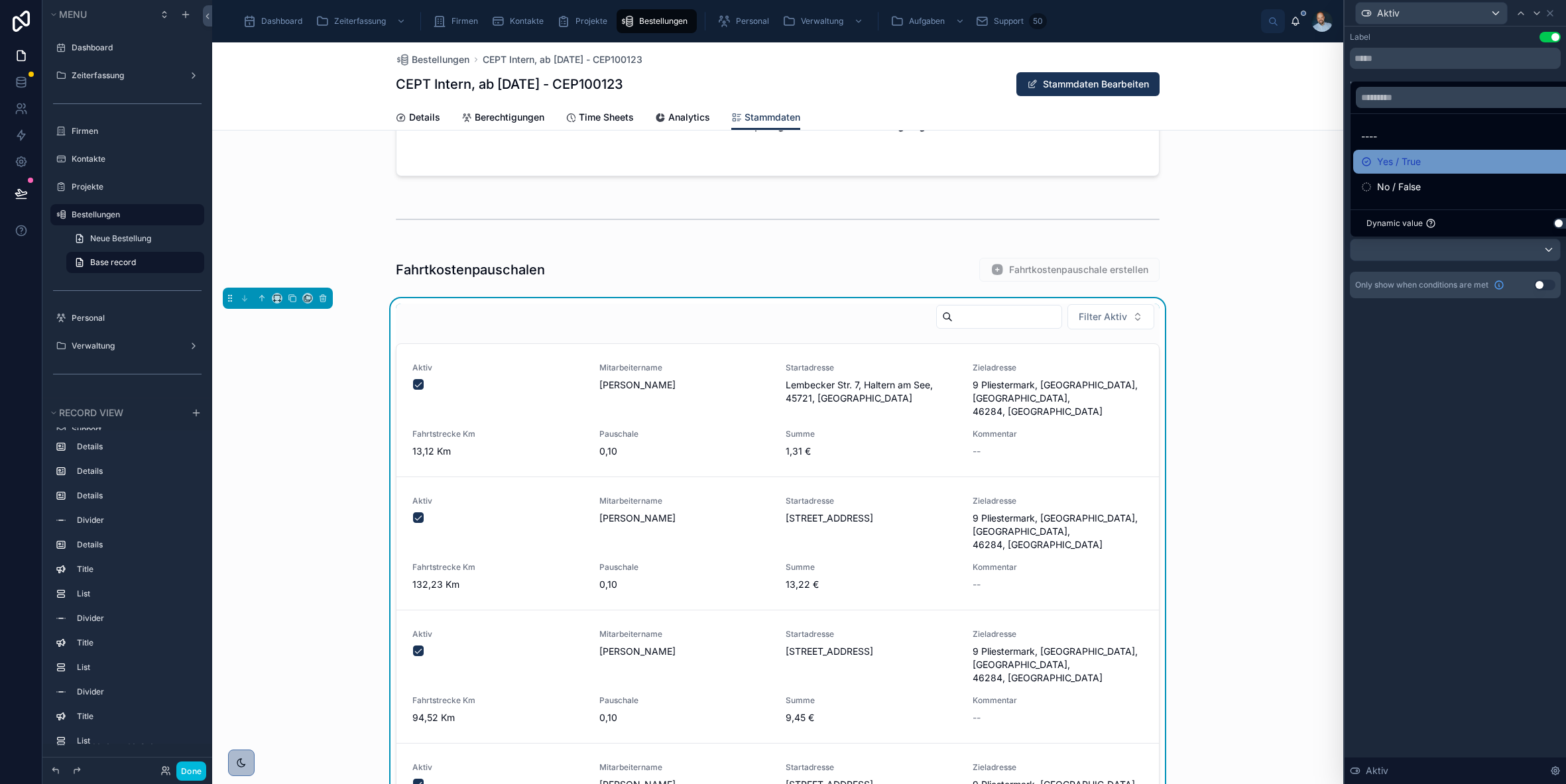
click at [1394, 165] on span "Yes / True" at bounding box center [1399, 162] width 44 height 16
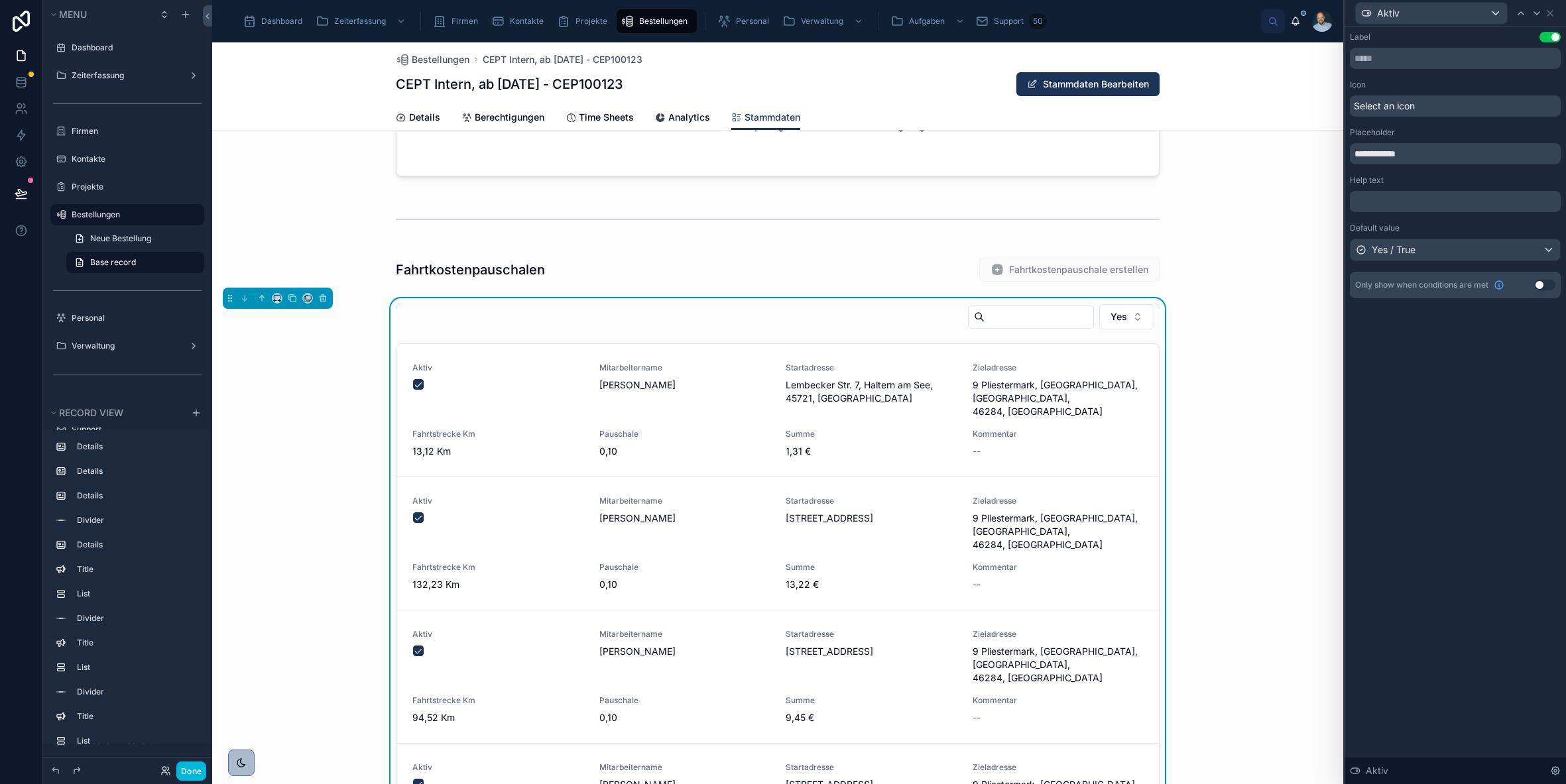
click at [1261, 308] on div "Yes Aktiv Mitarbeitername [PERSON_NAME] Startadresse Lembecker Str. 7, [GEOGRAP…" at bounding box center [778, 609] width 1132 height 622
click at [193, 777] on button "Done" at bounding box center [192, 771] width 30 height 19
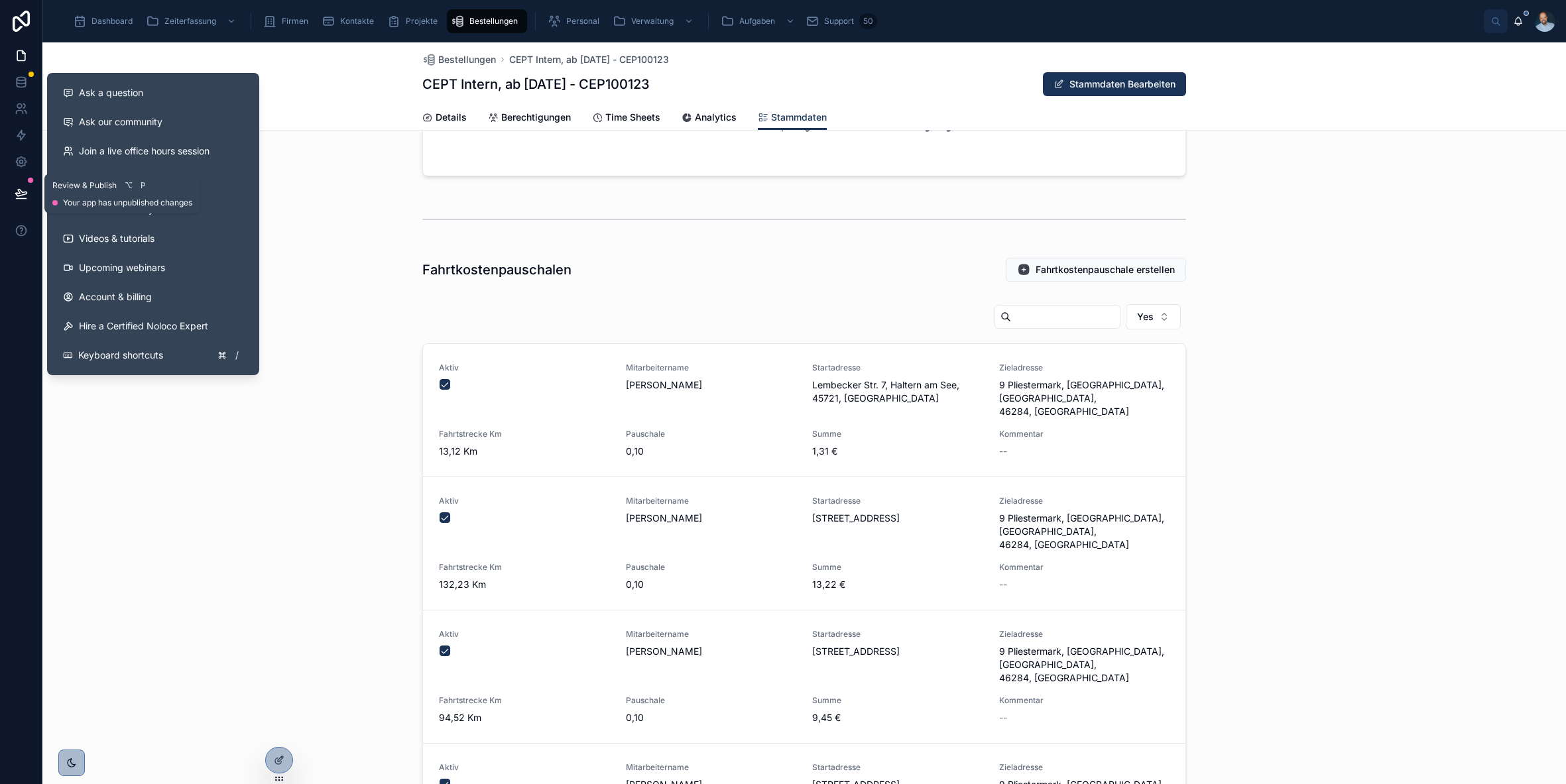
click at [25, 191] on icon at bounding box center [22, 194] width 13 height 13
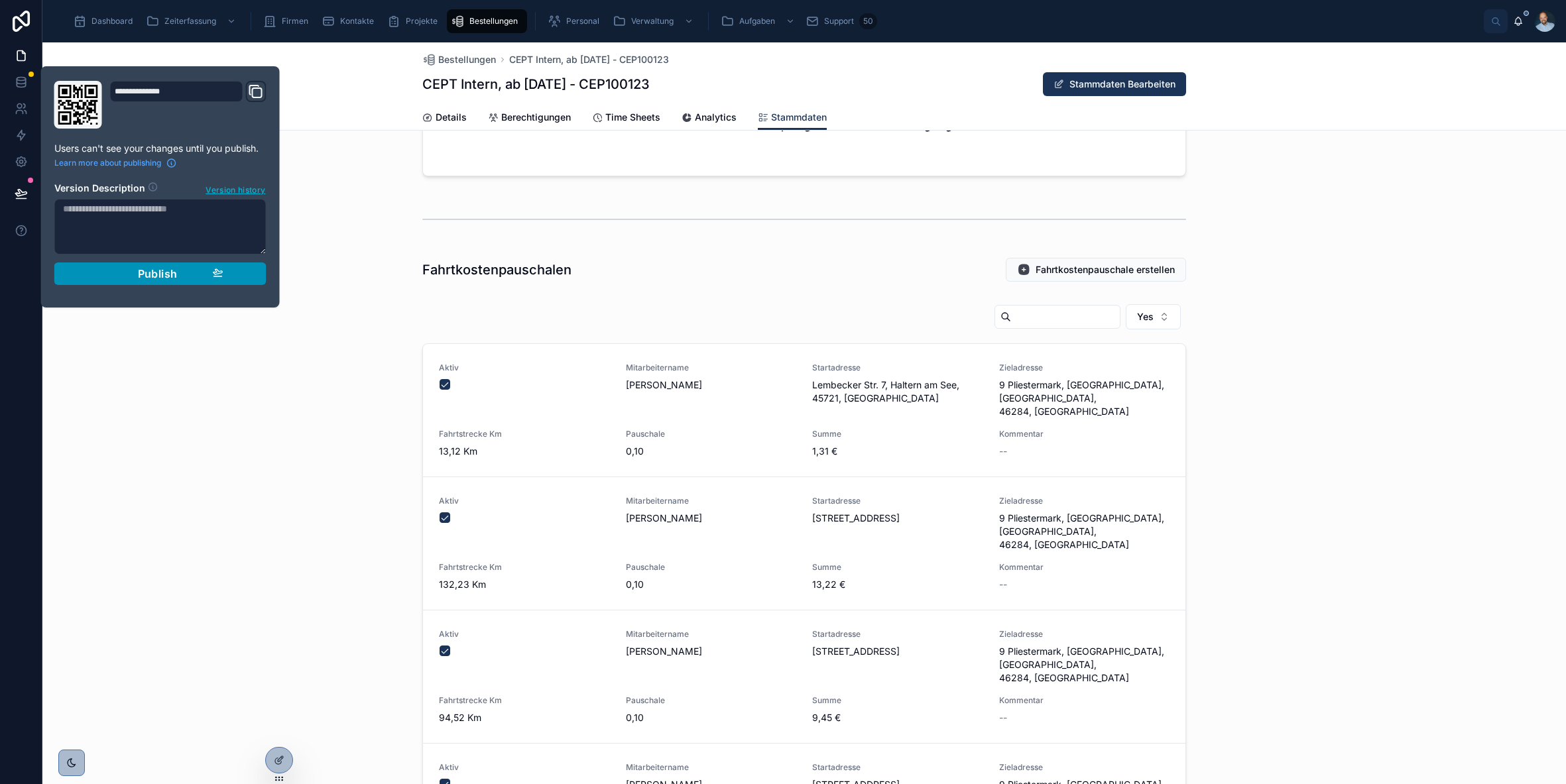
click at [181, 280] on button "Publish" at bounding box center [161, 273] width 212 height 22
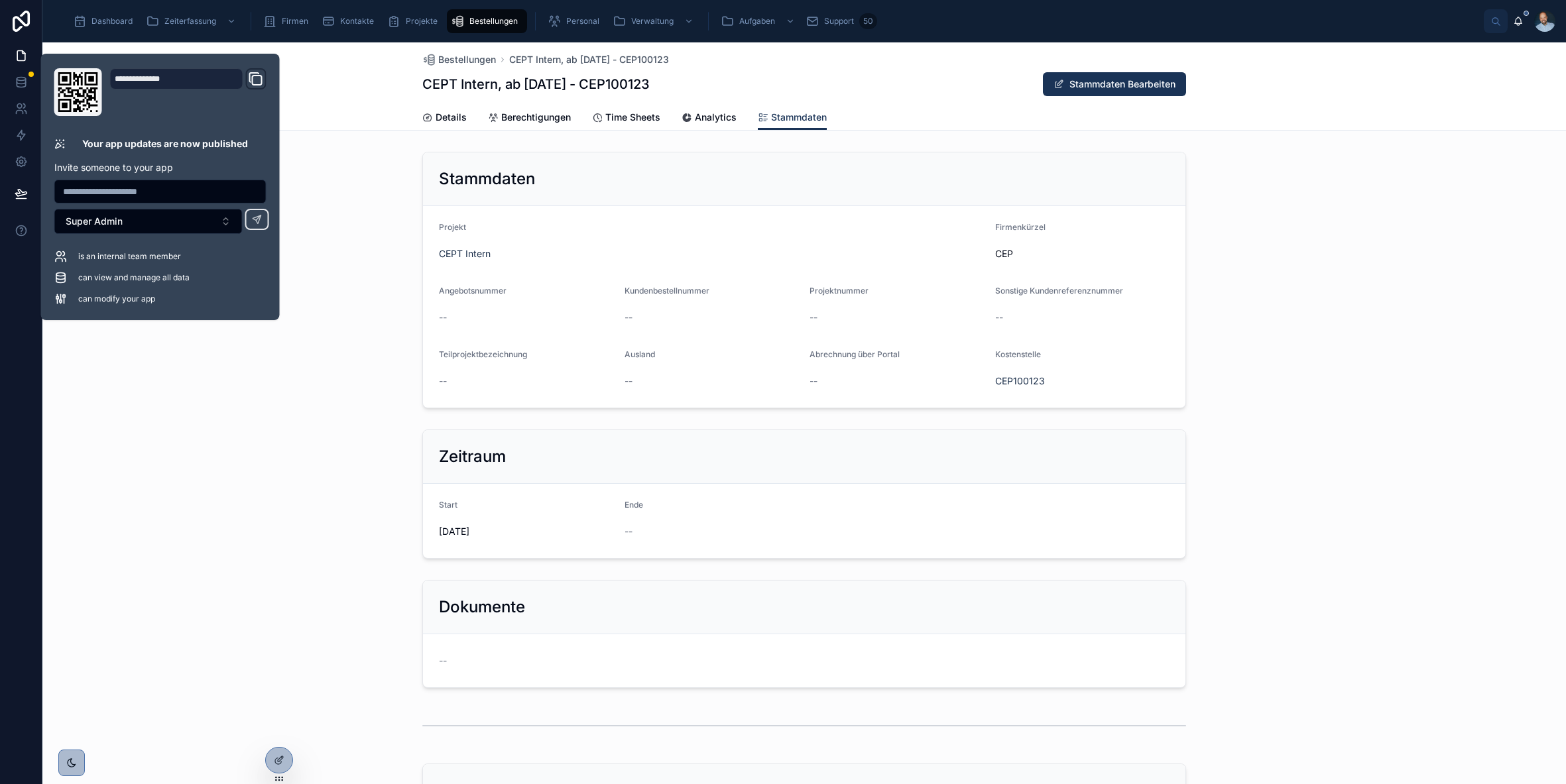
click at [258, 461] on div "Zeitraum Start [DATE] Ende --" at bounding box center [804, 494] width 1524 height 140
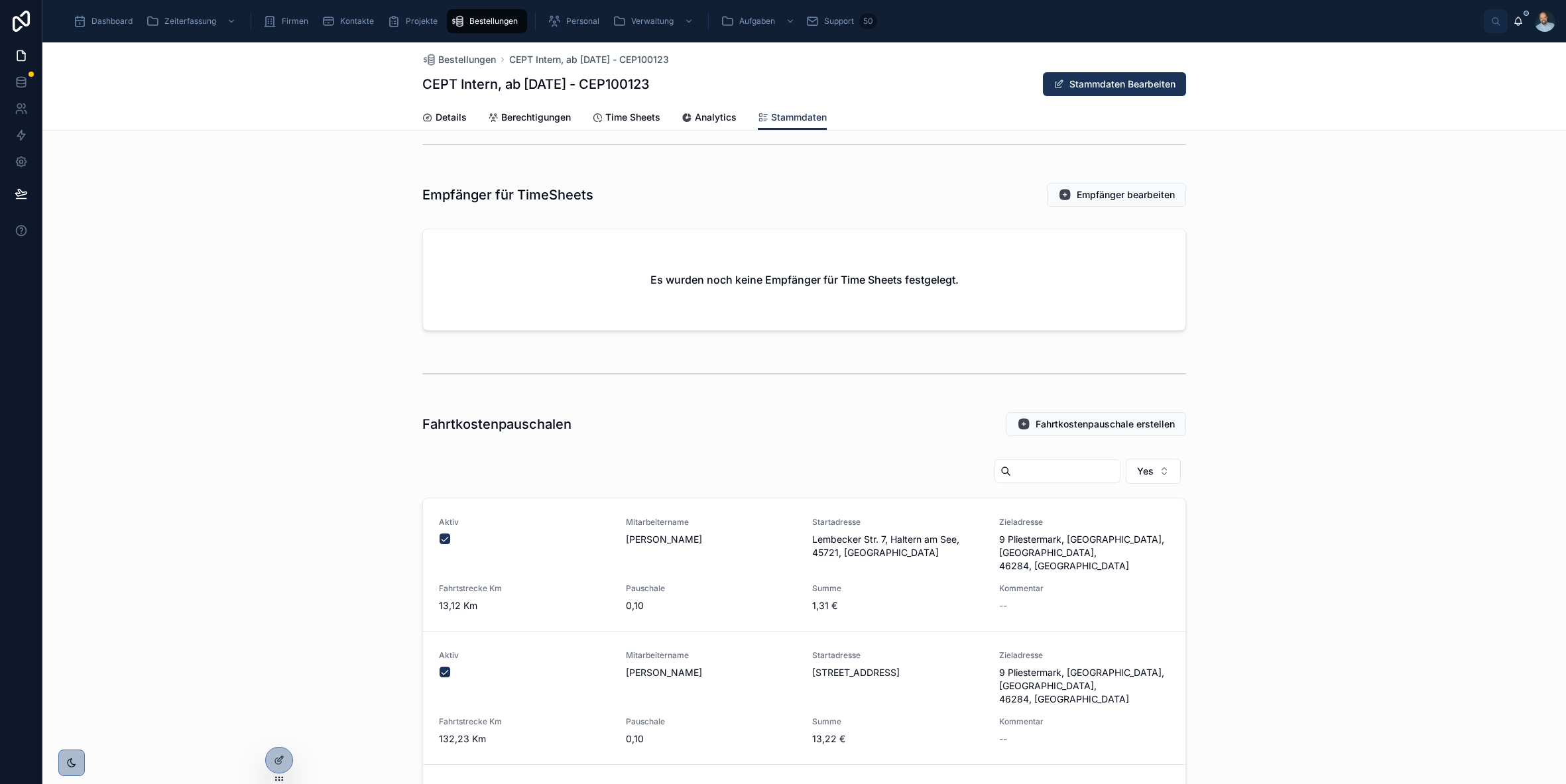
scroll to position [1247, 0]
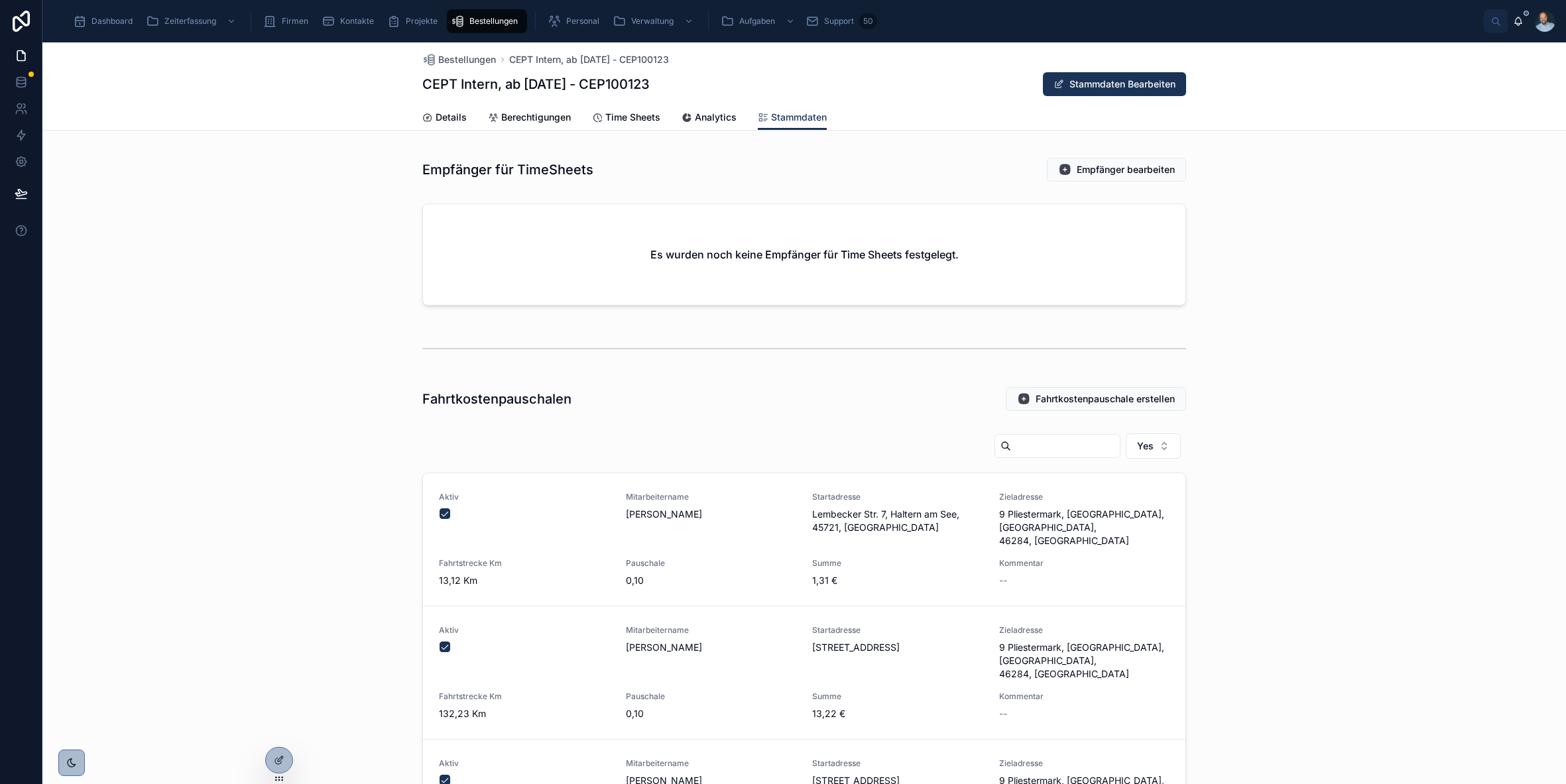
click at [270, 748] on div at bounding box center [279, 765] width 28 height 37
click at [273, 756] on div at bounding box center [279, 760] width 27 height 25
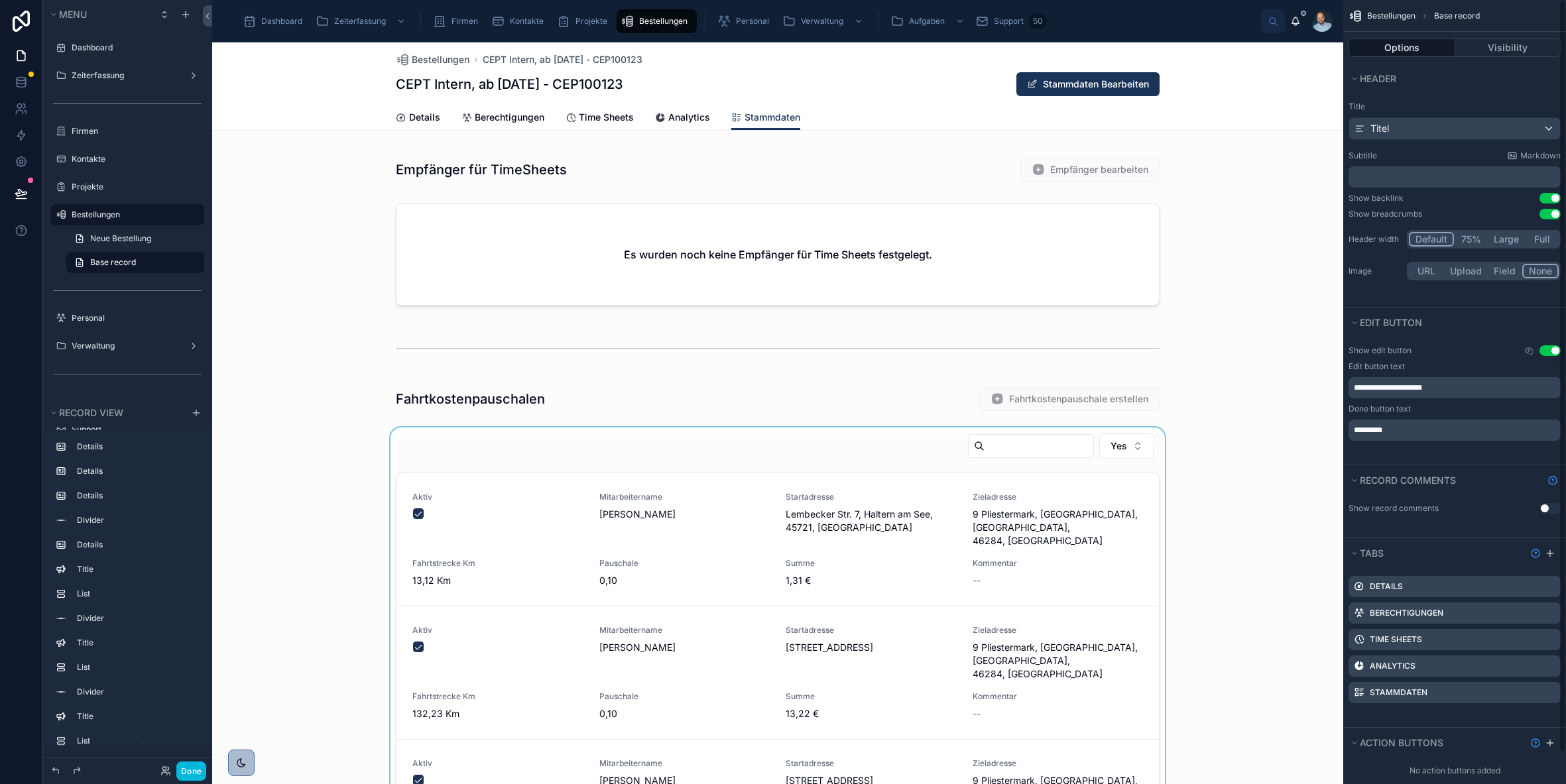
click at [862, 441] on div at bounding box center [778, 738] width 1132 height 622
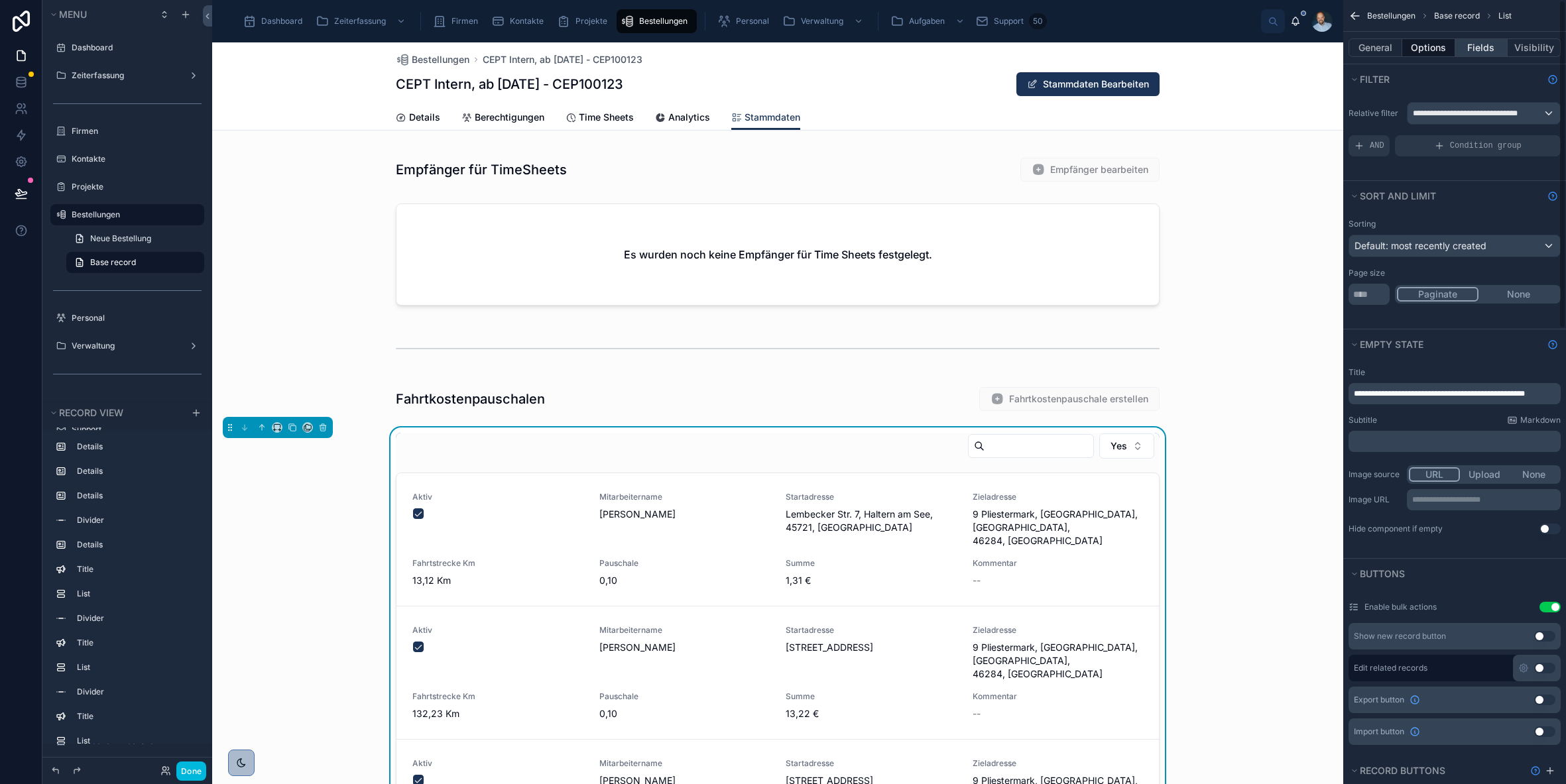
click at [1494, 41] on button "Fields" at bounding box center [1482, 47] width 53 height 18
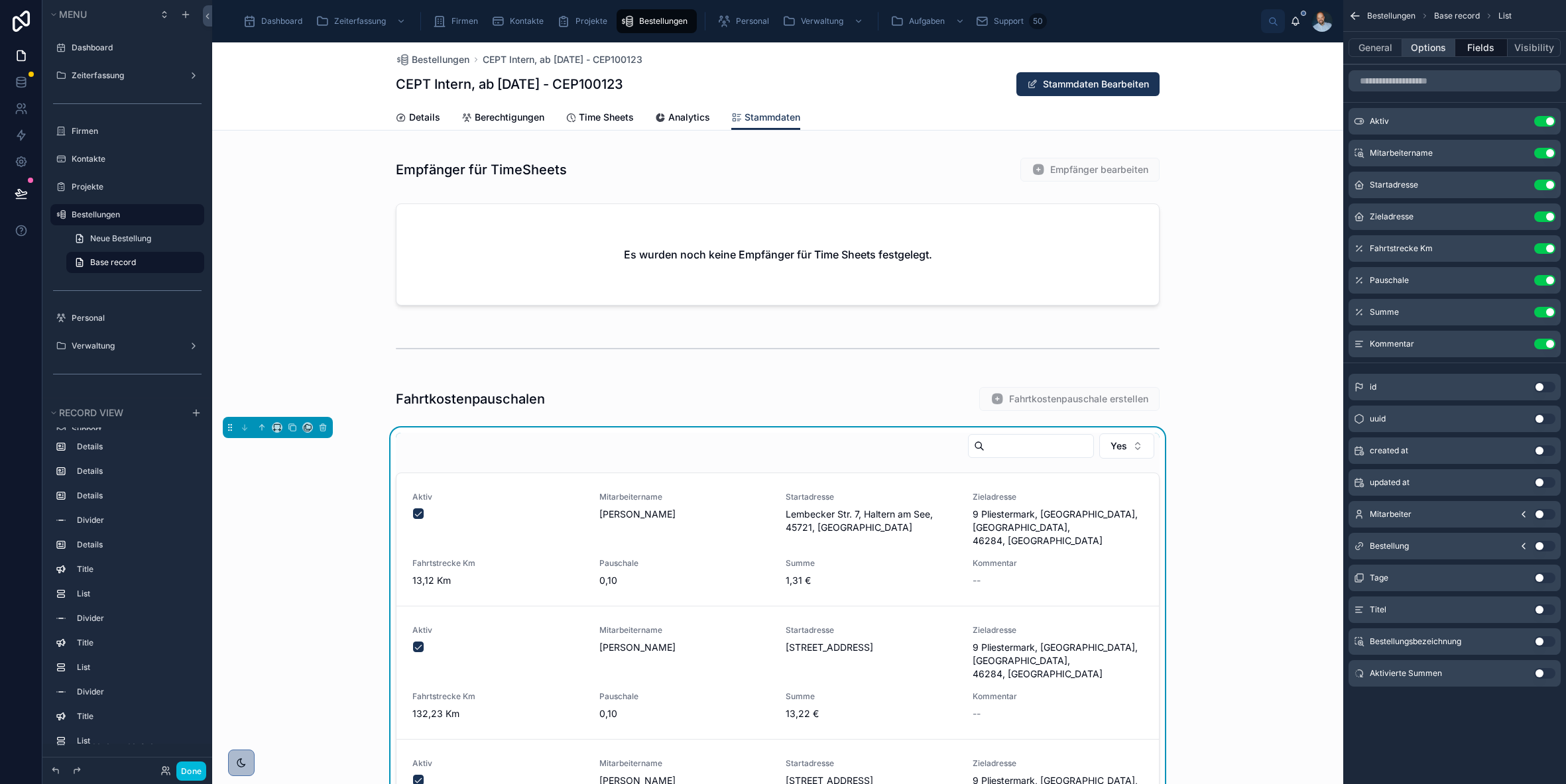
click at [1426, 46] on button "Options" at bounding box center [1429, 47] width 53 height 18
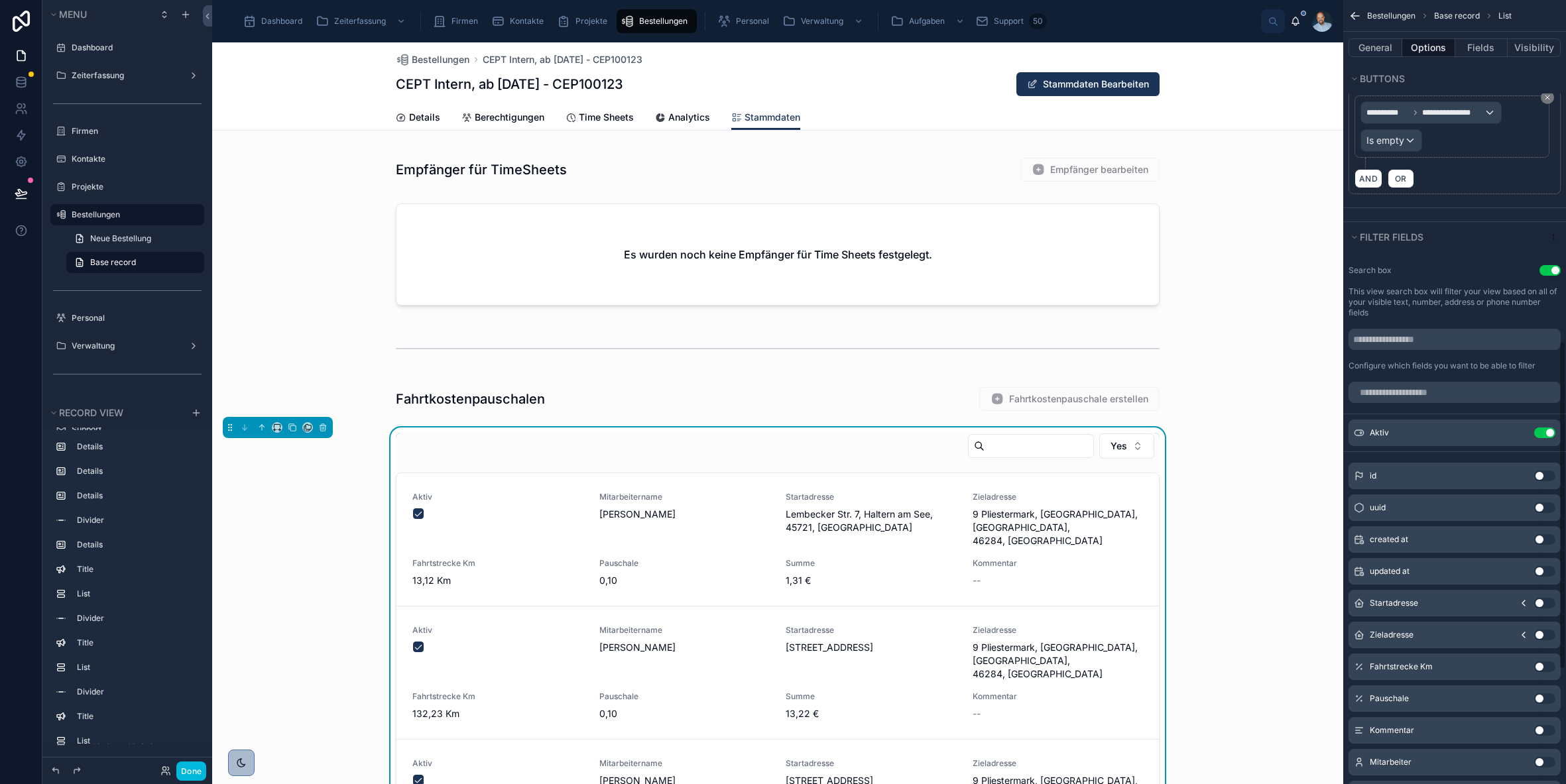
scroll to position [827, 0]
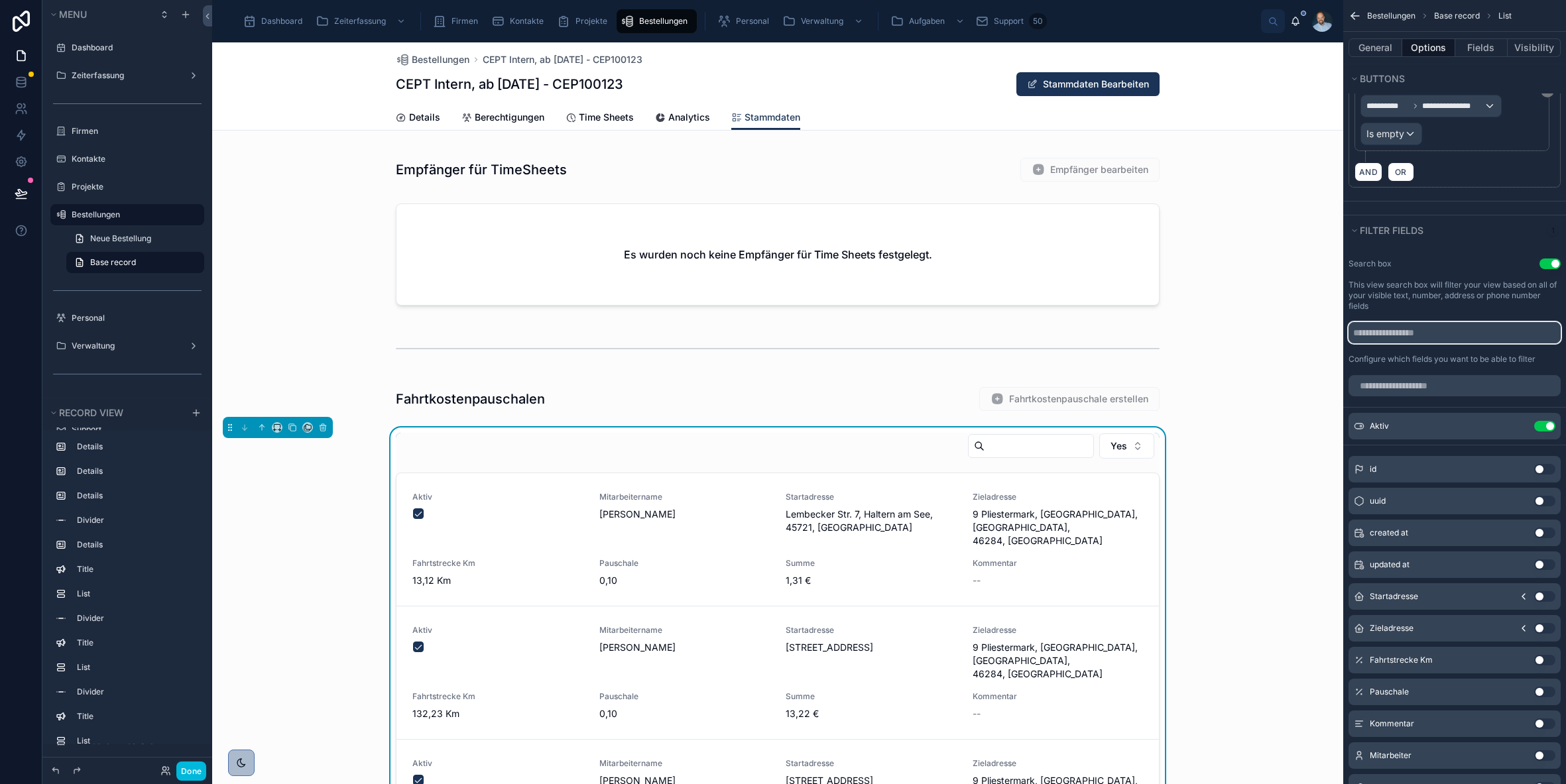
click at [1400, 334] on input "scrollable content" at bounding box center [1455, 333] width 212 height 22
click at [1414, 385] on input "scrollable content" at bounding box center [1455, 386] width 212 height 22
click at [0, 0] on icon "scrollable content" at bounding box center [0, 0] width 0 height 0
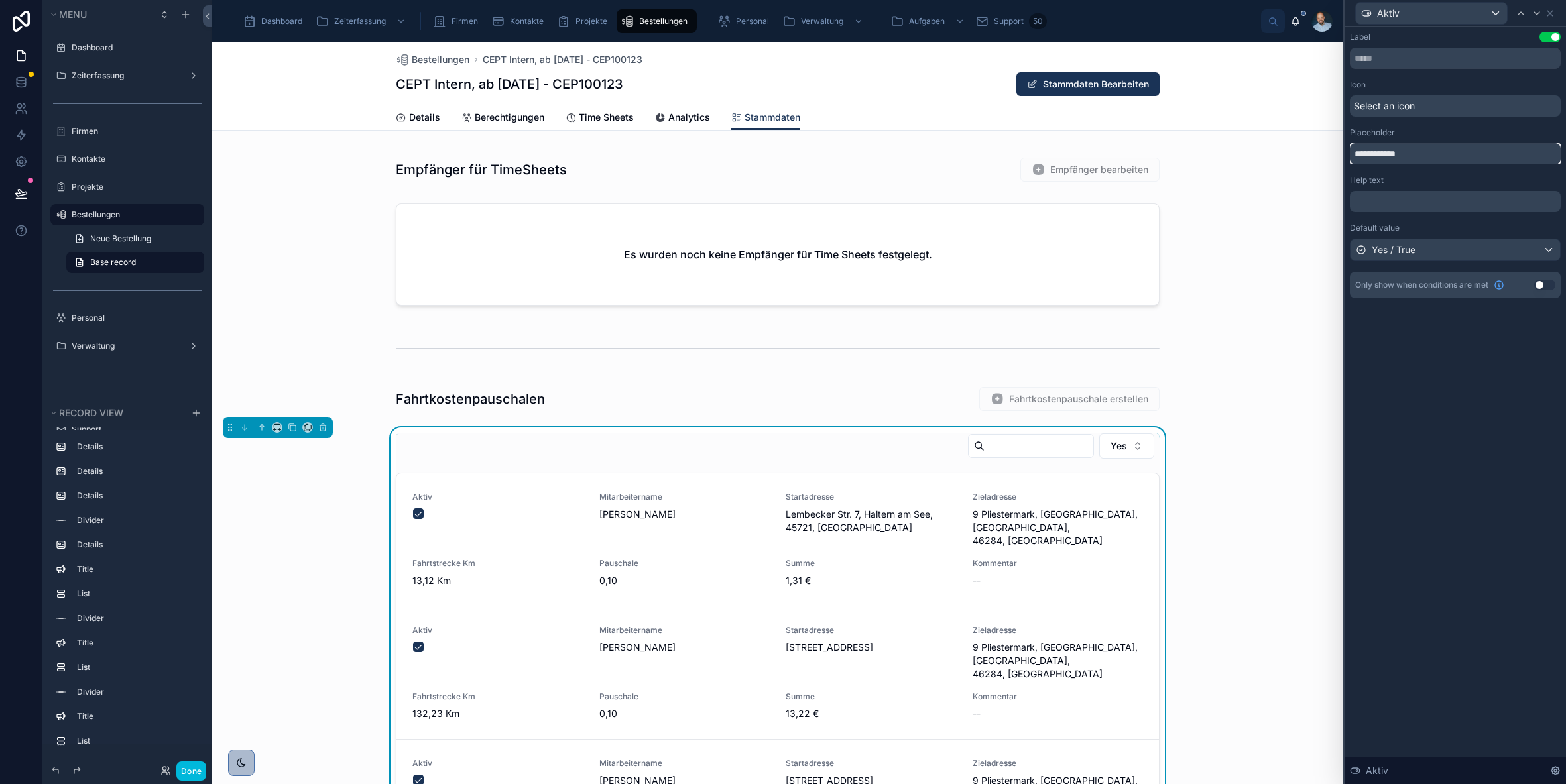
drag, startPoint x: 1381, startPoint y: 153, endPoint x: 1350, endPoint y: 148, distance: 31.4
click at [1350, 148] on input "**********" at bounding box center [1456, 154] width 211 height 22
click at [1394, 64] on input "text" at bounding box center [1456, 59] width 211 height 22
drag, startPoint x: 1380, startPoint y: 152, endPoint x: 1350, endPoint y: 149, distance: 30.1
click at [1350, 149] on input "**********" at bounding box center [1456, 154] width 211 height 22
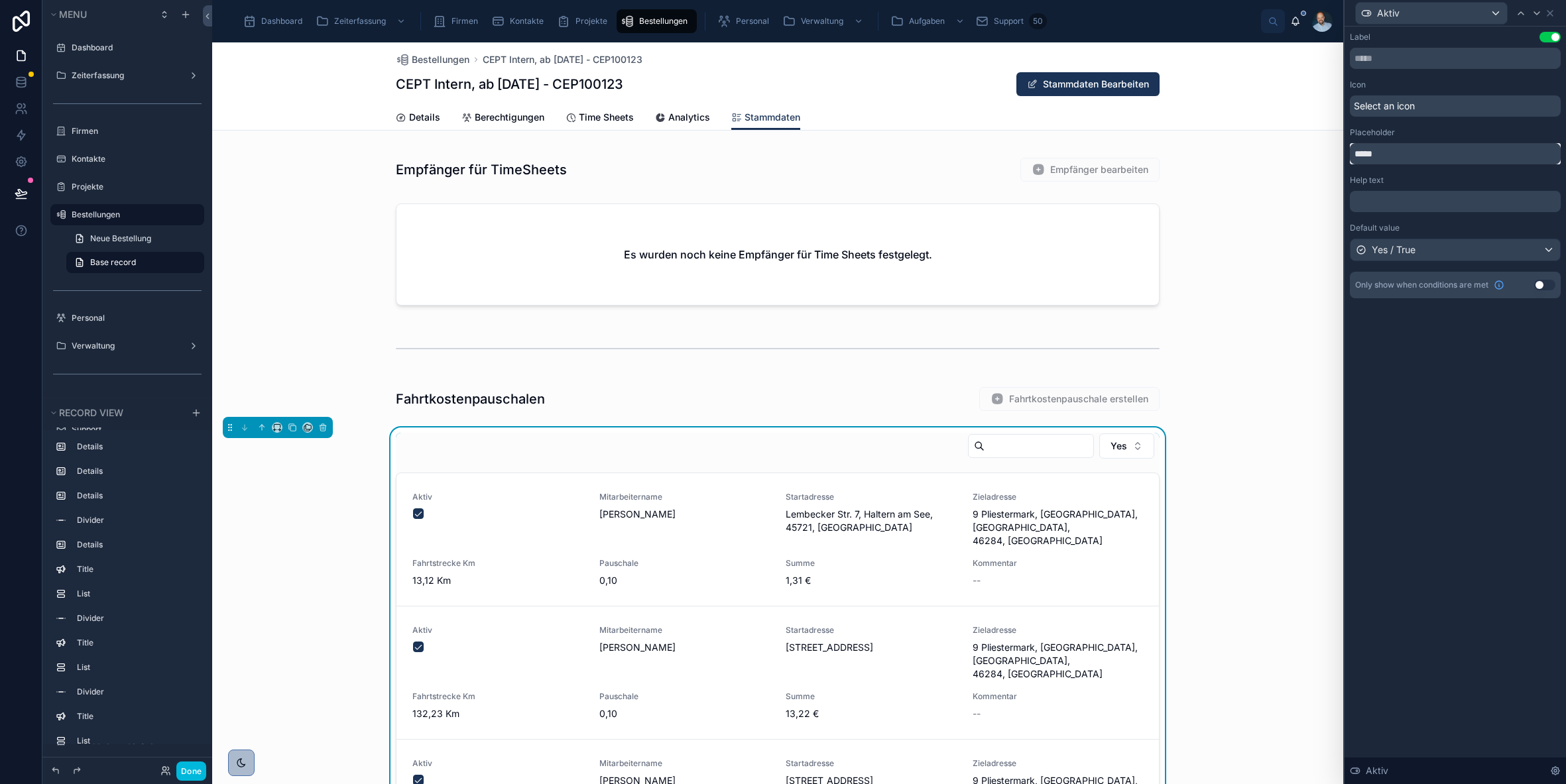
click at [1384, 149] on input "*****" at bounding box center [1456, 154] width 211 height 22
type input "**********"
click at [1465, 426] on div "**********" at bounding box center [1455, 405] width 221 height 757
click at [196, 770] on button "Done" at bounding box center [192, 771] width 30 height 19
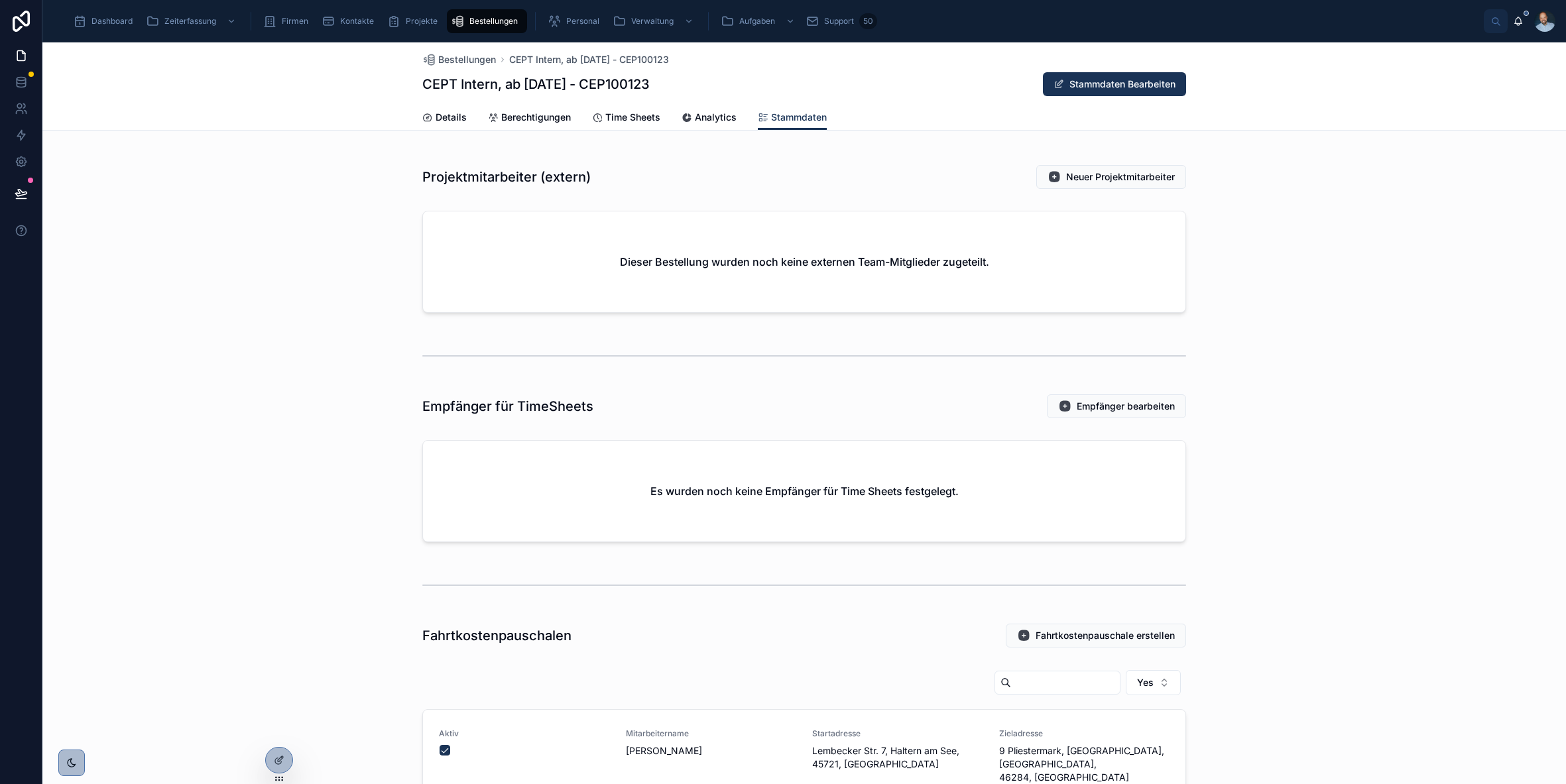
scroll to position [1010, 0]
click at [1171, 685] on button "Yes" at bounding box center [1153, 683] width 55 height 25
click at [352, 573] on div at bounding box center [804, 586] width 1524 height 44
click at [18, 191] on icon at bounding box center [21, 193] width 12 height 7
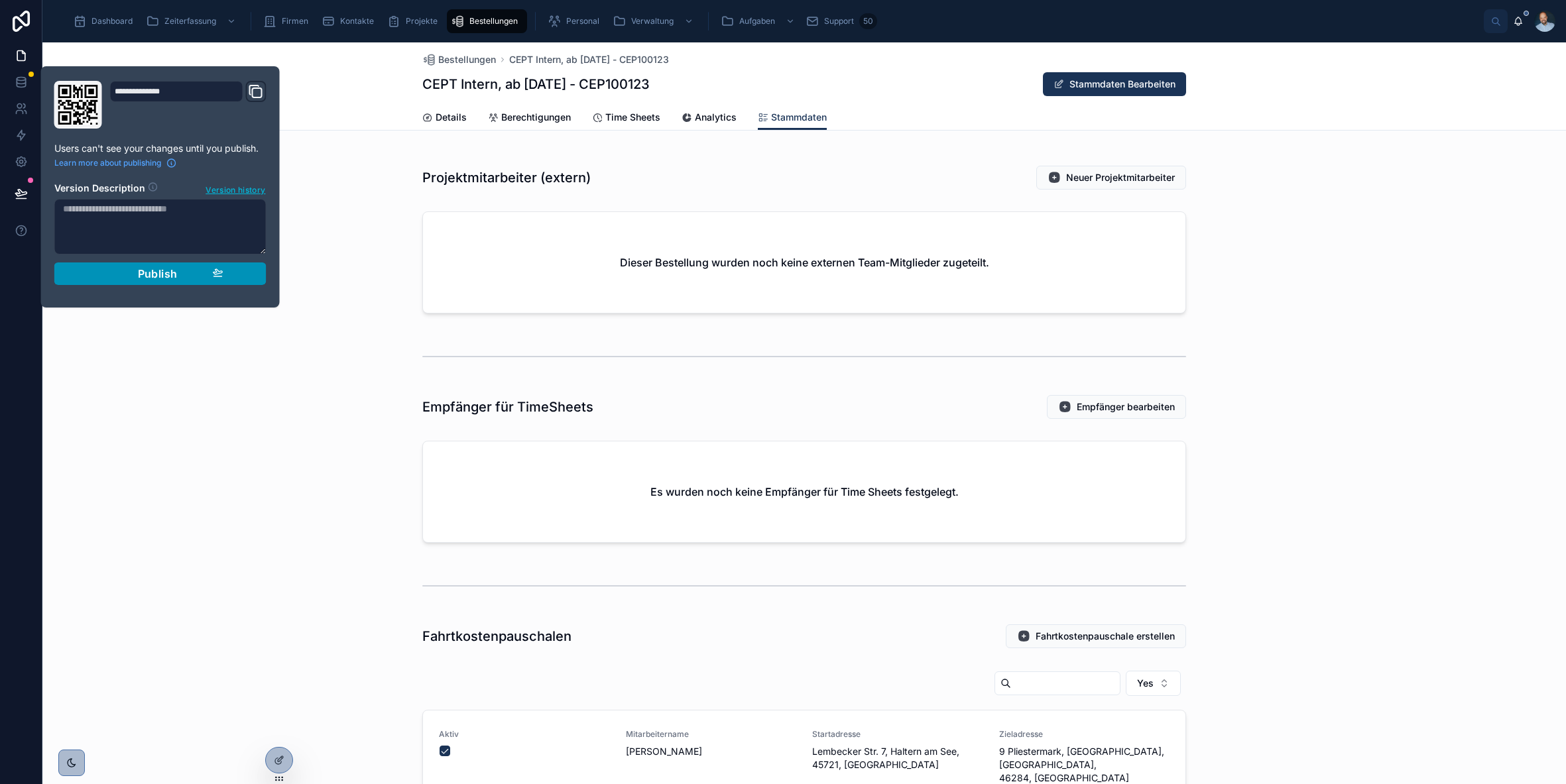
click at [164, 278] on span "Publish" at bounding box center [158, 273] width 40 height 13
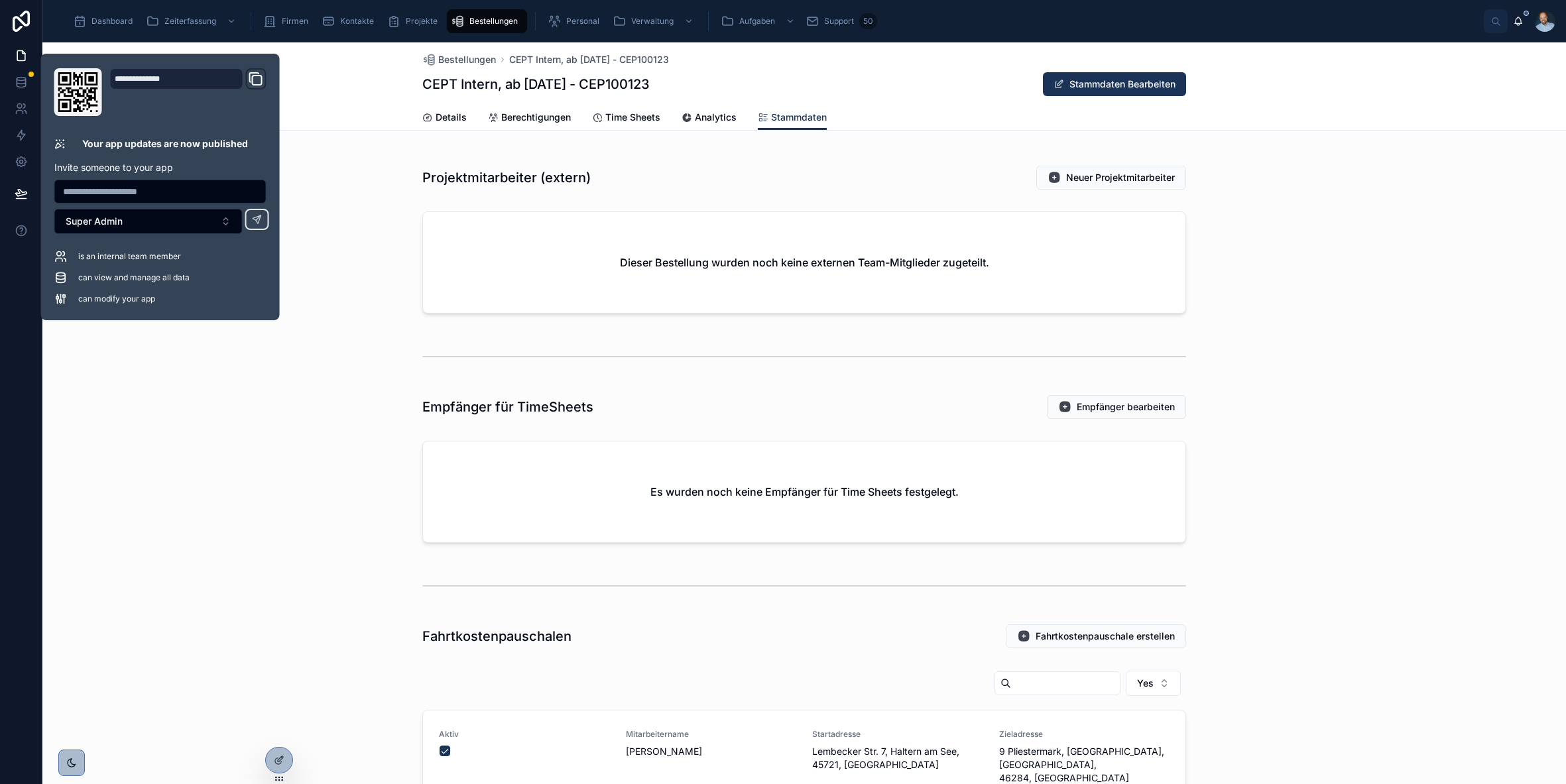
click at [271, 541] on div "Es wurden noch keine Empfänger für Time Sheets festgelegt." at bounding box center [804, 495] width 1524 height 118
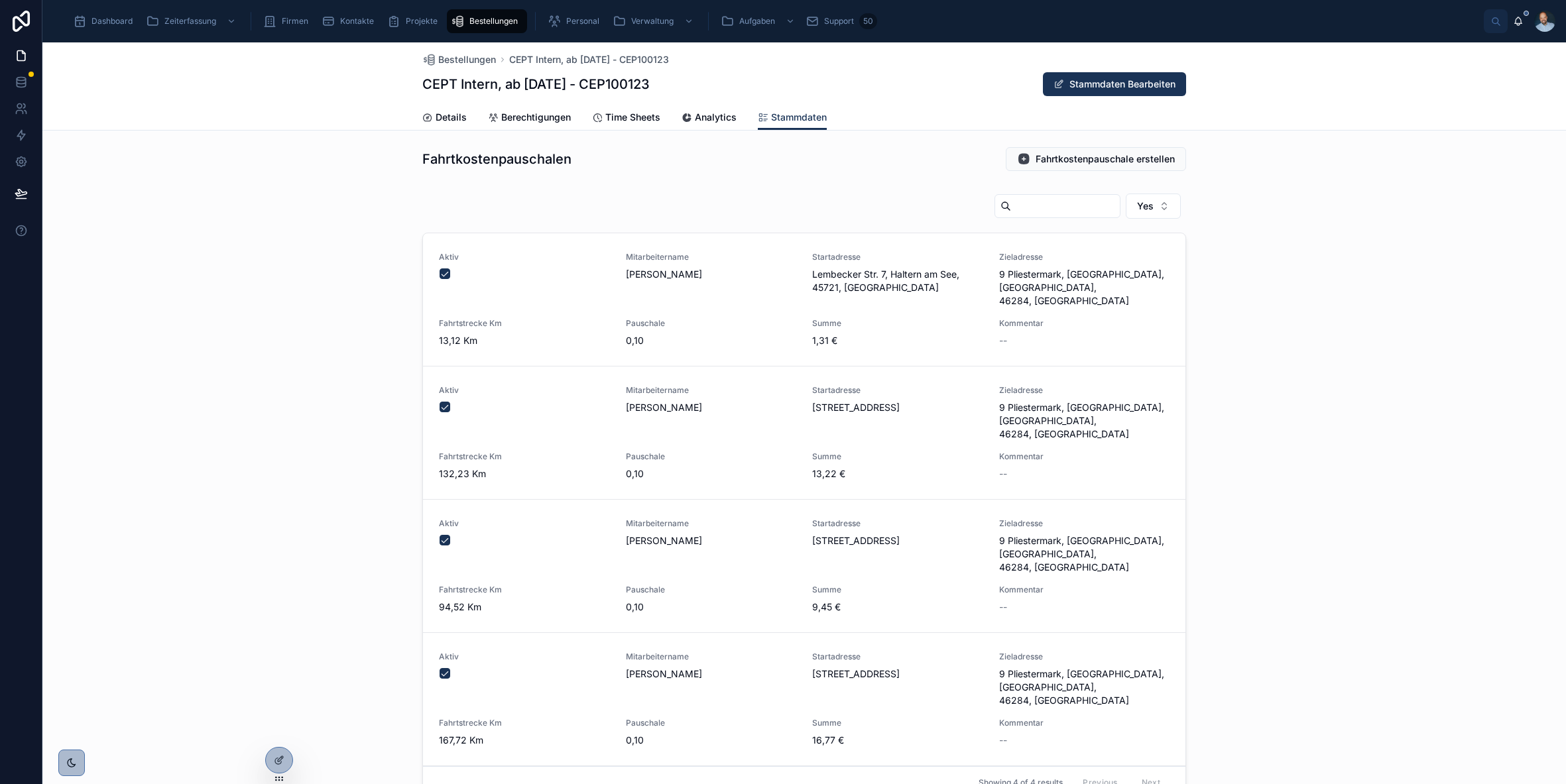
scroll to position [1470, 0]
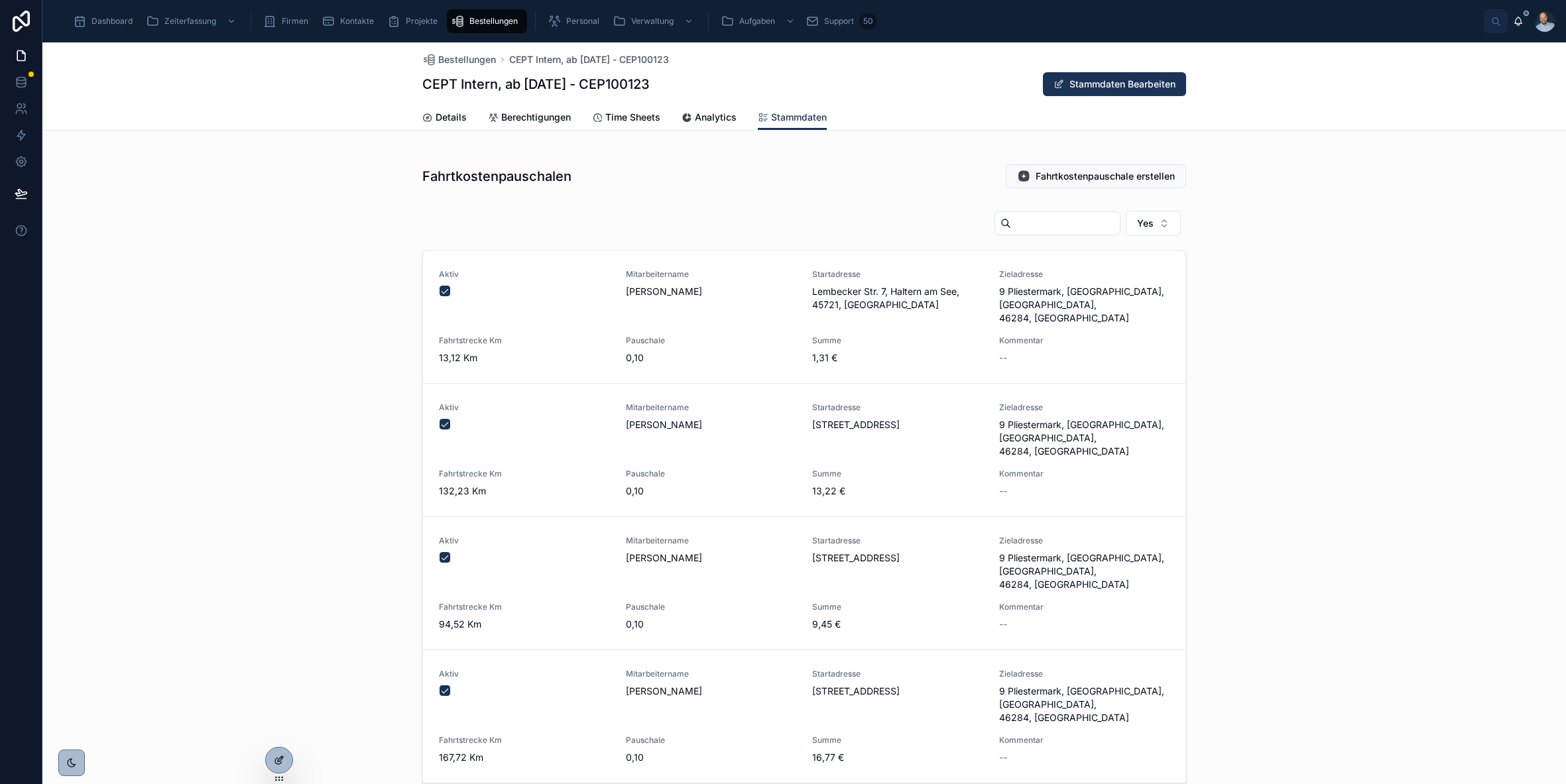
click at [285, 757] on div at bounding box center [279, 760] width 27 height 25
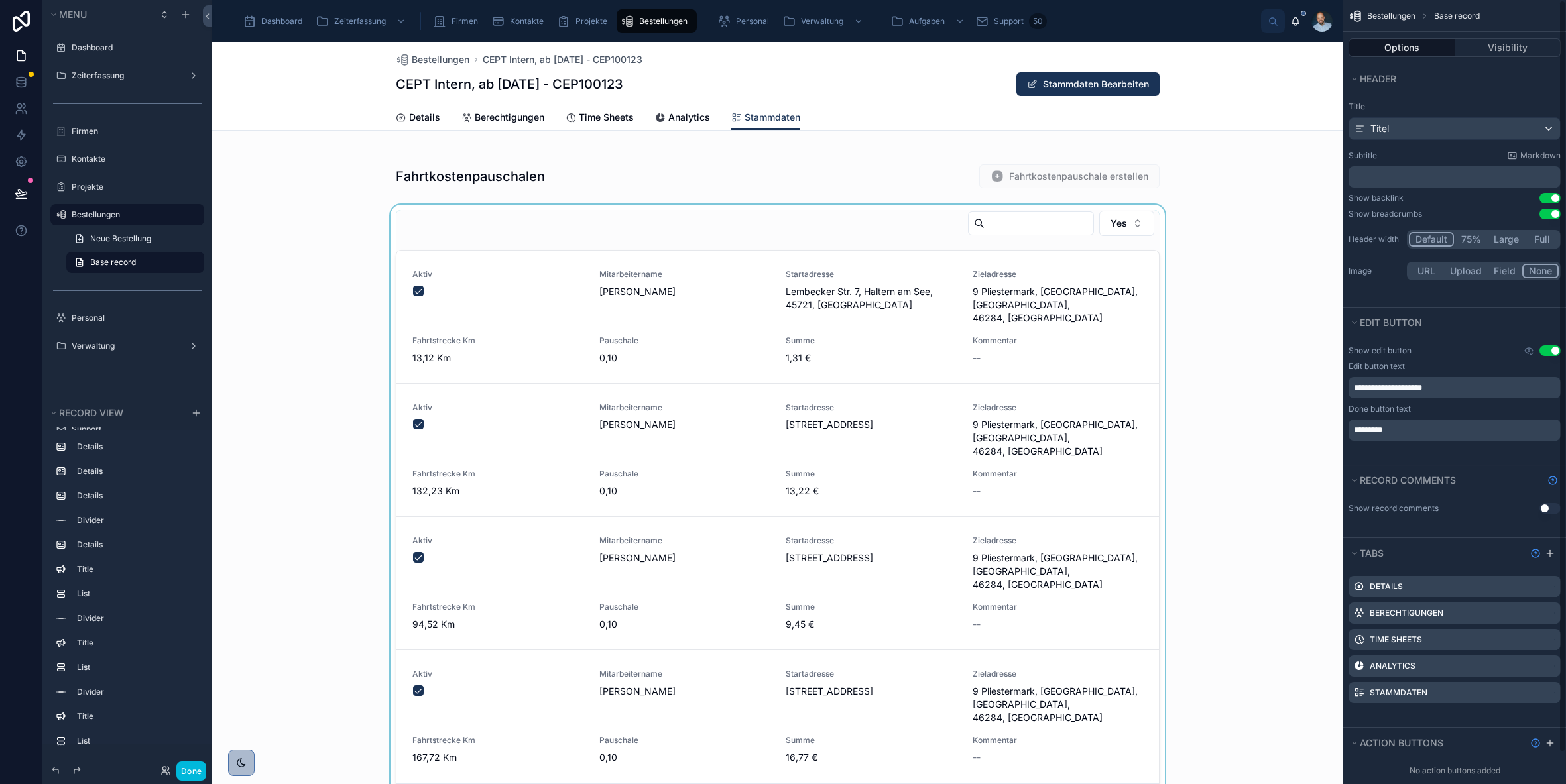
click at [1132, 254] on div at bounding box center [778, 515] width 1132 height 622
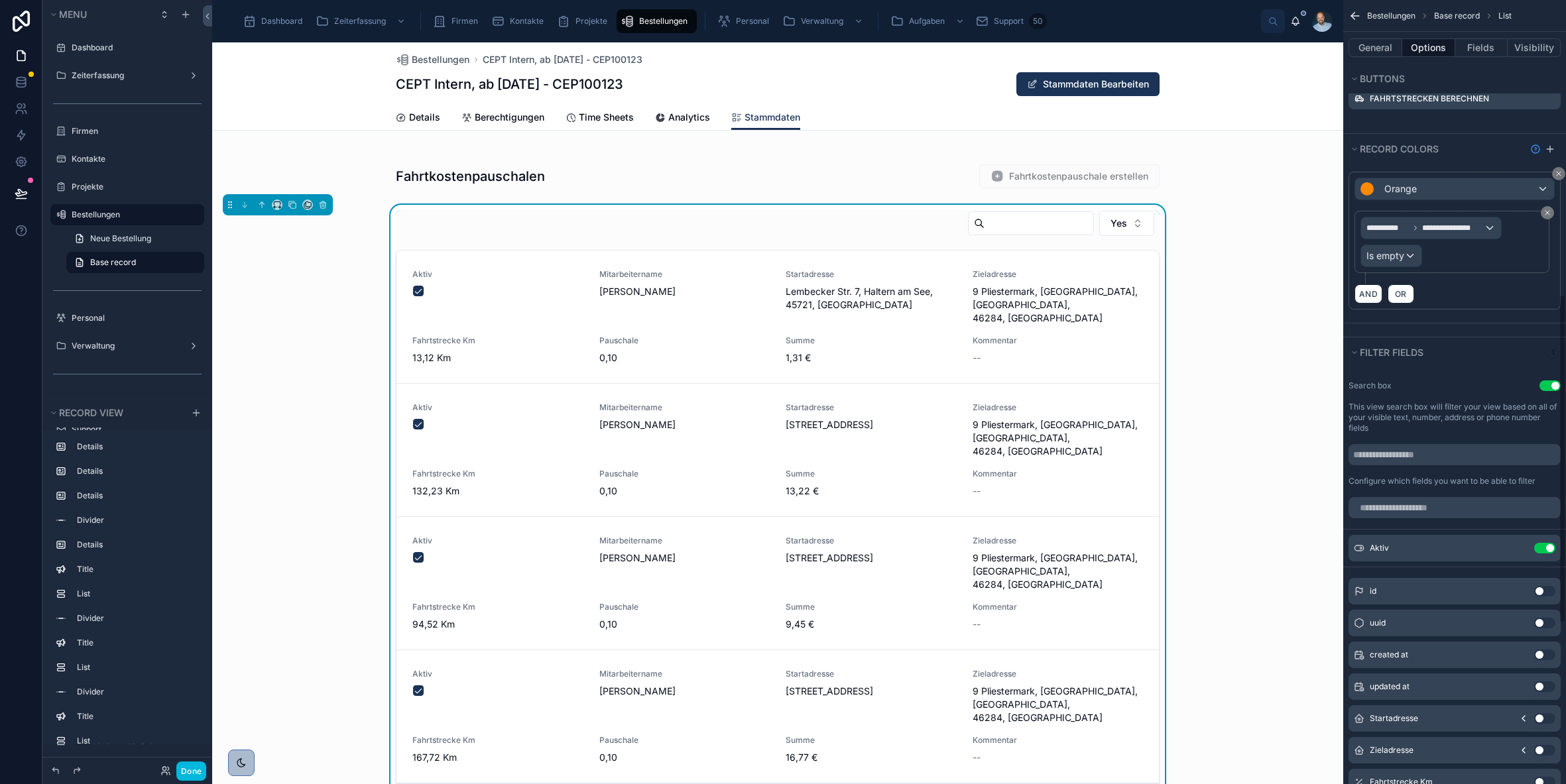
scroll to position [707, 0]
click at [0, 0] on icon "scrollable content" at bounding box center [0, 0] width 0 height 0
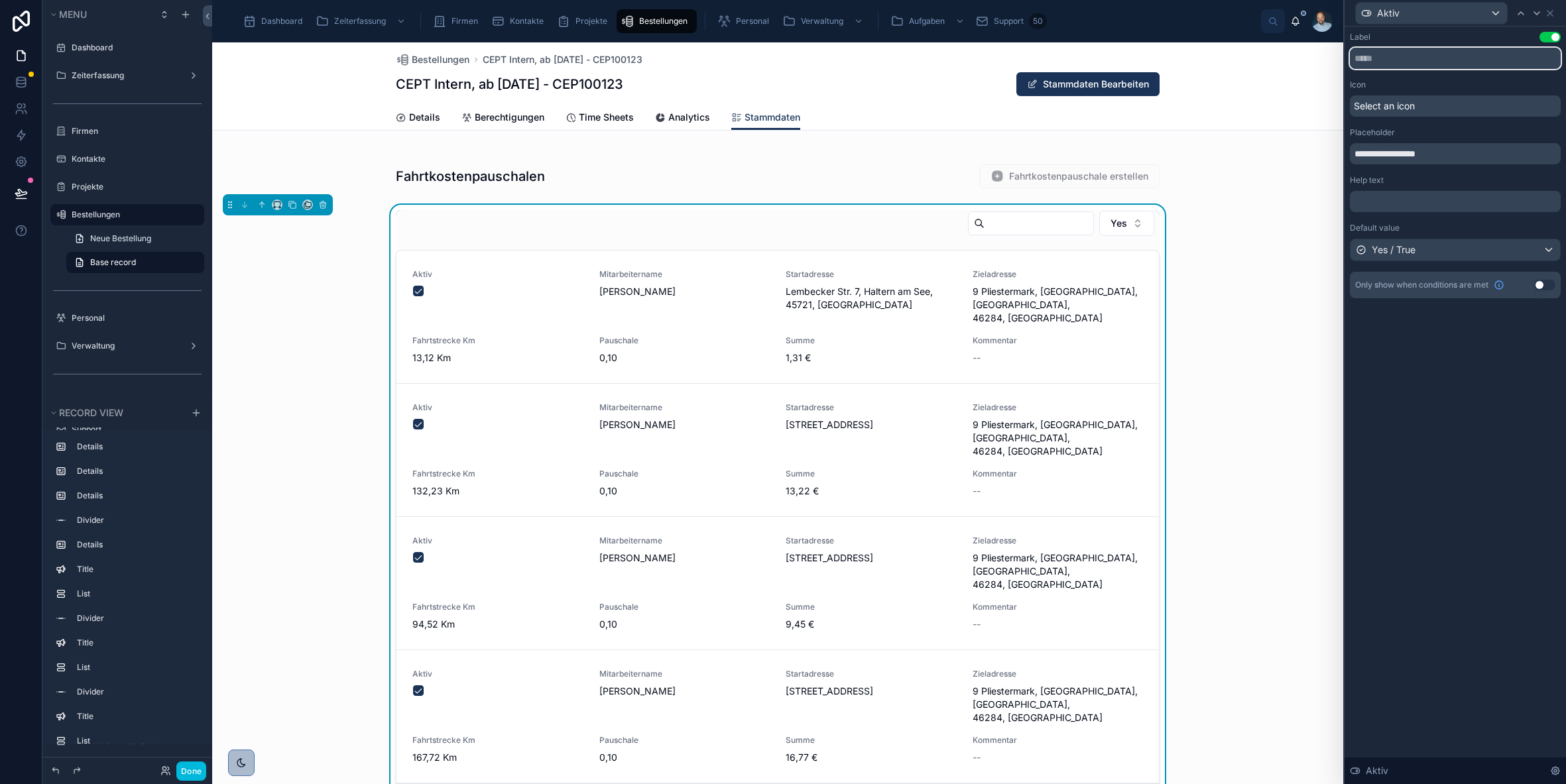
click at [1401, 56] on input "text" at bounding box center [1456, 59] width 211 height 22
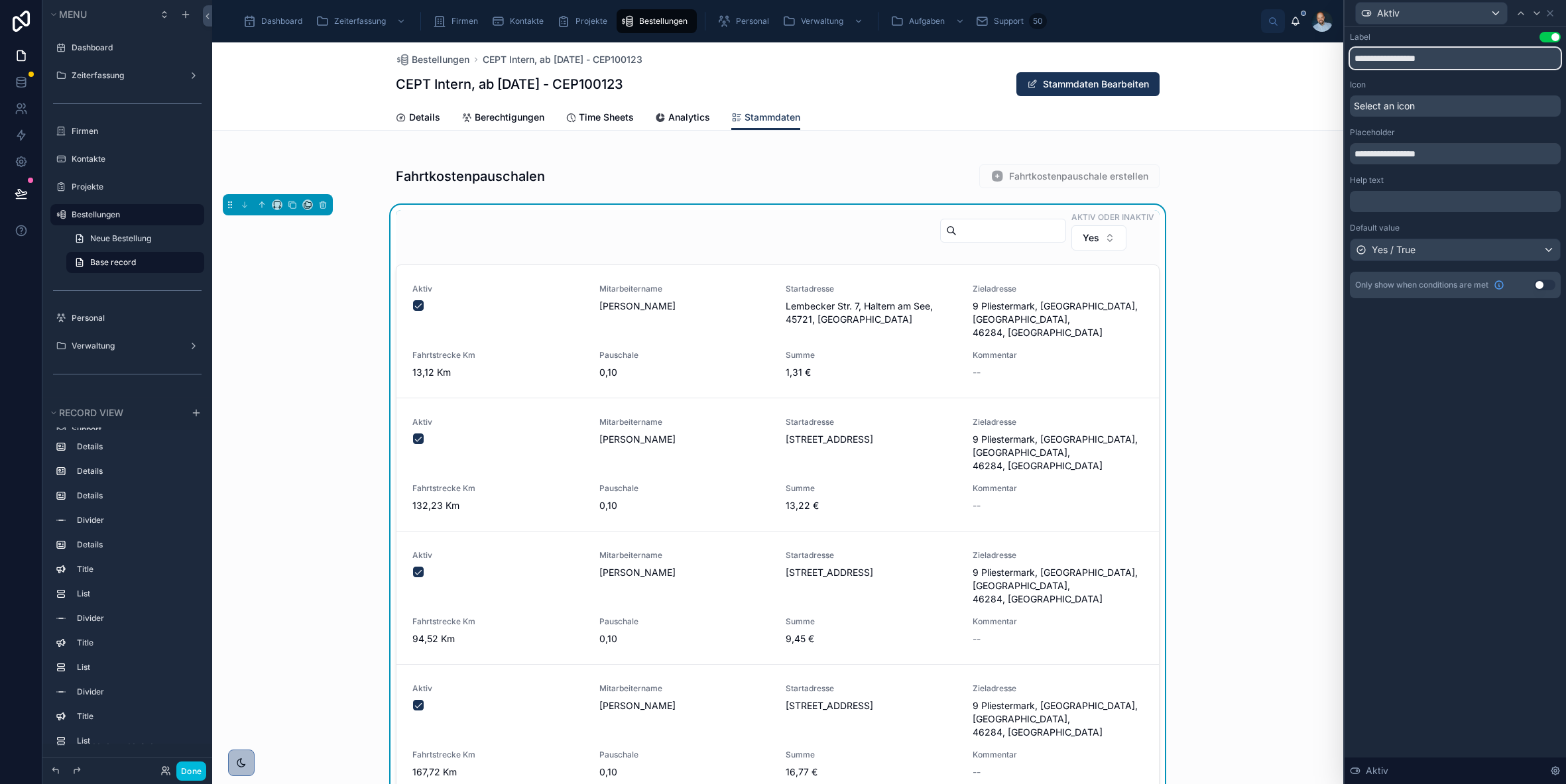
type input "**********"
click at [1546, 41] on button "Use setting" at bounding box center [1550, 36] width 22 height 11
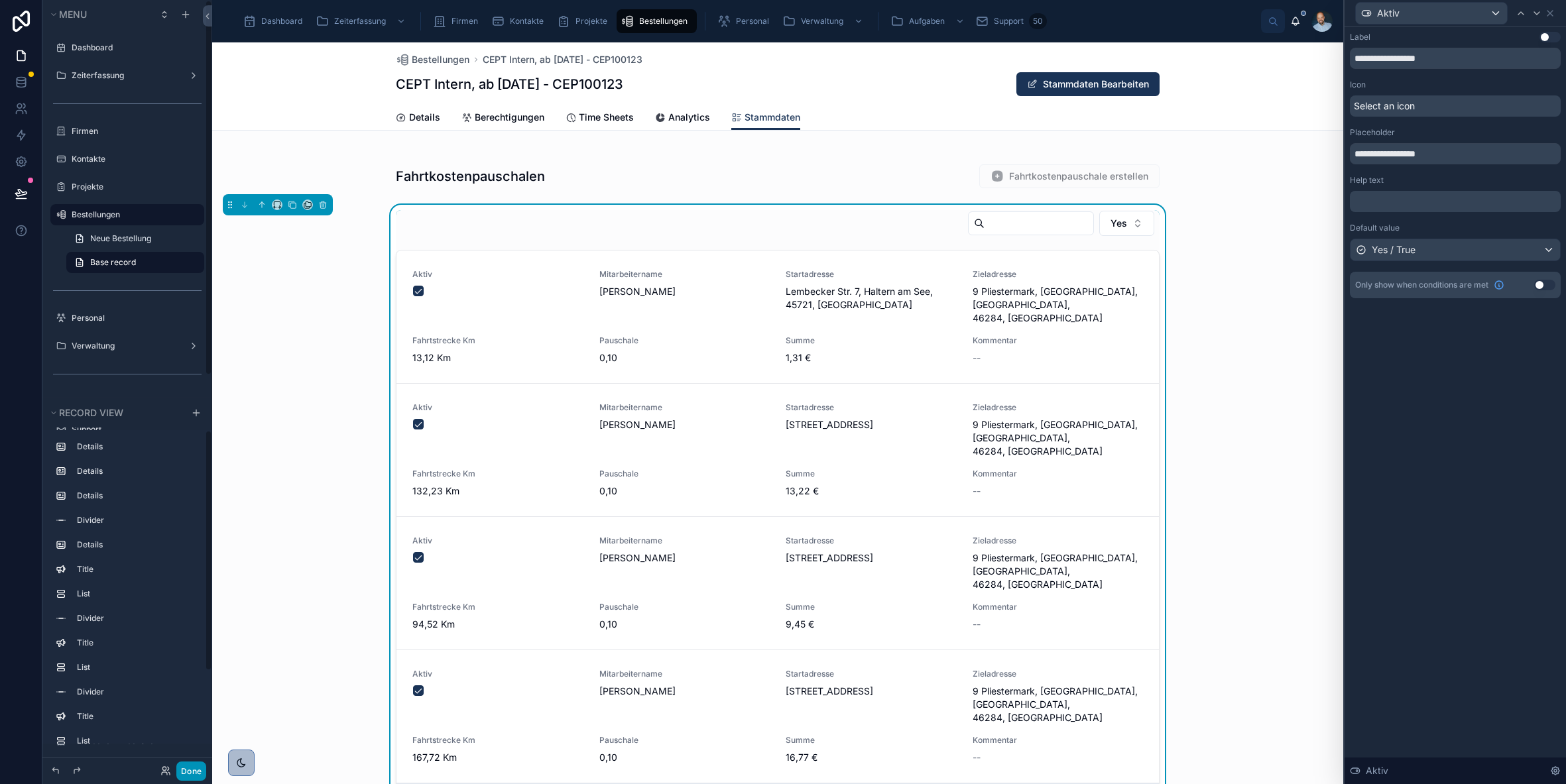
click at [196, 764] on button "Done" at bounding box center [192, 771] width 30 height 19
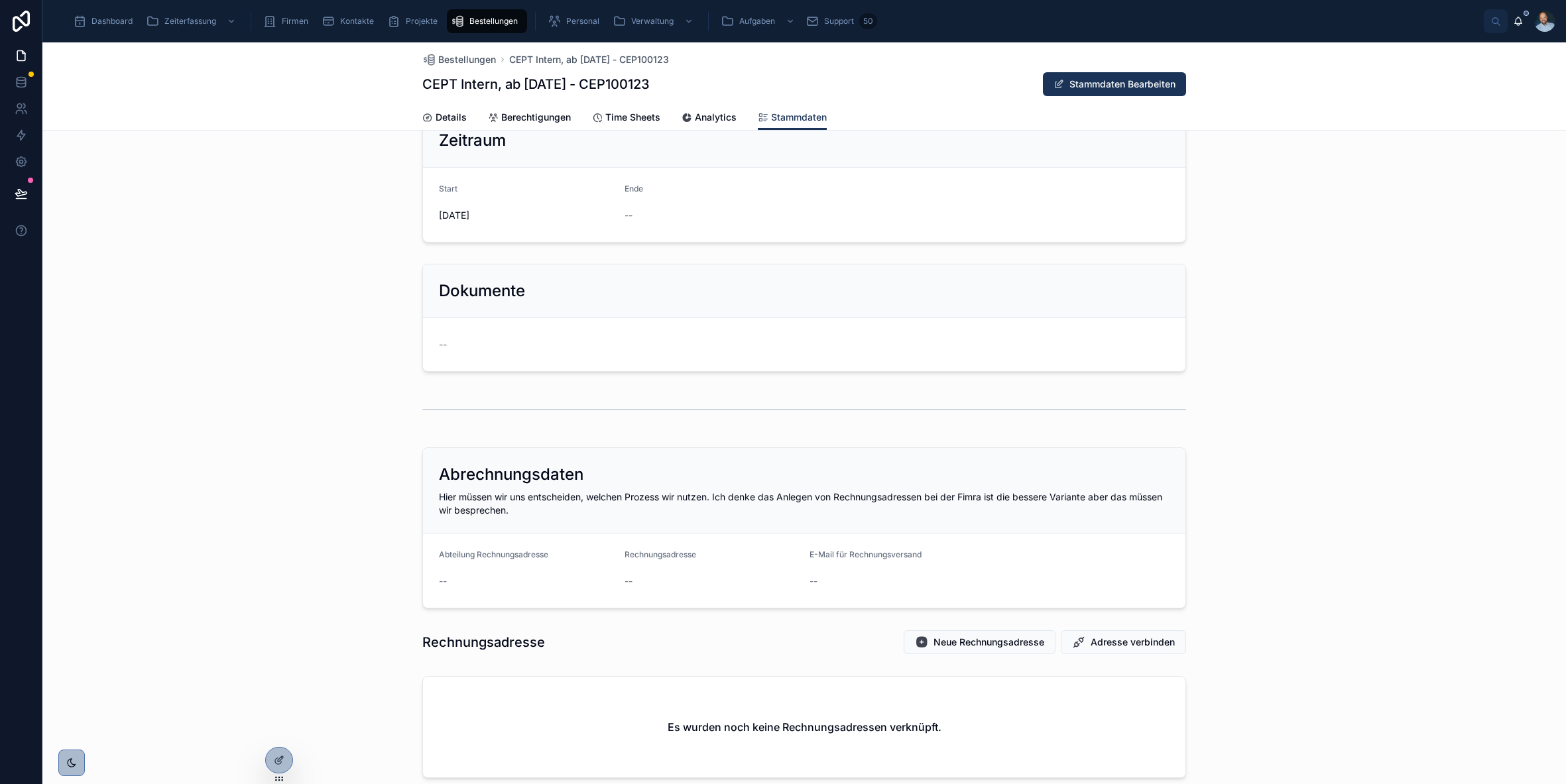
scroll to position [0, 0]
